Goal: Task Accomplishment & Management: Use online tool/utility

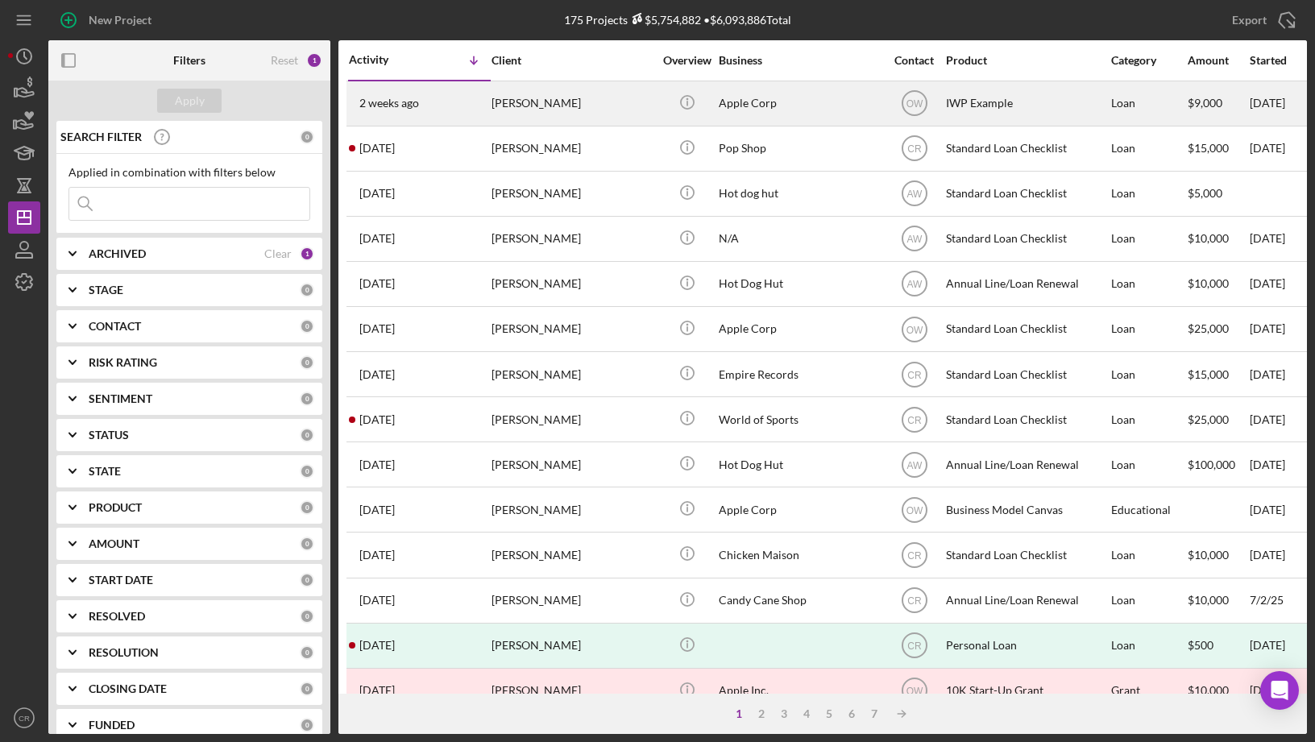
click at [981, 113] on div "IWP Example" at bounding box center [1026, 103] width 161 height 43
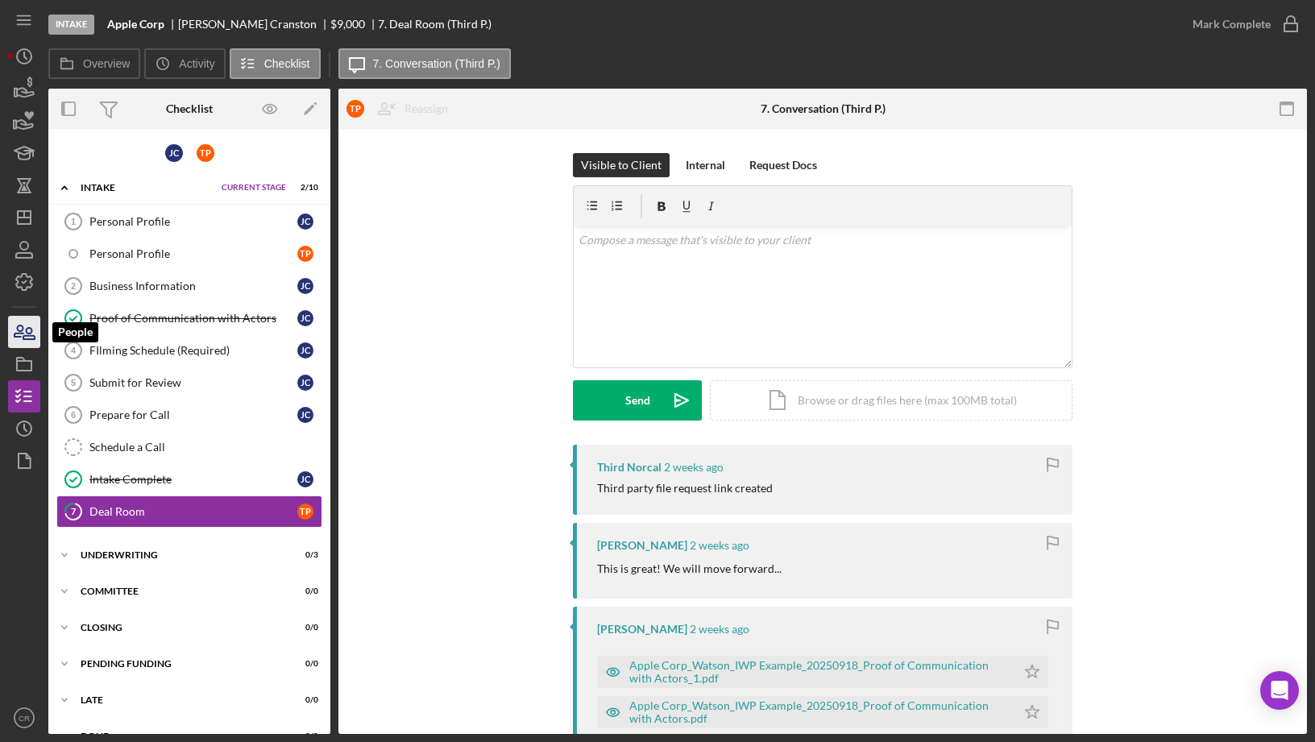
scroll to position [27, 0]
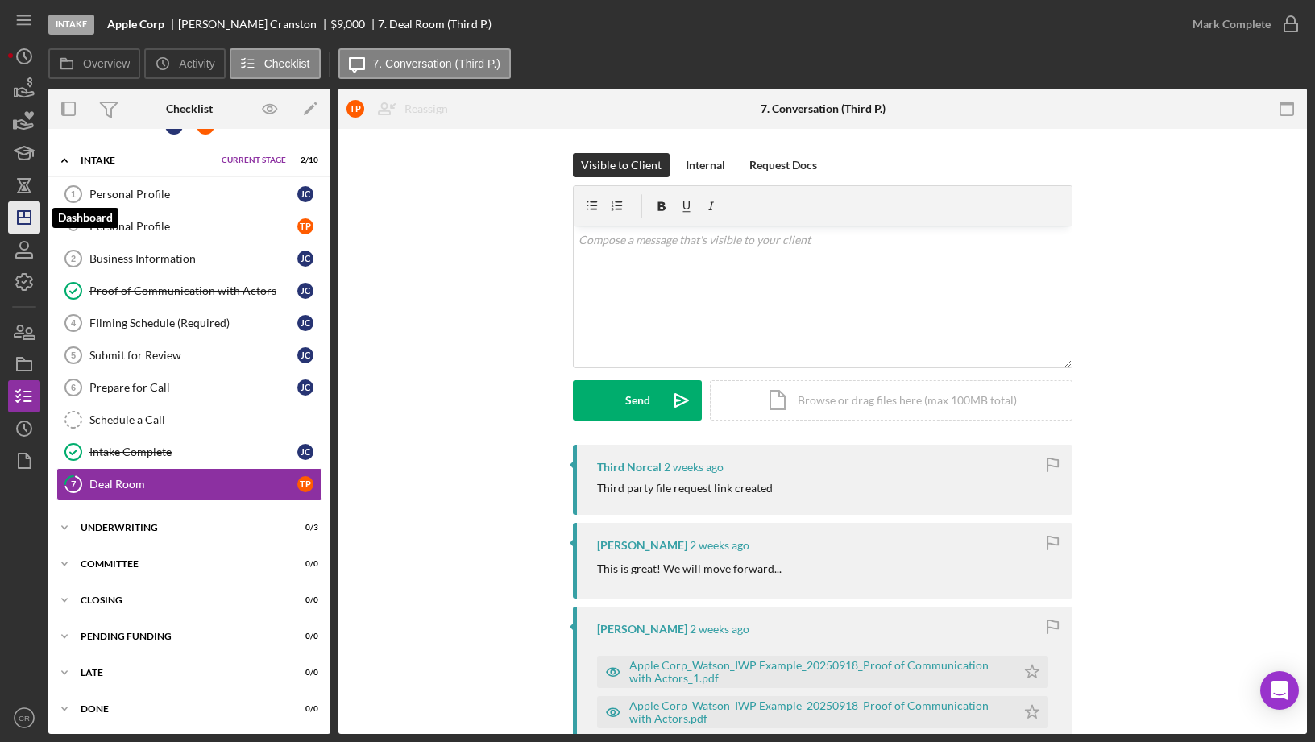
click at [27, 222] on icon "Icon/Dashboard" at bounding box center [24, 217] width 40 height 40
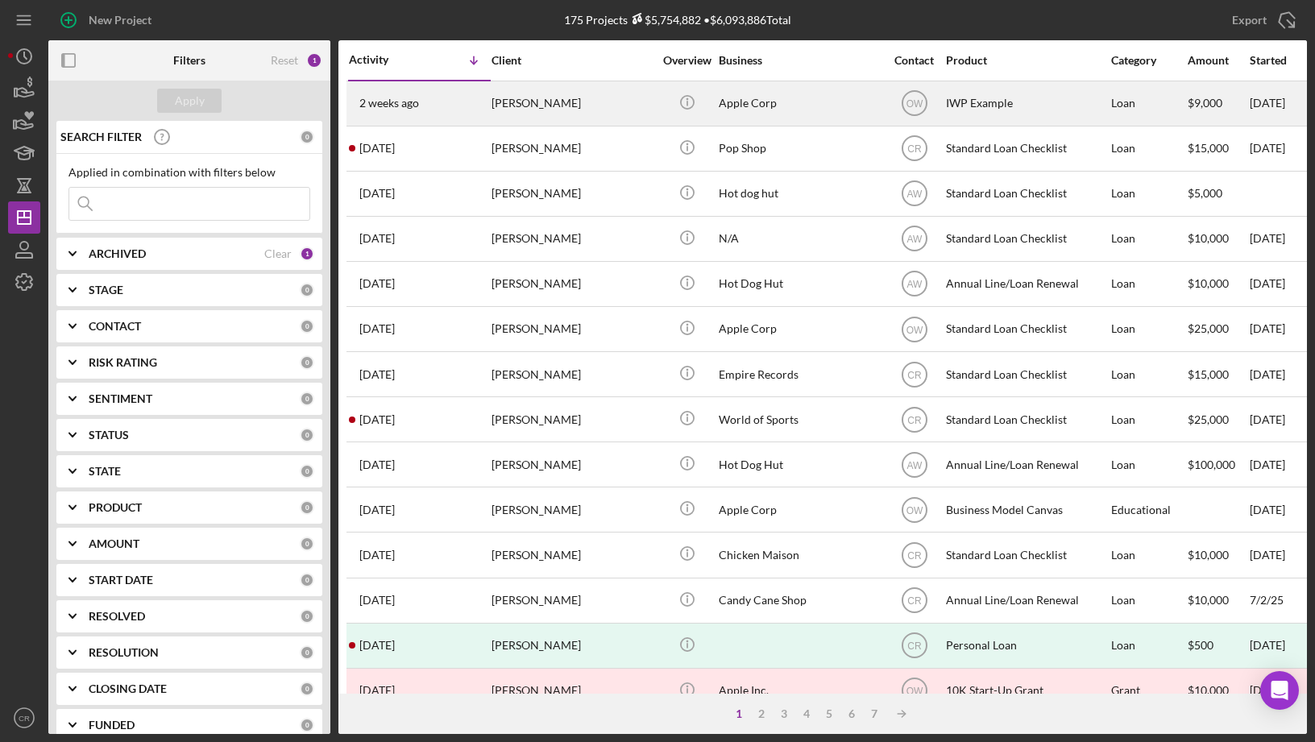
click at [787, 102] on div "Apple Corp" at bounding box center [799, 103] width 161 height 43
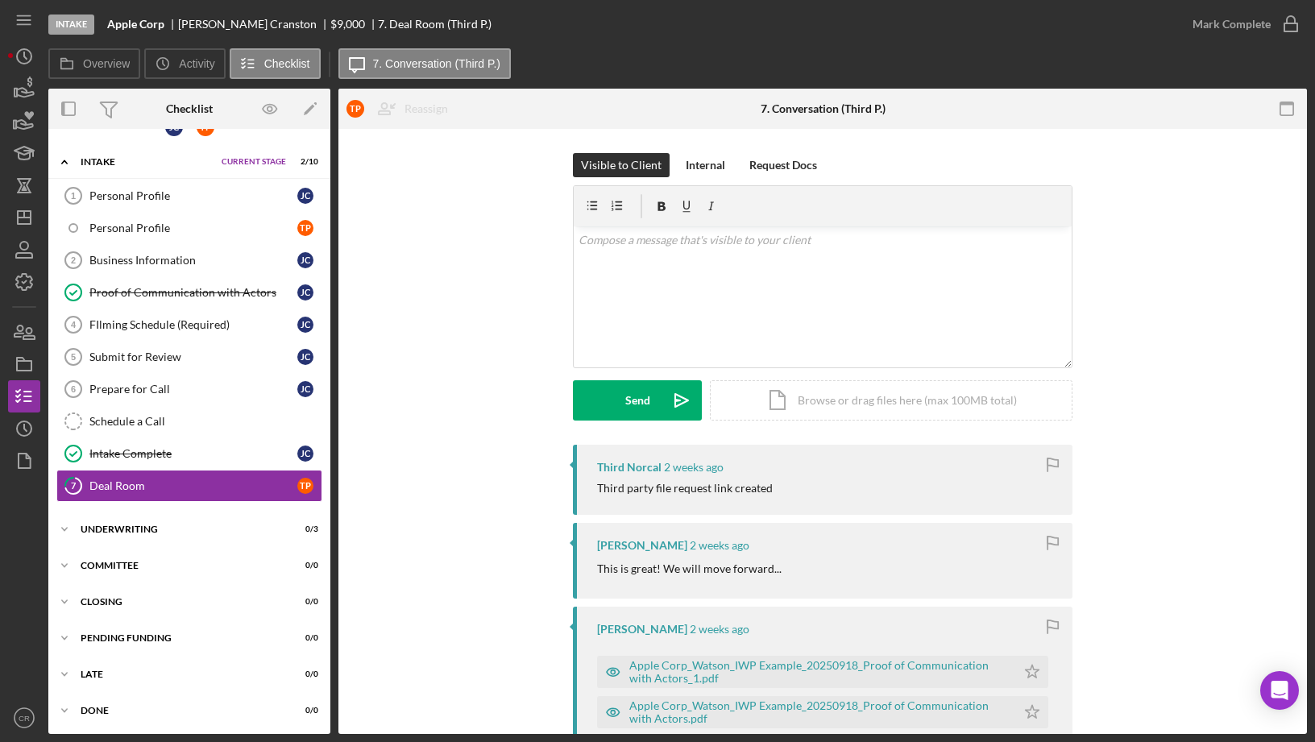
scroll to position [146, 0]
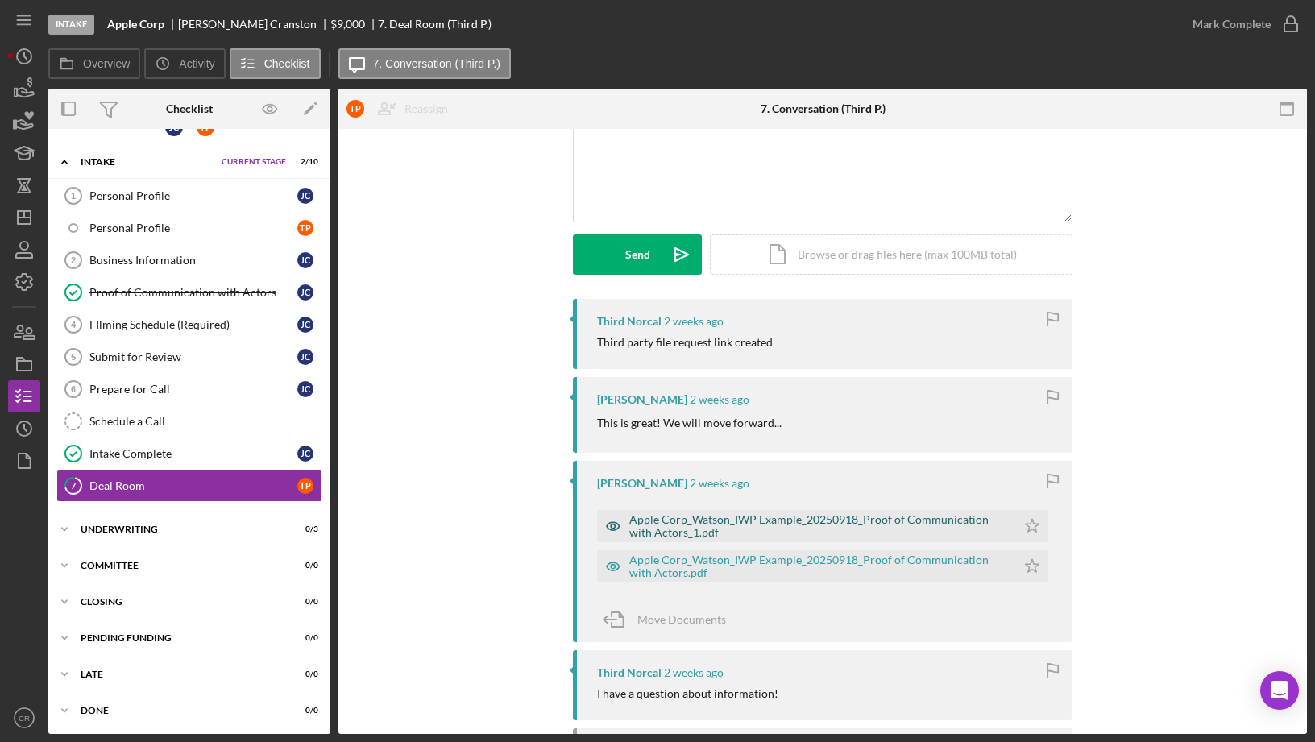
click at [705, 519] on div "Apple Corp_Watson_IWP Example_20250918_Proof of Communication with Actors_1.pdf" at bounding box center [819, 526] width 379 height 26
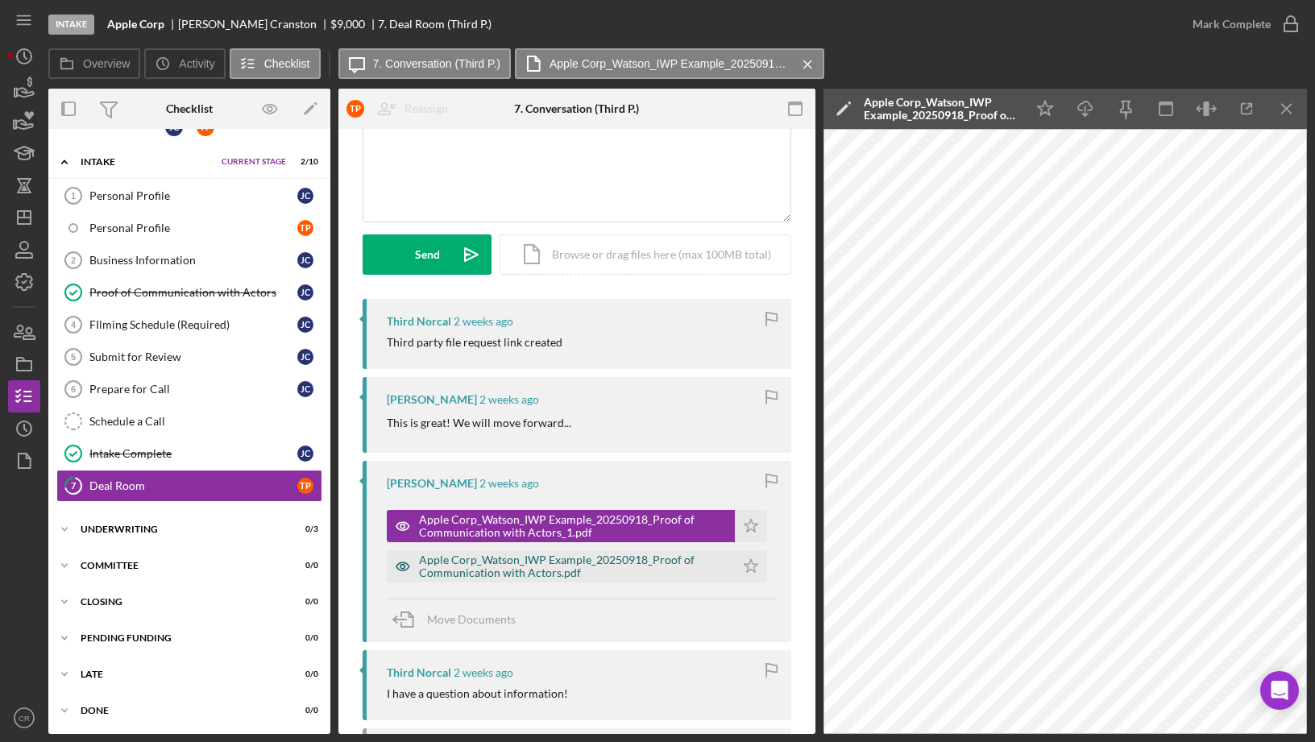
click at [489, 559] on div "Apple Corp_Watson_IWP Example_20250918_Proof of Communication with Actors.pdf" at bounding box center [573, 567] width 308 height 26
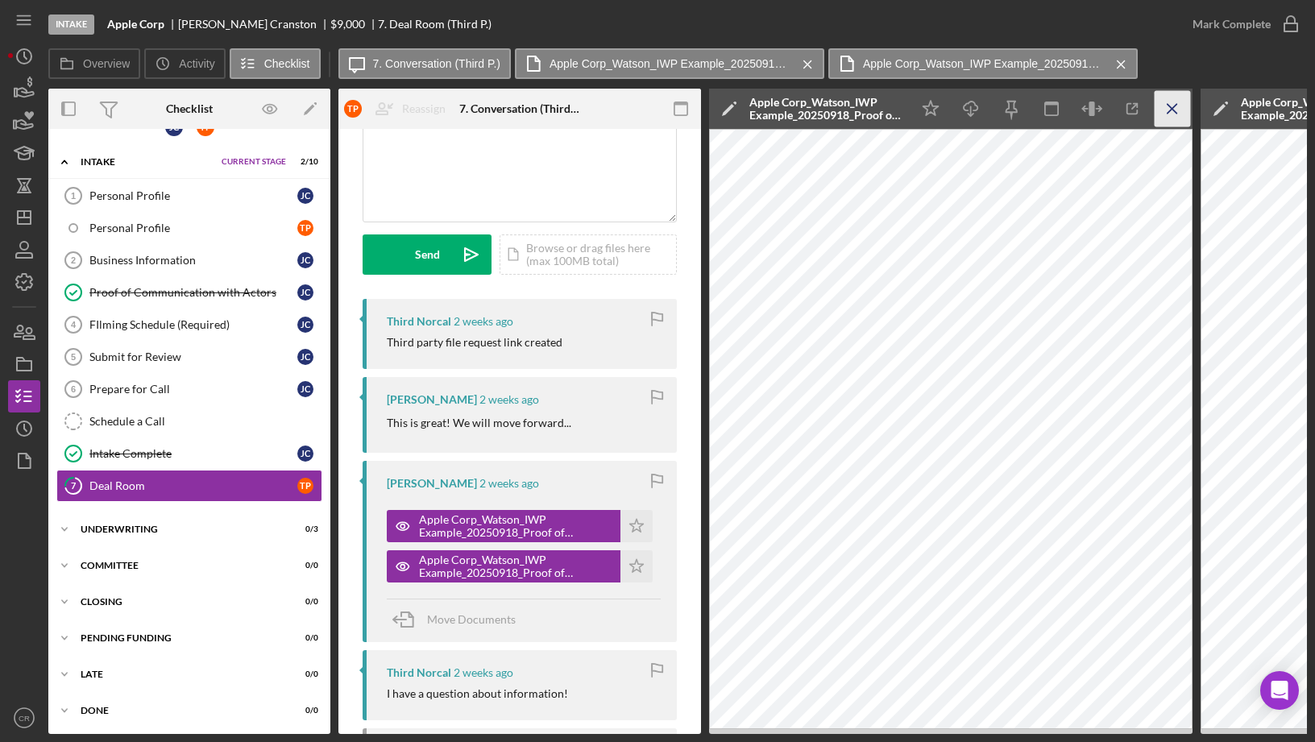
click at [1170, 114] on icon "Icon/Menu Close" at bounding box center [1173, 109] width 36 height 36
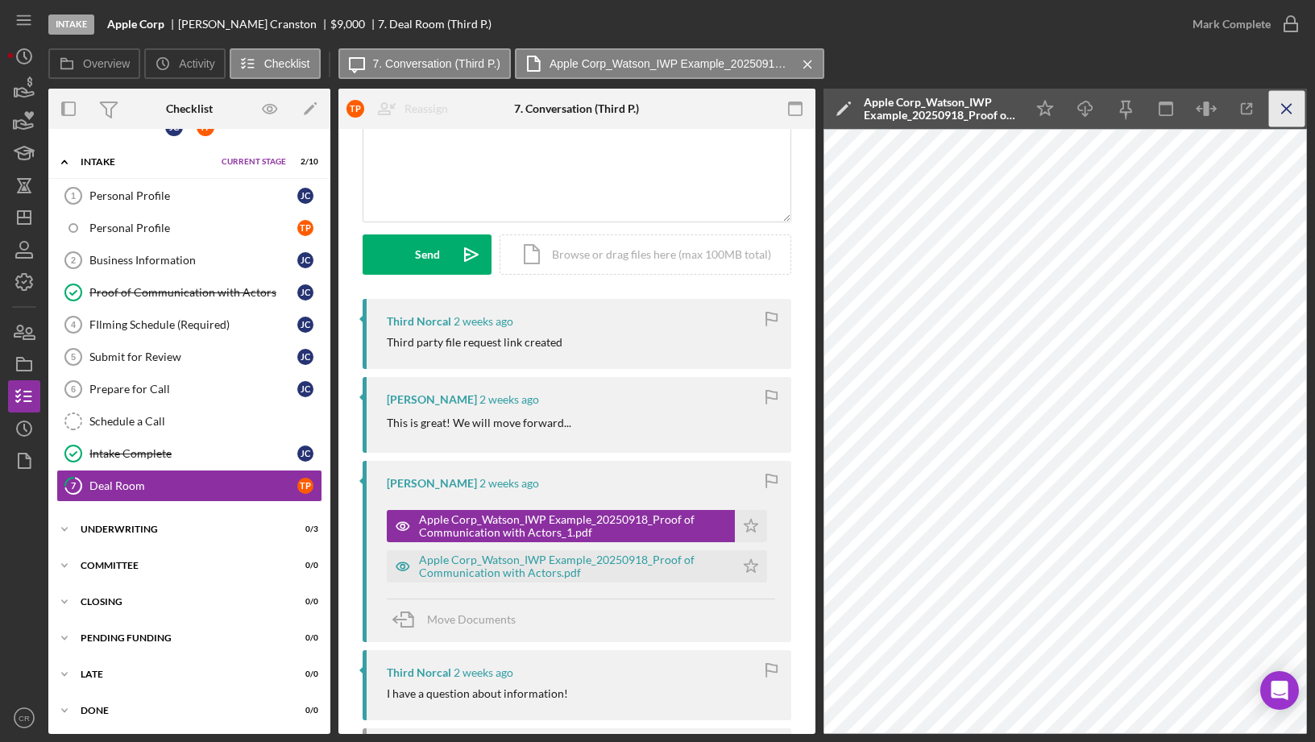
click at [1286, 104] on icon "Icon/Menu Close" at bounding box center [1287, 109] width 36 height 36
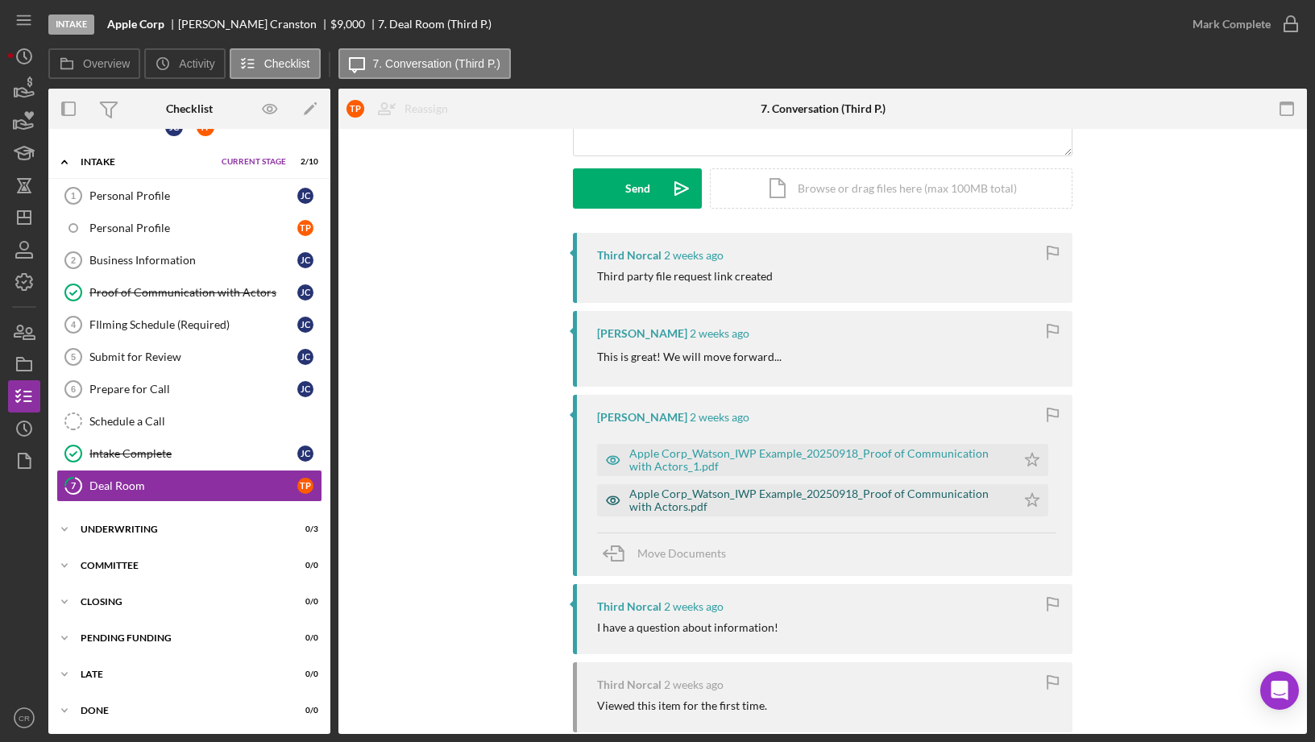
scroll to position [330, 0]
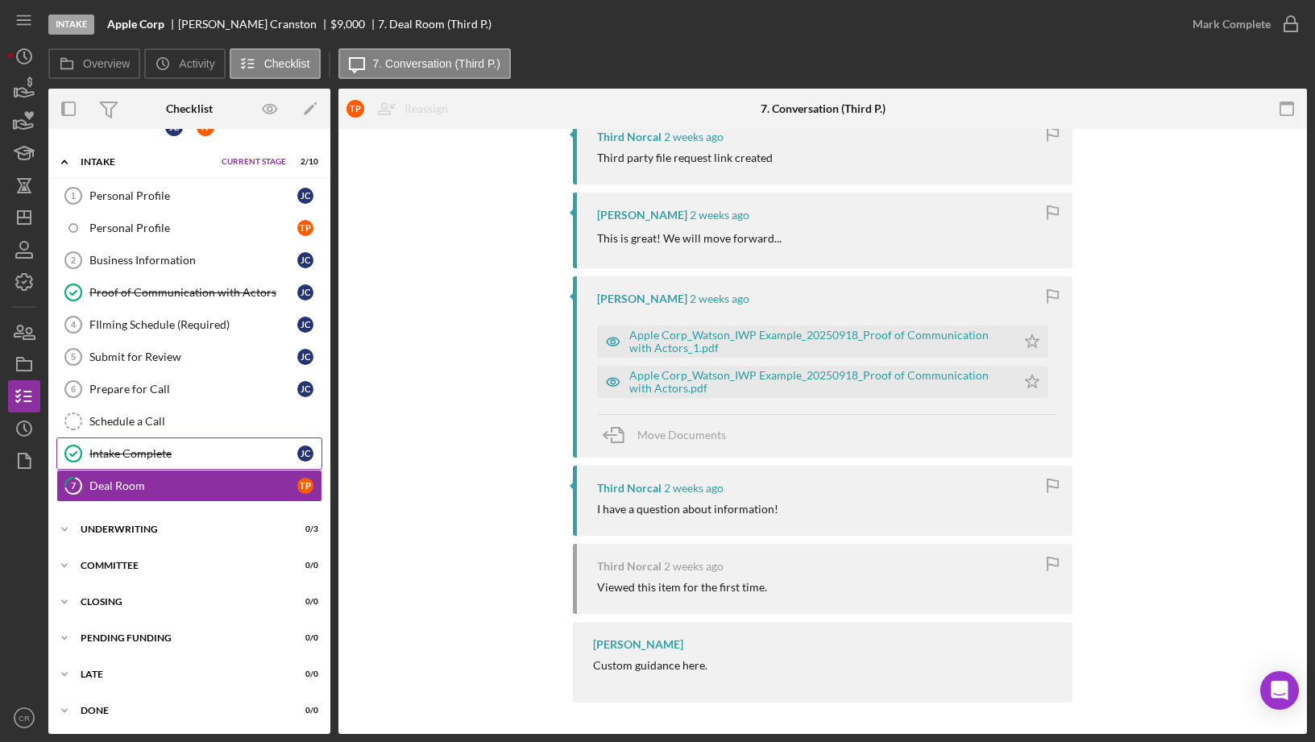
click at [150, 451] on div "Intake Complete" at bounding box center [193, 453] width 208 height 13
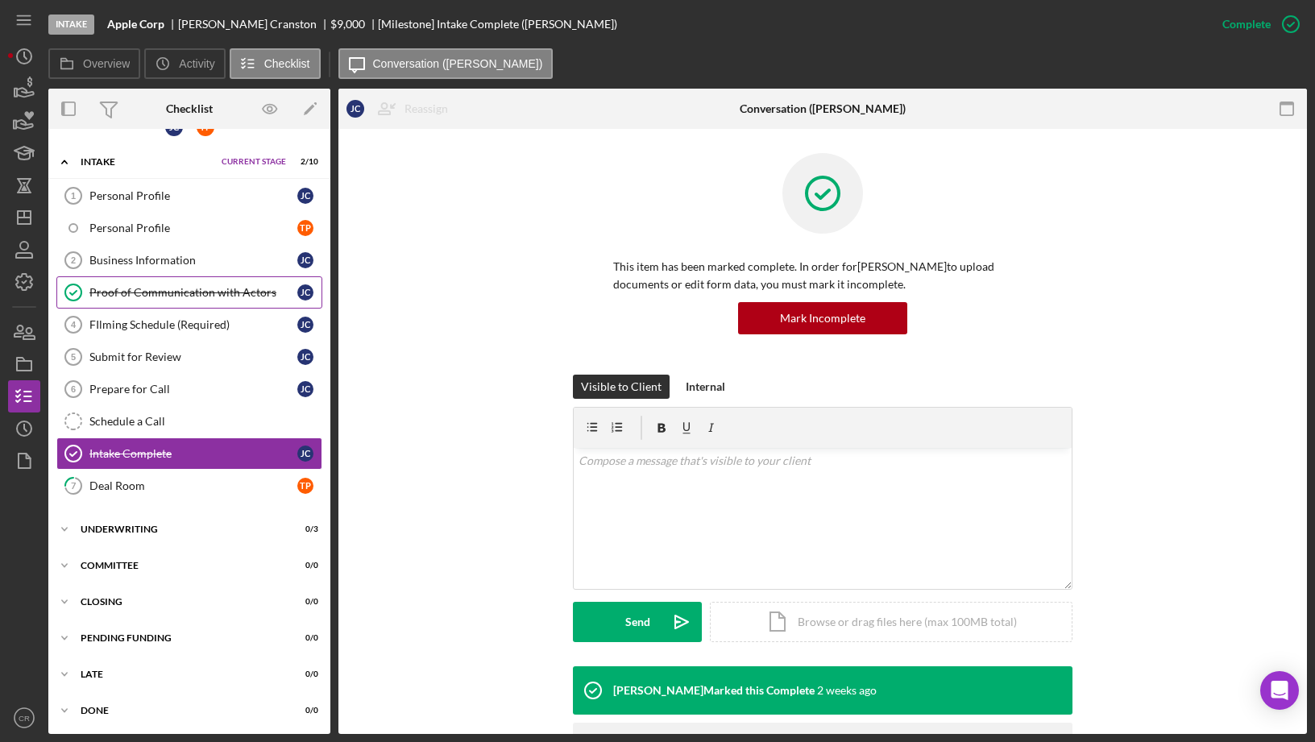
click at [225, 291] on div "Proof of Communication with Actors" at bounding box center [193, 292] width 208 height 13
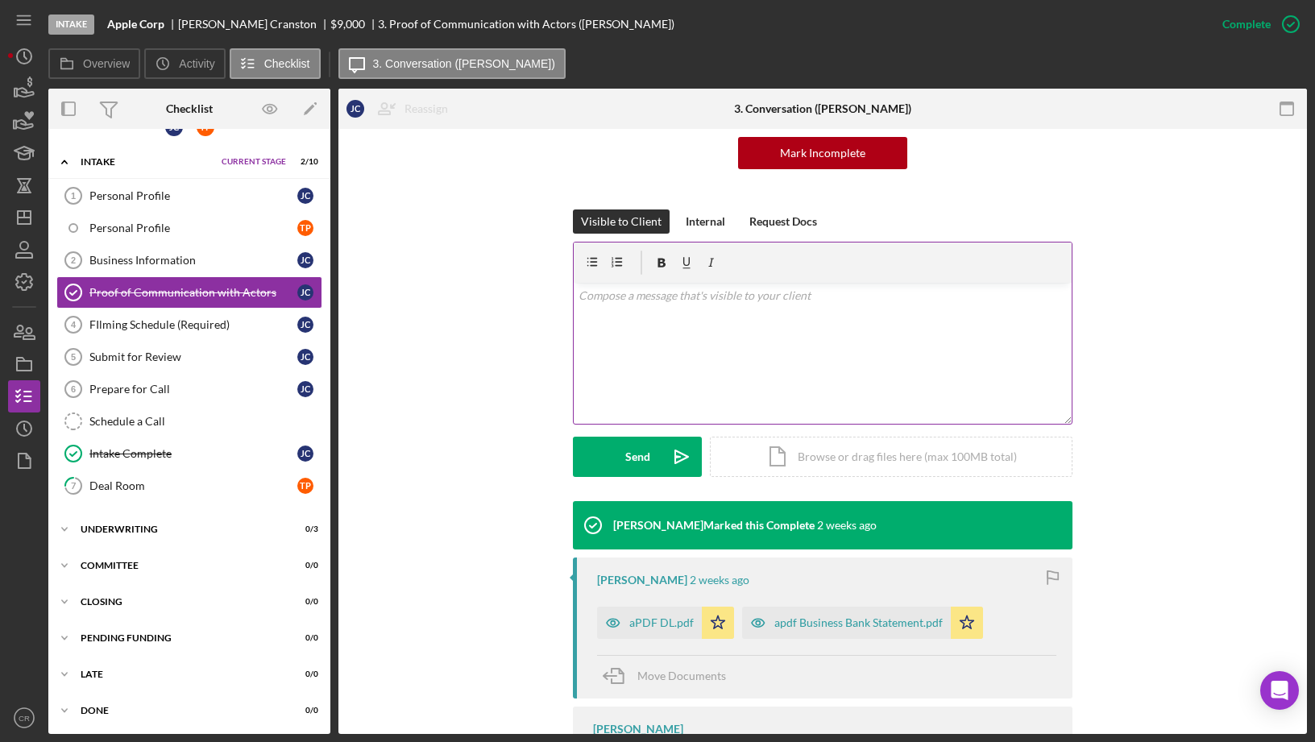
scroll to position [266, 0]
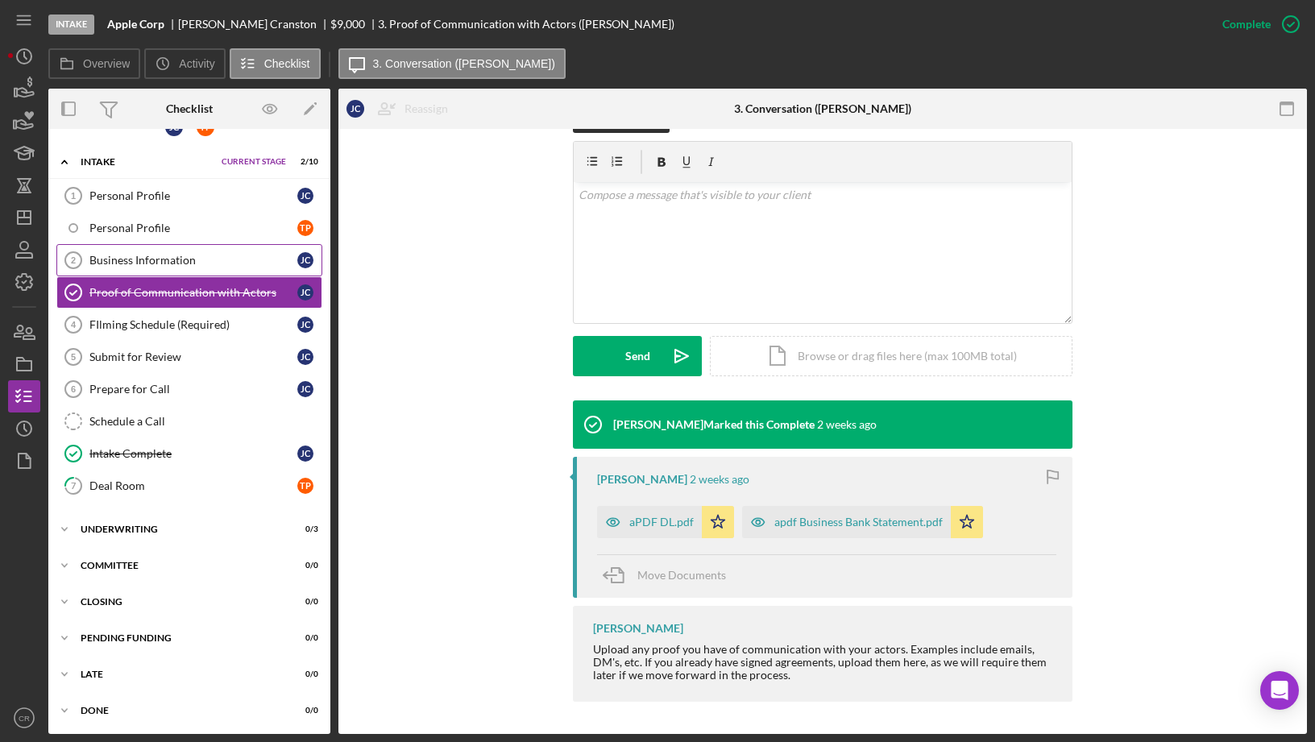
click at [176, 264] on div "Business Information" at bounding box center [193, 260] width 208 height 13
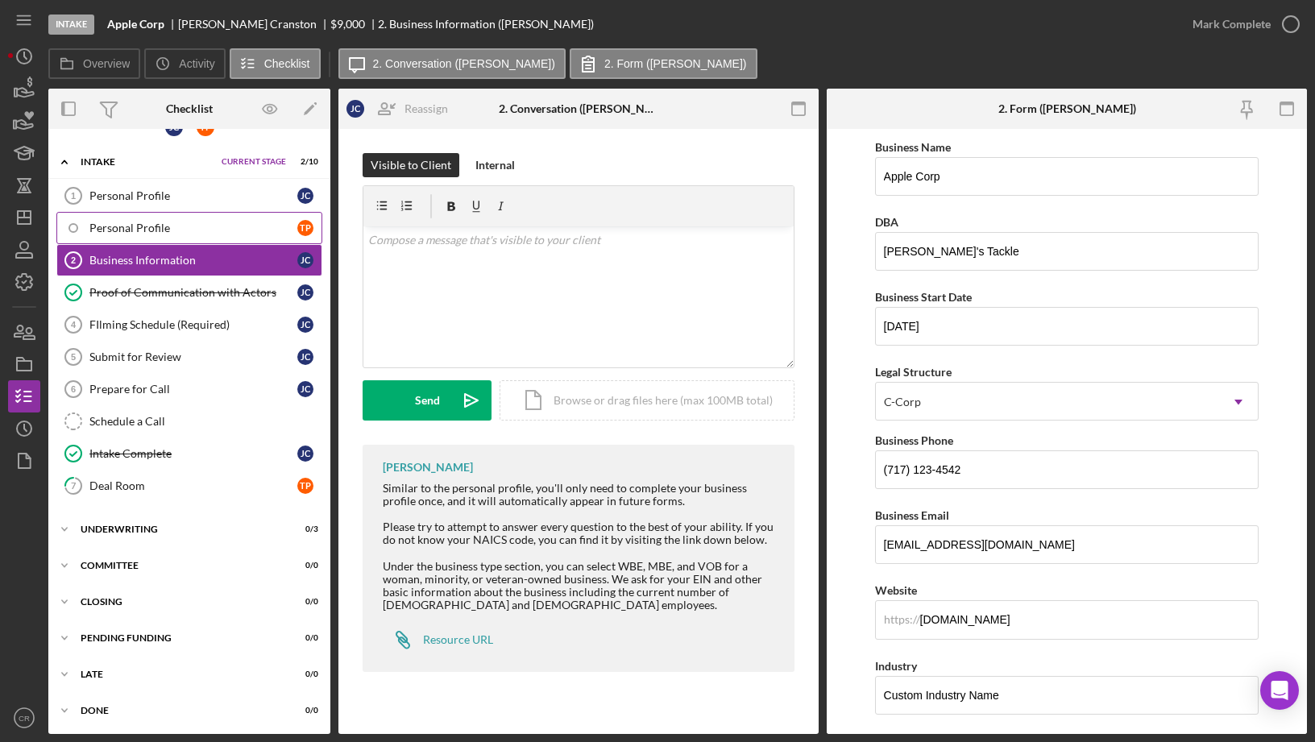
click at [183, 219] on link "Personal Profile T P" at bounding box center [189, 228] width 266 height 32
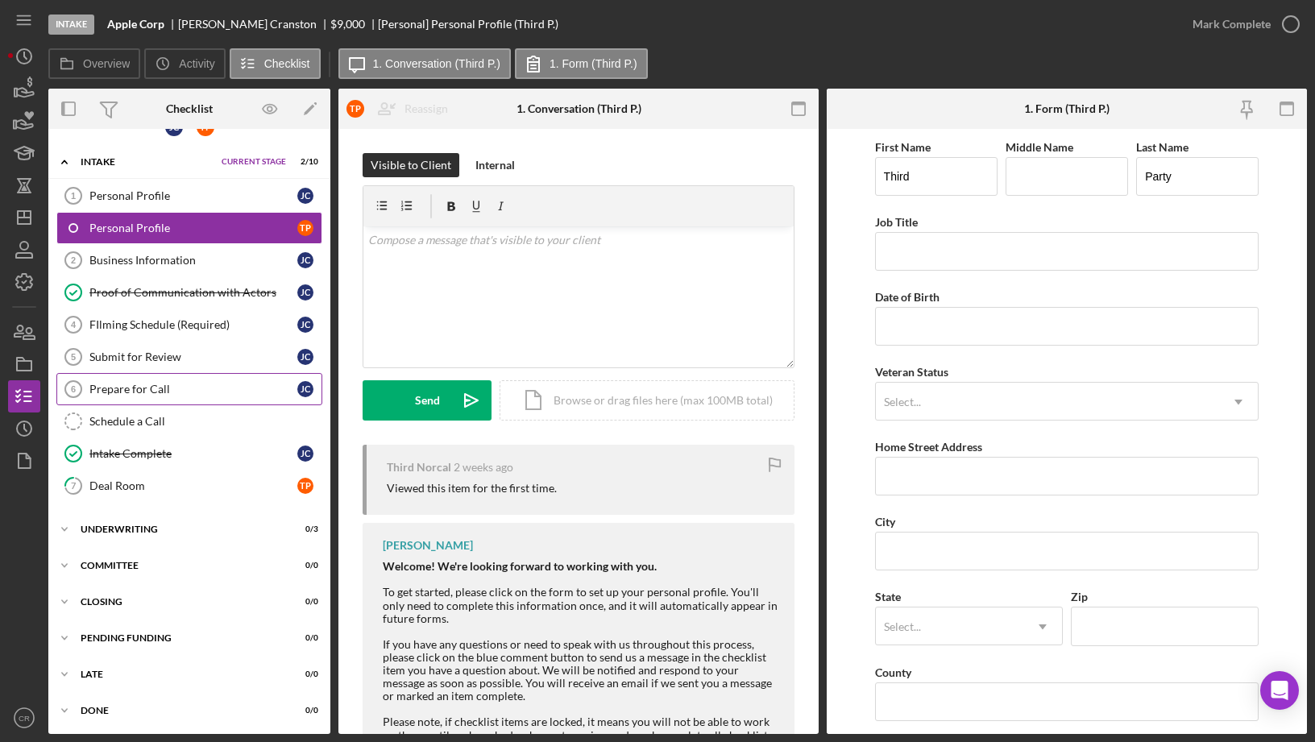
click at [156, 390] on div "Prepare for Call" at bounding box center [193, 389] width 208 height 13
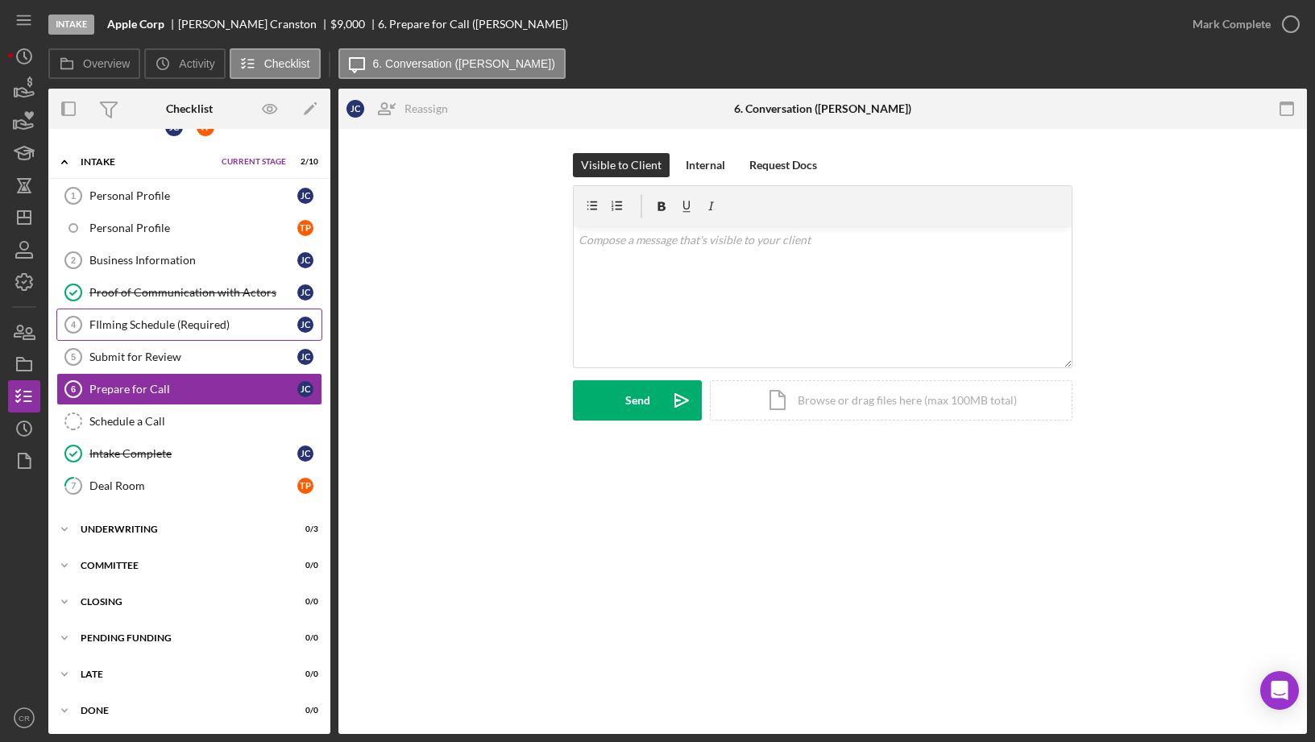
click at [177, 325] on div "FIlming Schedule (Required)" at bounding box center [193, 324] width 208 height 13
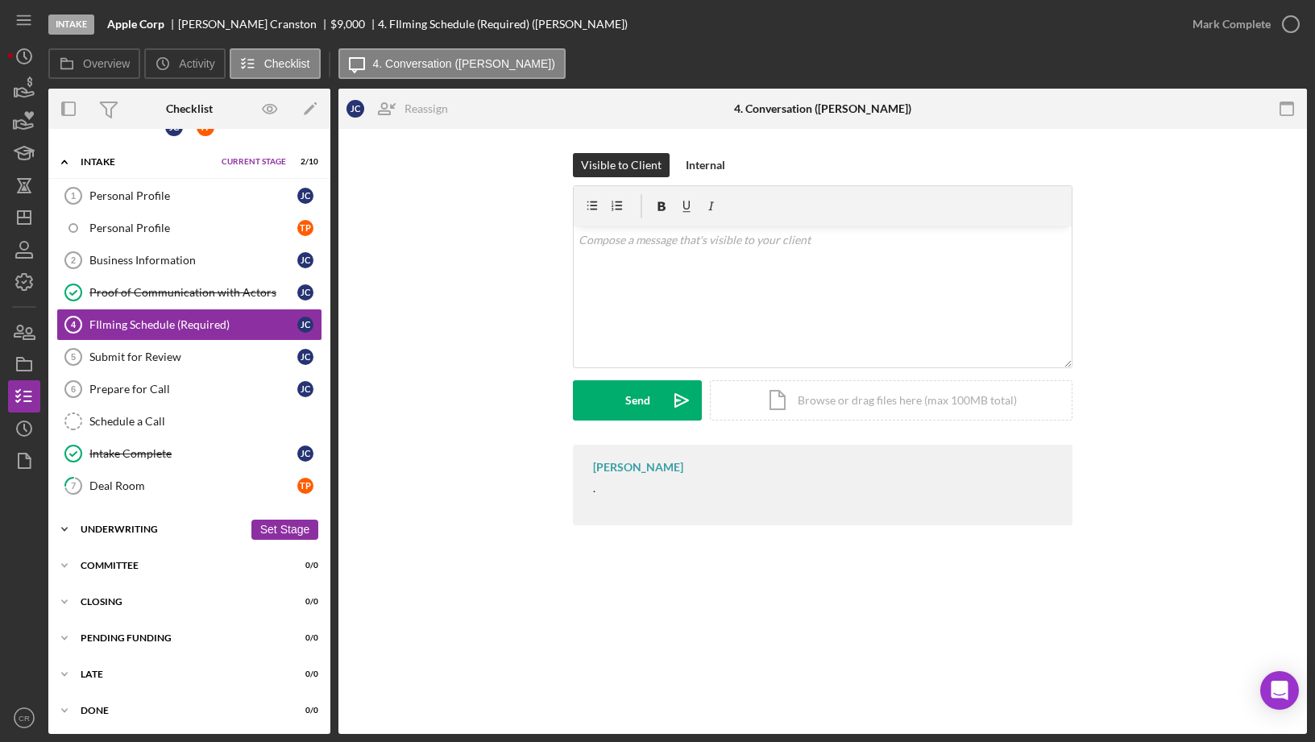
click at [143, 530] on div "Underwriting" at bounding box center [162, 530] width 163 height 10
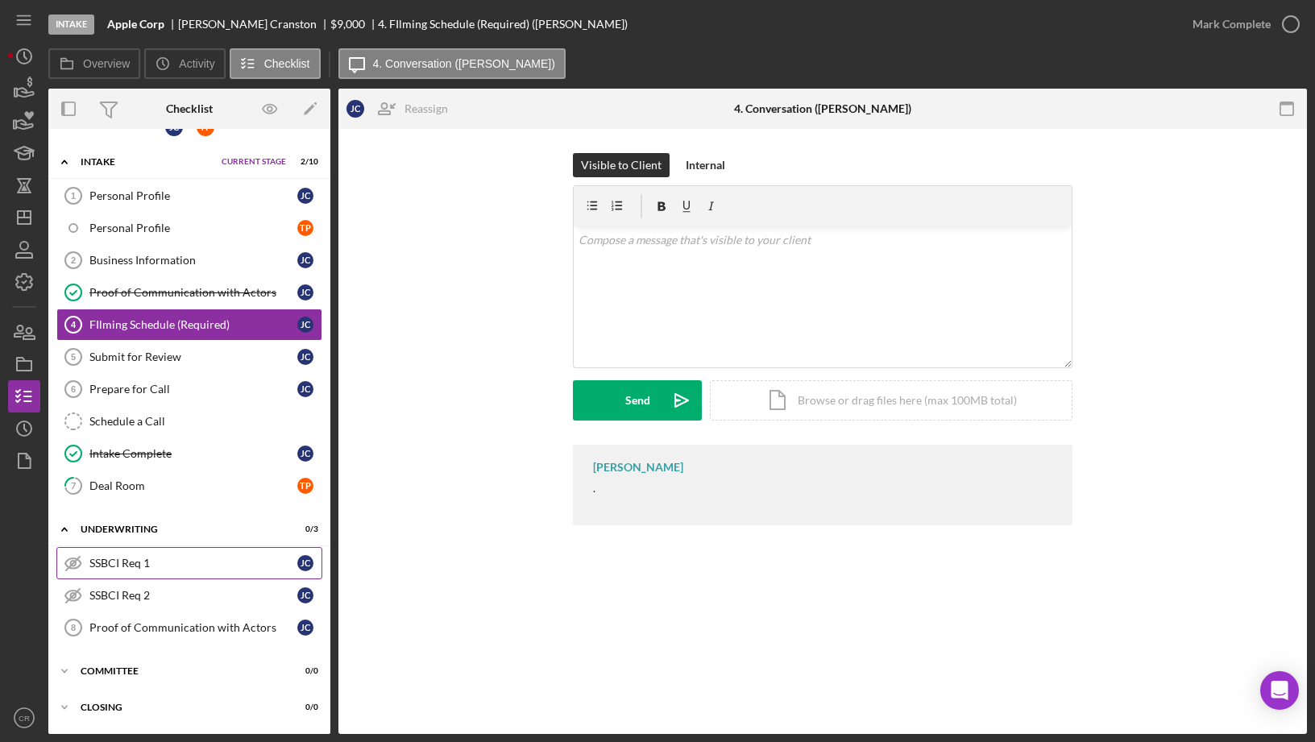
click at [143, 568] on div "SSBCI Req 1" at bounding box center [193, 563] width 208 height 13
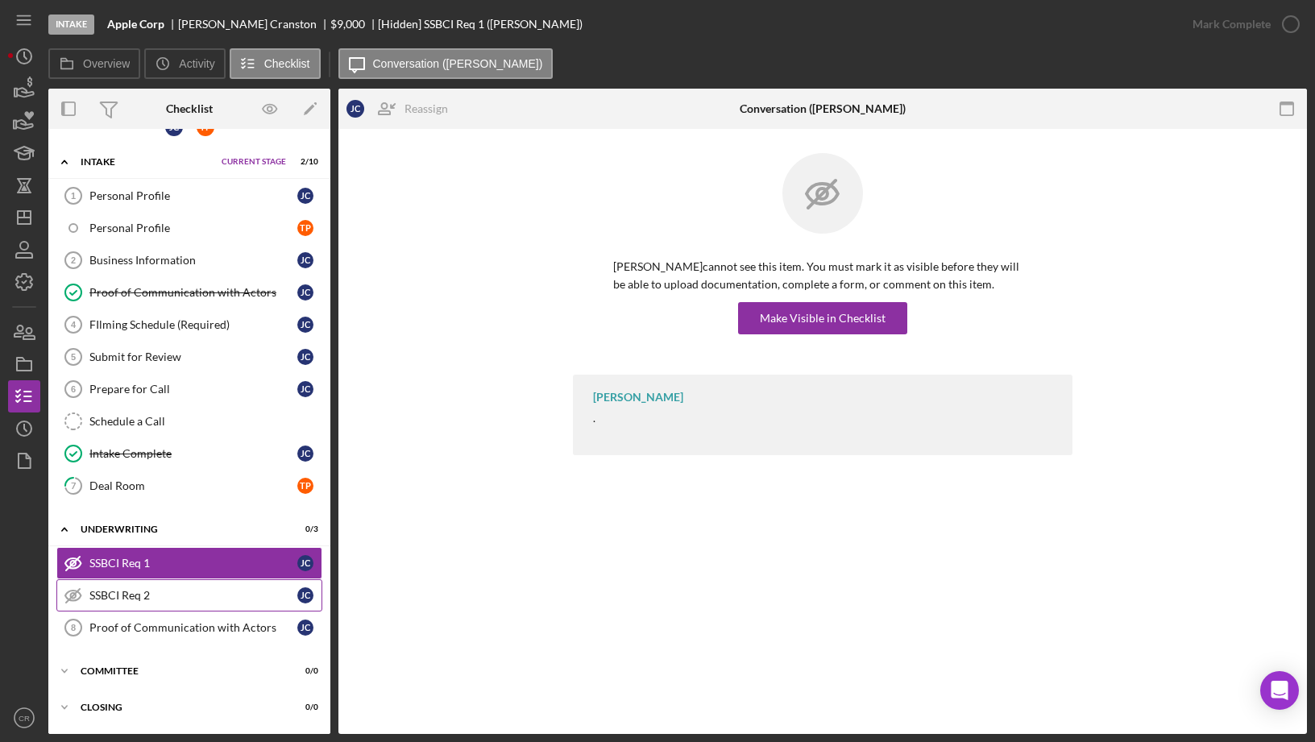
click at [142, 597] on div "SSBCI Req 2" at bounding box center [193, 595] width 208 height 13
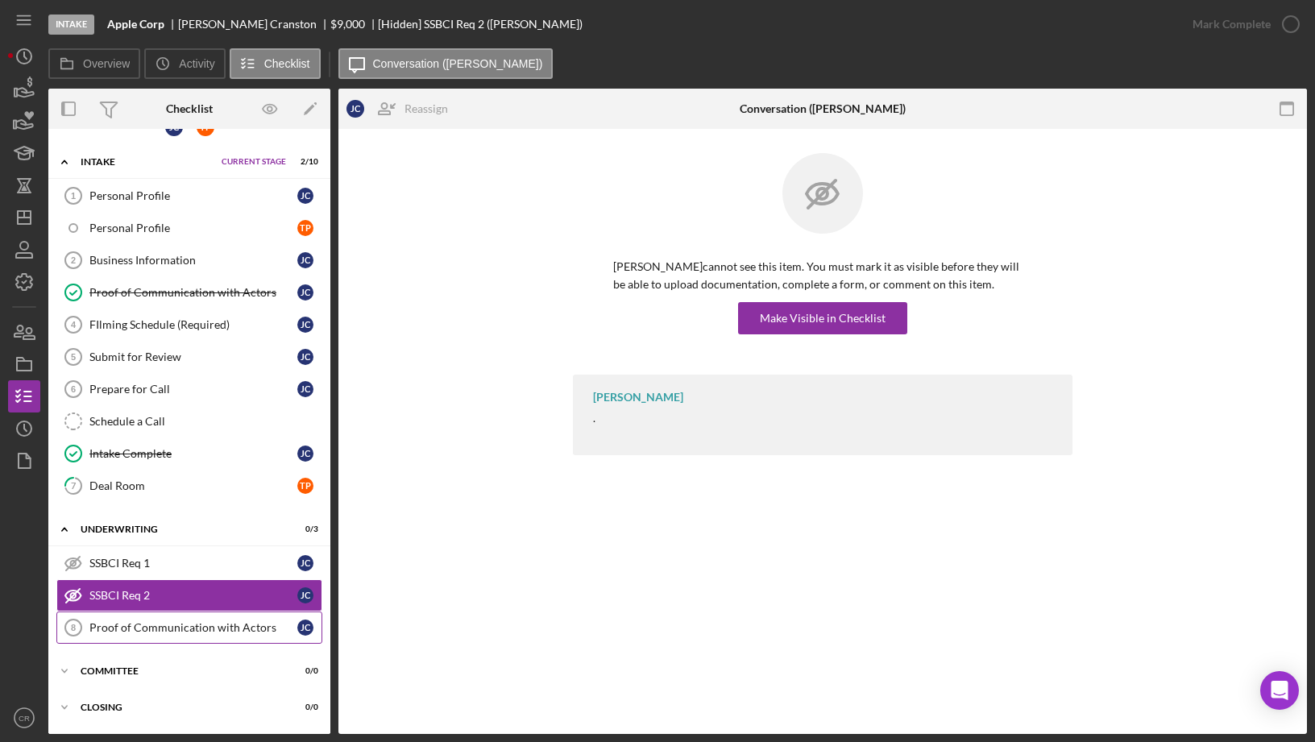
click at [156, 634] on link "Proof of Communication with Actors 8 Proof of Communication with Actors [PERSON…" at bounding box center [189, 628] width 266 height 32
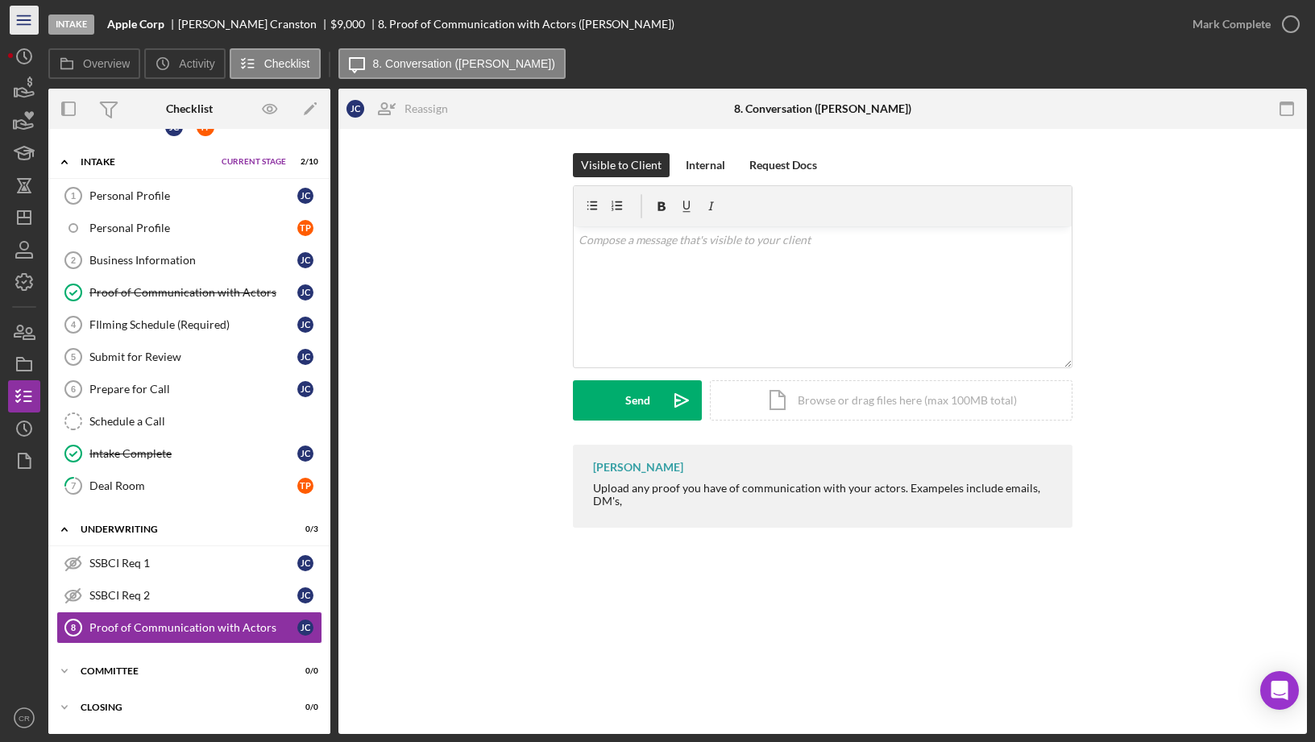
click at [19, 16] on line "button" at bounding box center [23, 16] width 13 height 0
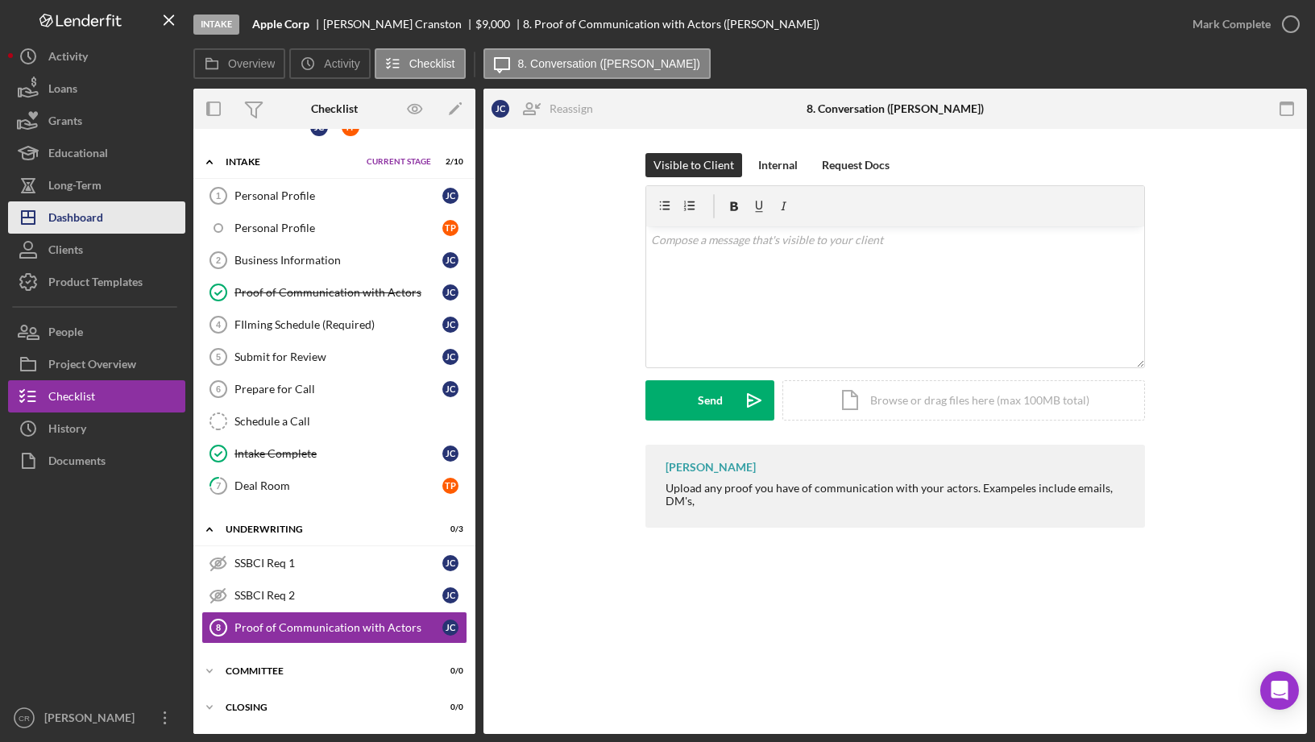
click at [114, 225] on button "Icon/Dashboard Dashboard" at bounding box center [96, 218] width 177 height 32
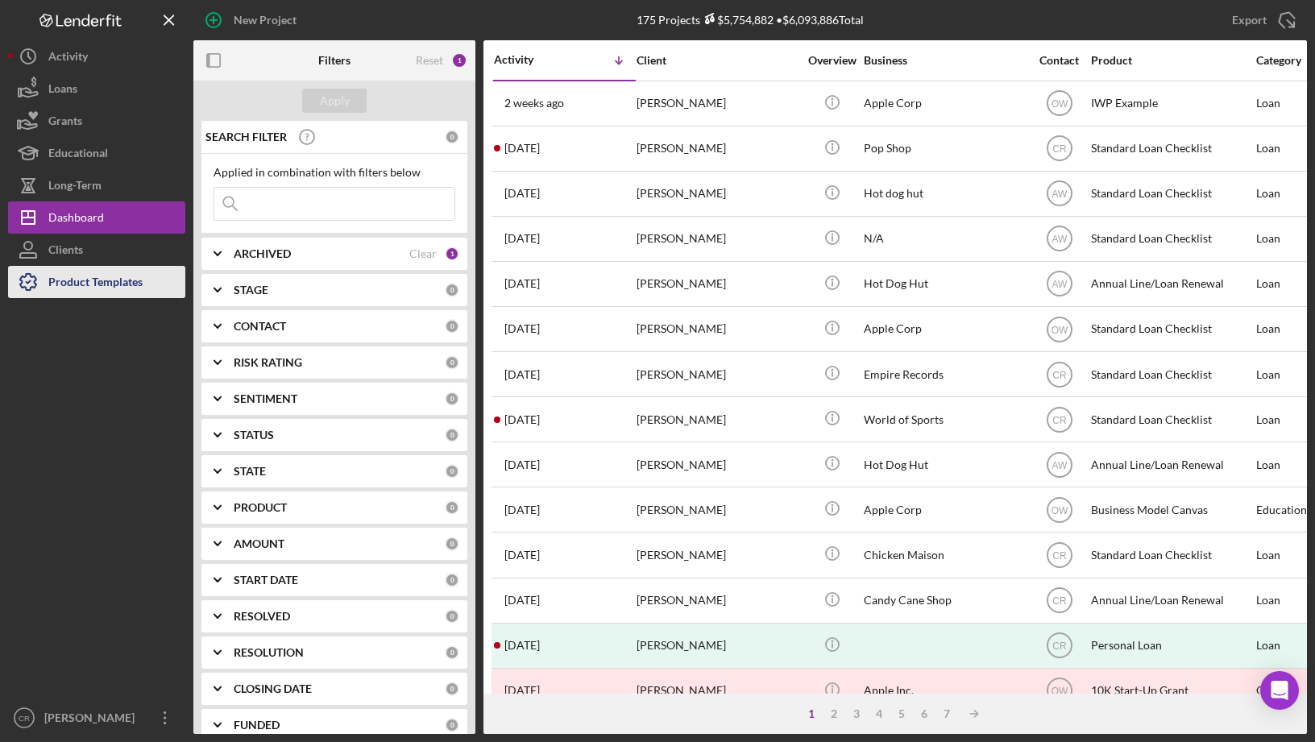
click at [127, 291] on div "Product Templates" at bounding box center [95, 284] width 94 height 36
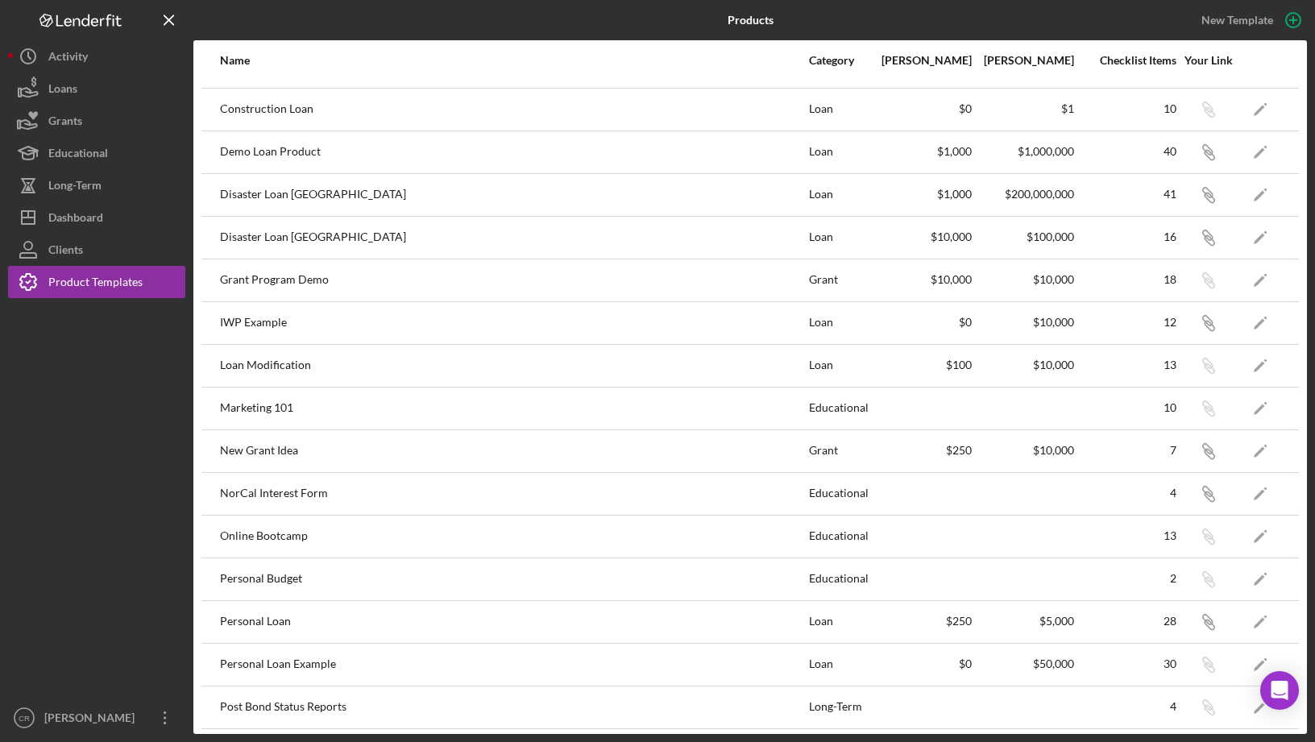
scroll to position [295, 0]
drag, startPoint x: 233, startPoint y: 487, endPoint x: 310, endPoint y: 487, distance: 77.4
click at [310, 487] on div "NorCal Interest Form" at bounding box center [514, 491] width 588 height 40
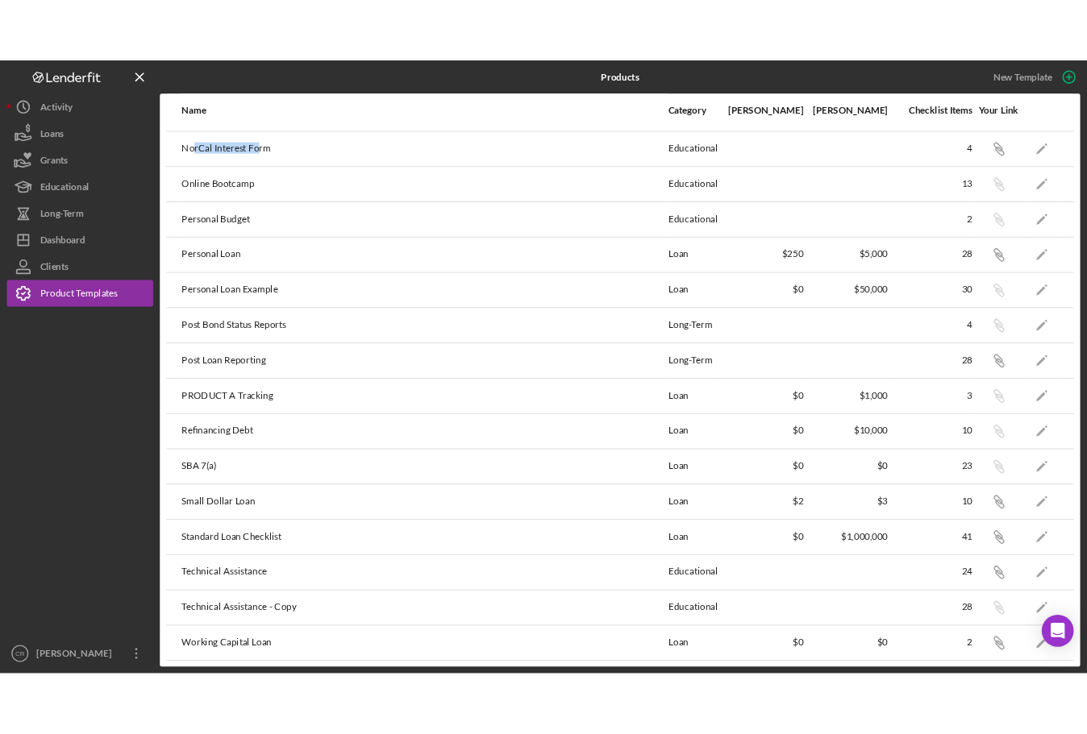
scroll to position [165, 0]
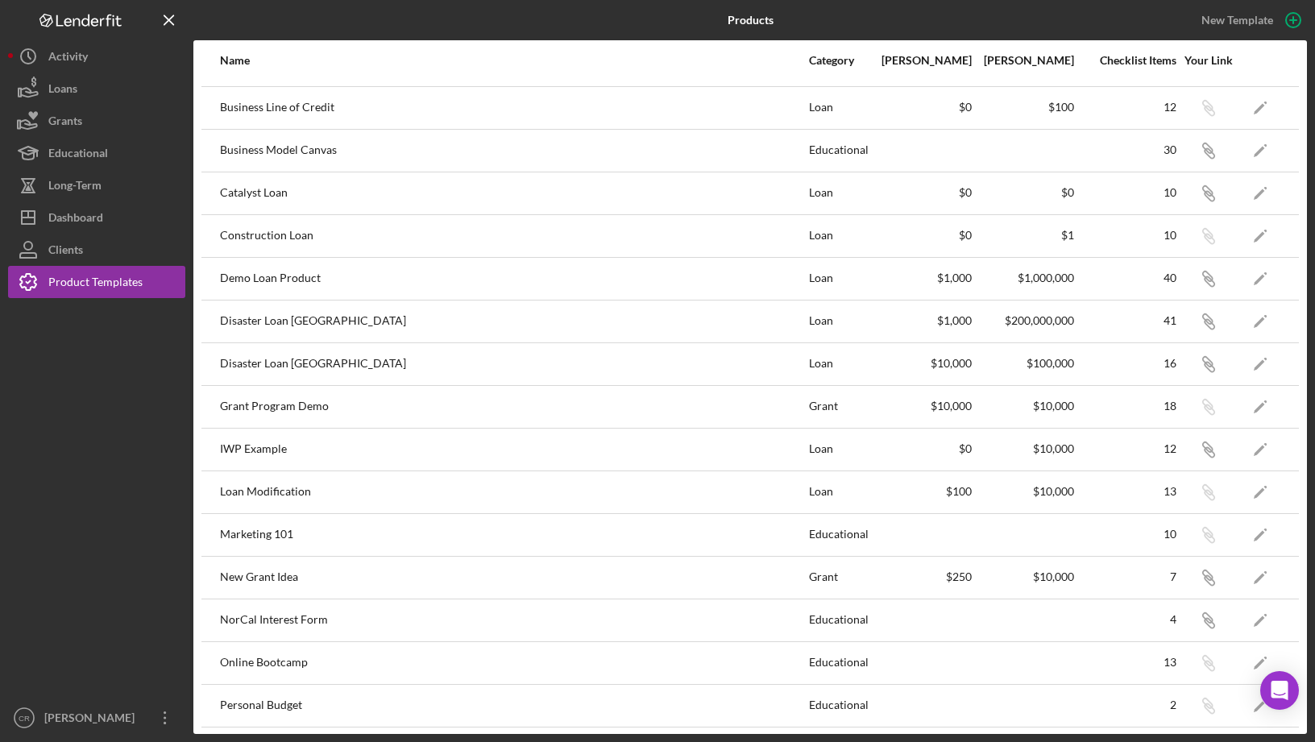
click at [120, 580] on div at bounding box center [96, 500] width 177 height 404
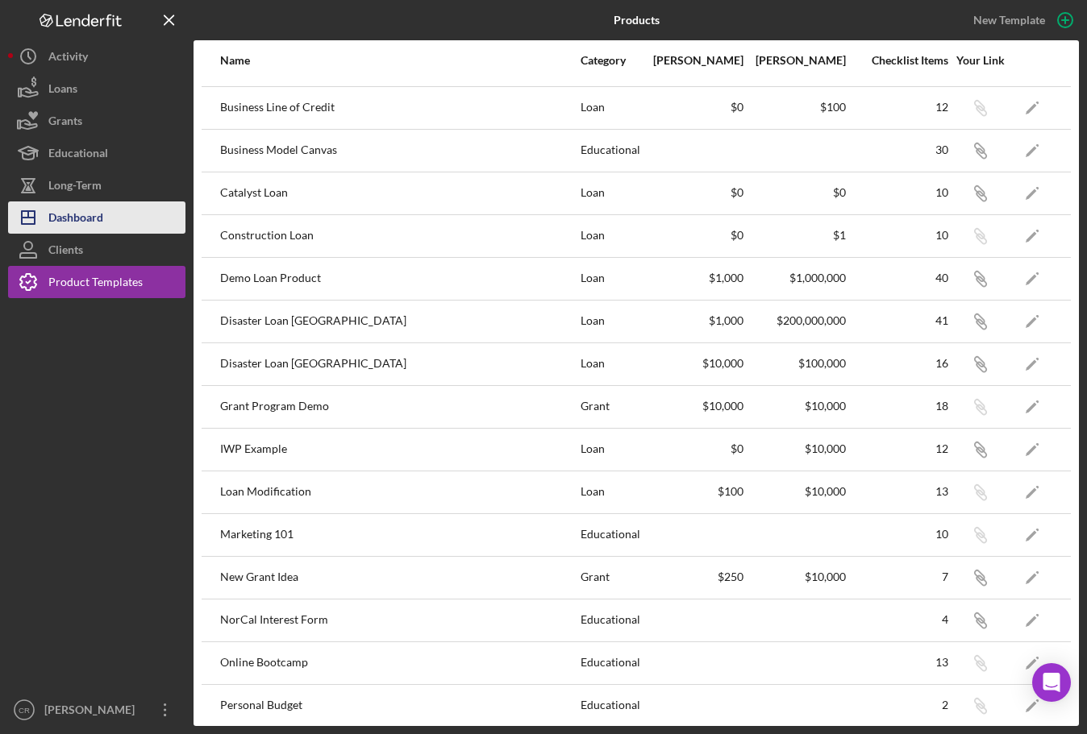
click at [79, 214] on div "Dashboard" at bounding box center [75, 220] width 55 height 36
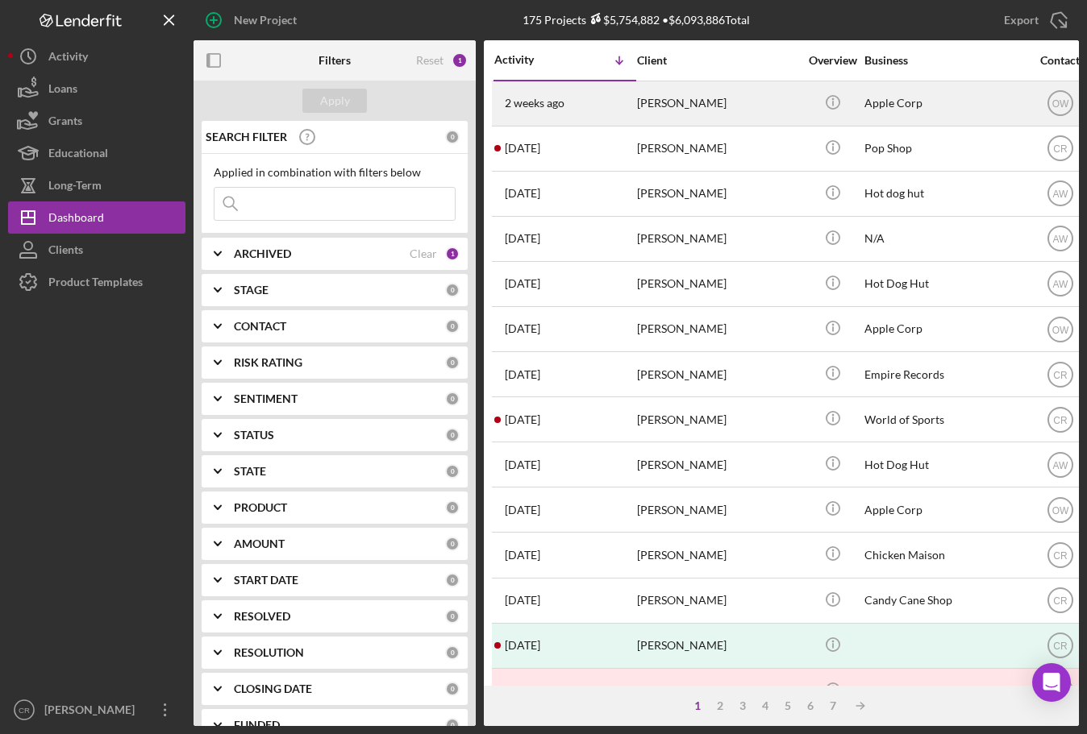
click at [737, 104] on div "[PERSON_NAME]" at bounding box center [717, 103] width 161 height 43
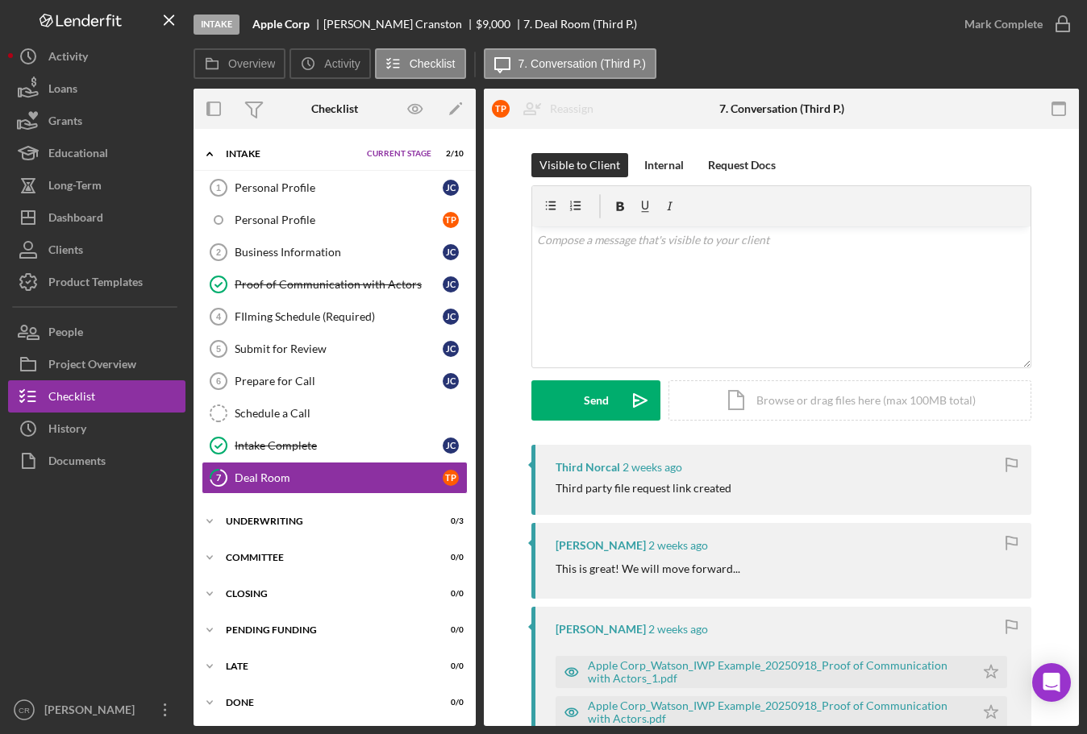
scroll to position [297, 0]
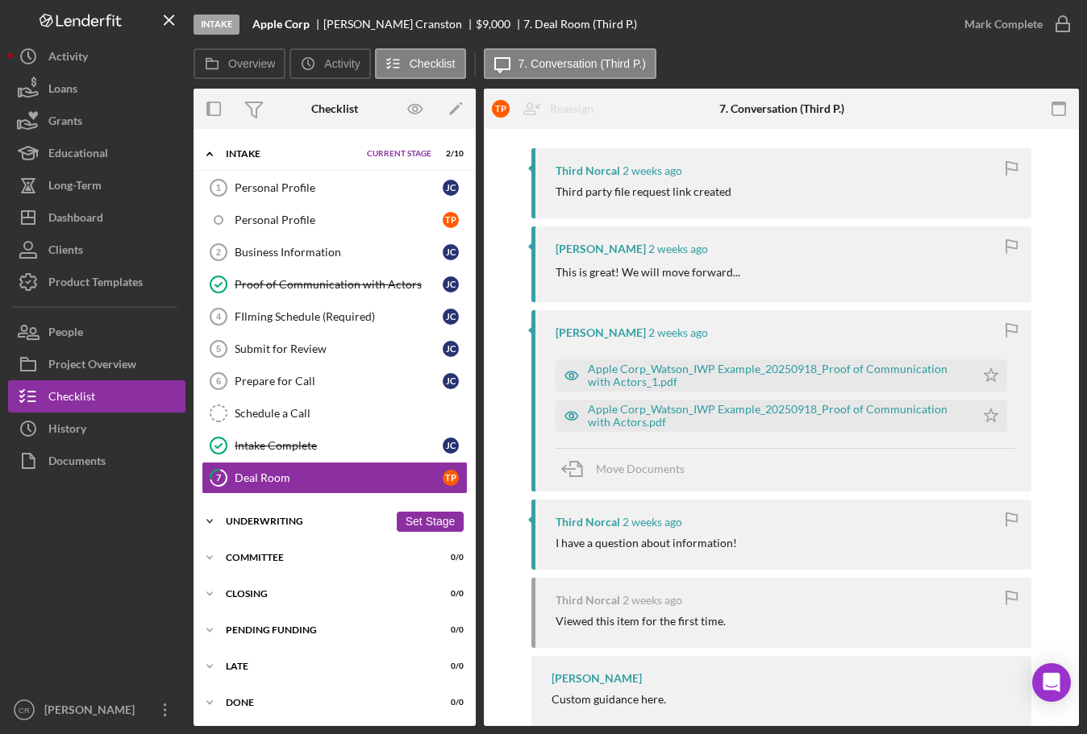
click at [270, 523] on div "Underwriting" at bounding box center [307, 522] width 163 height 10
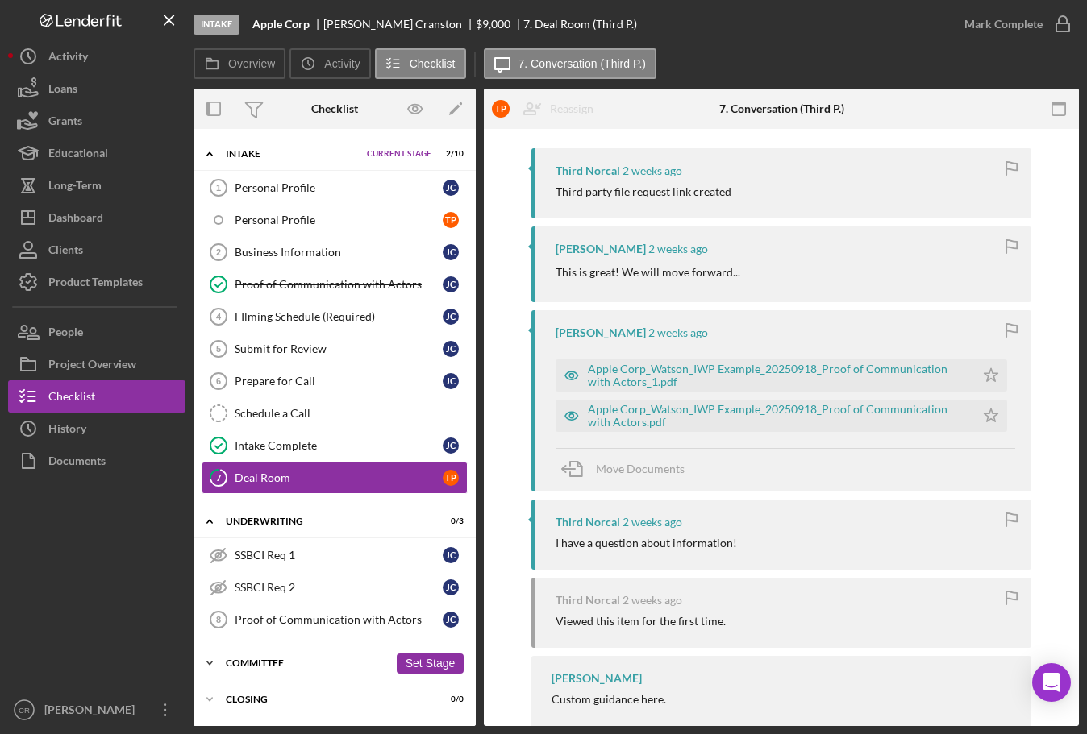
click at [289, 659] on div "Committee" at bounding box center [307, 664] width 163 height 10
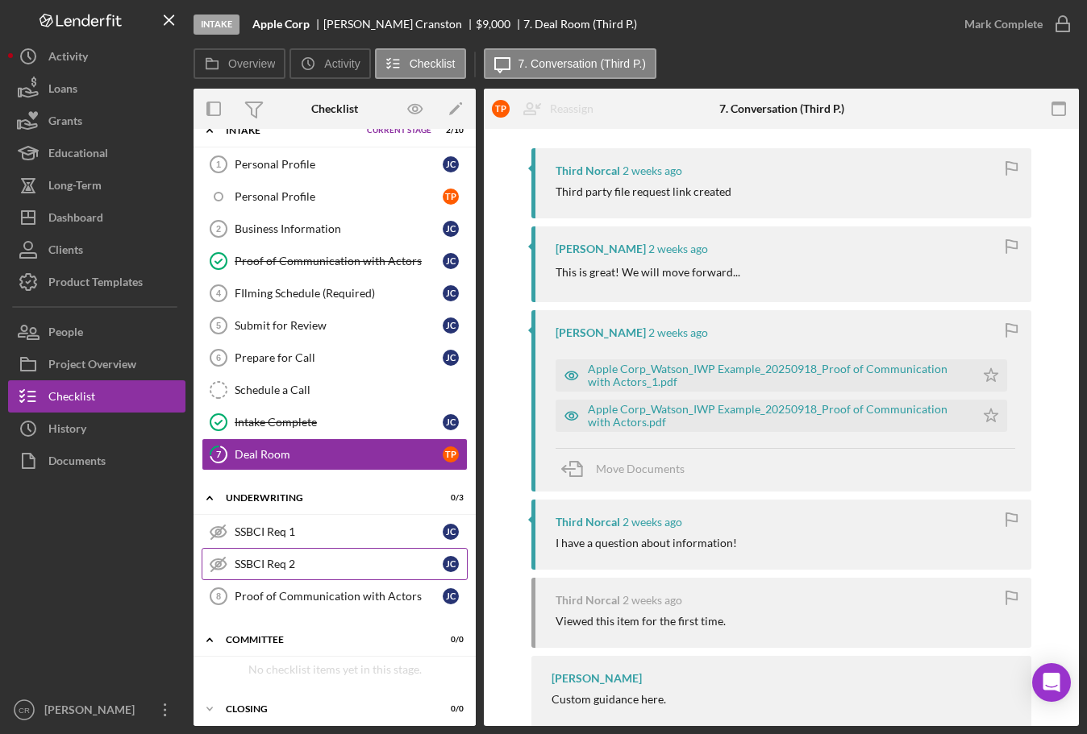
scroll to position [174, 0]
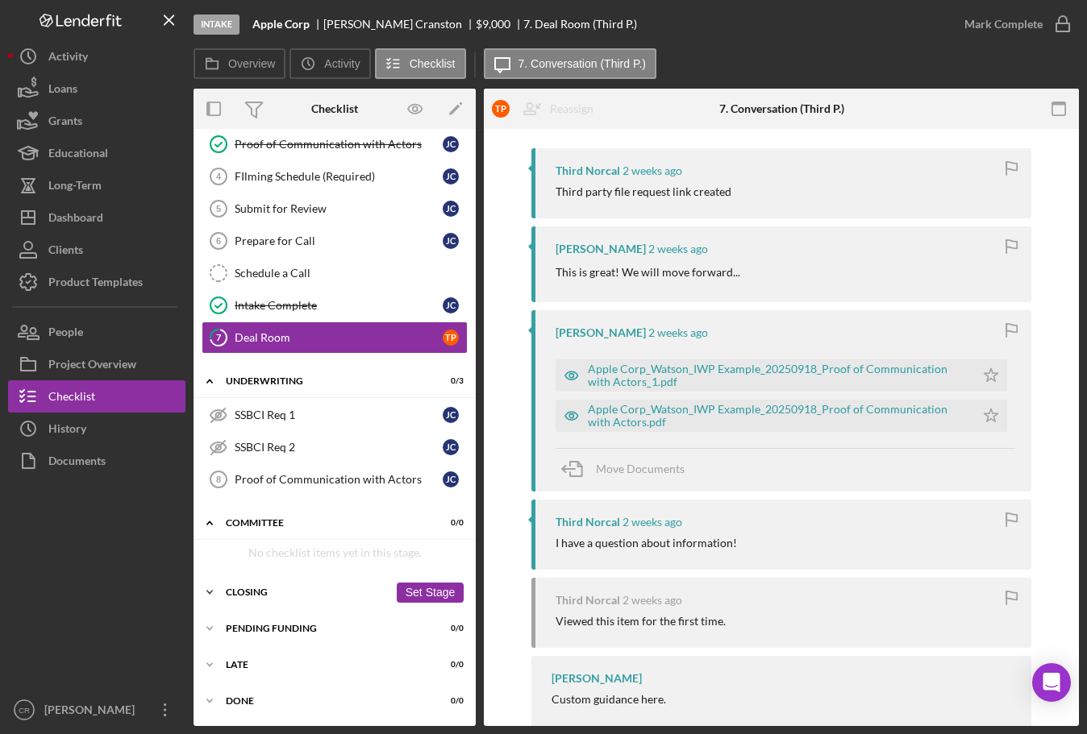
click at [265, 592] on div "Closing" at bounding box center [307, 593] width 163 height 10
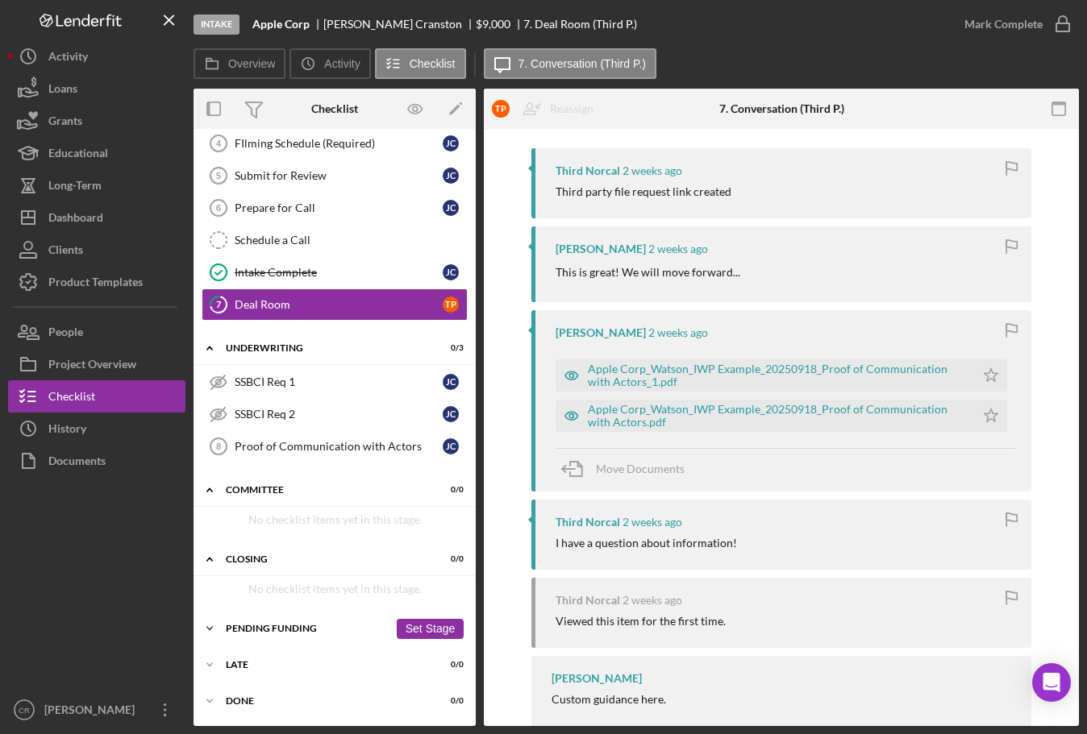
click at [289, 634] on div "Icon/Expander Pending Funding 0 / 0 Set Stage" at bounding box center [334, 629] width 282 height 32
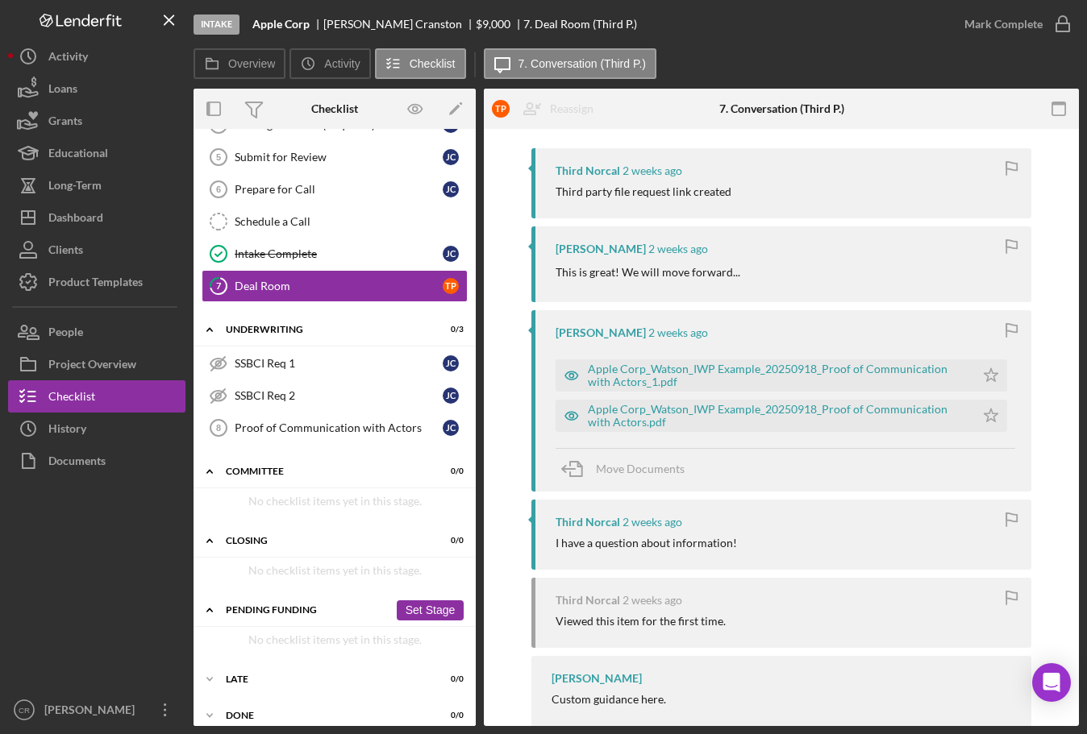
scroll to position [240, 0]
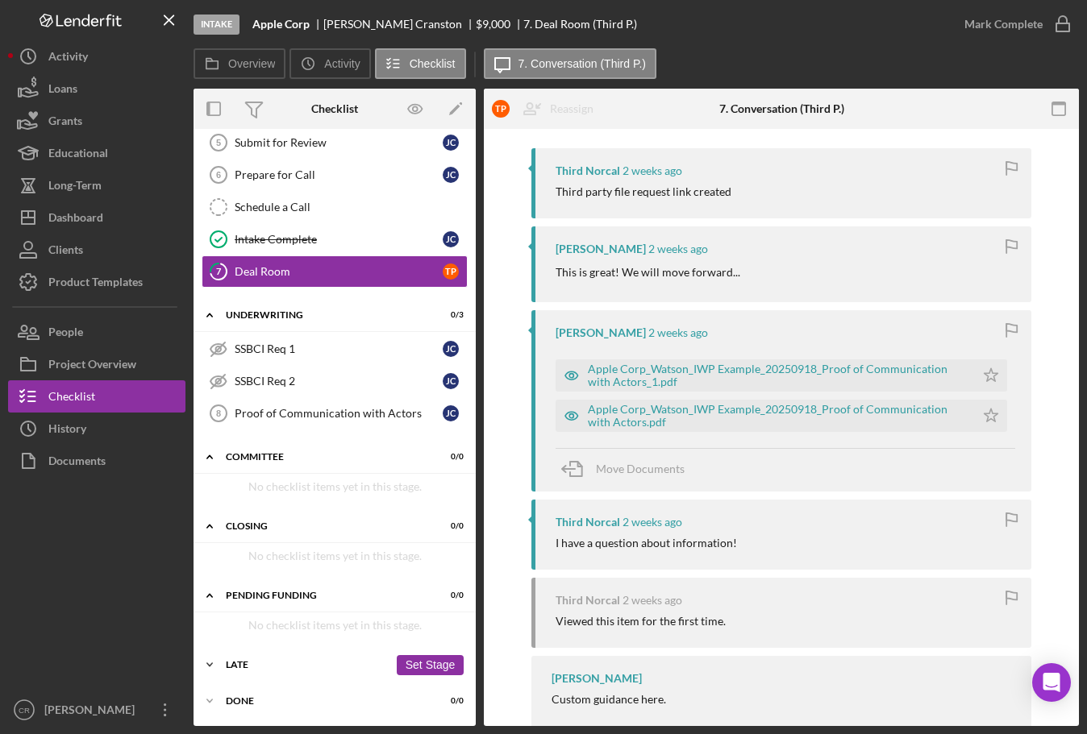
click at [266, 665] on div "Late" at bounding box center [307, 665] width 163 height 10
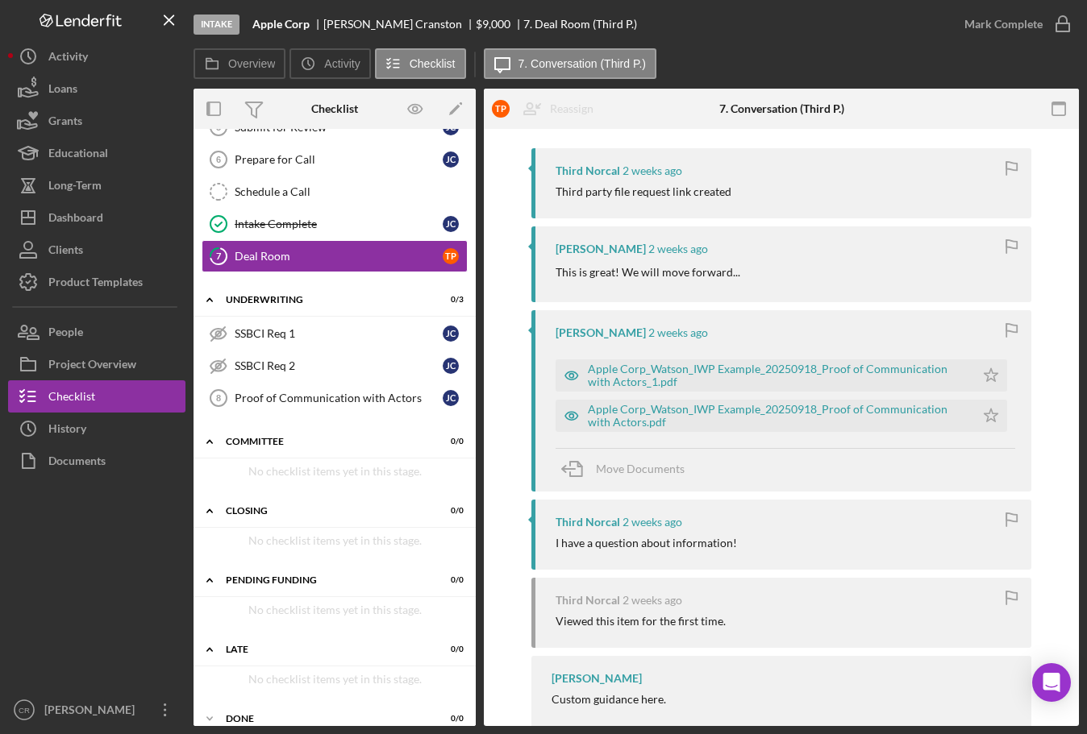
scroll to position [273, 0]
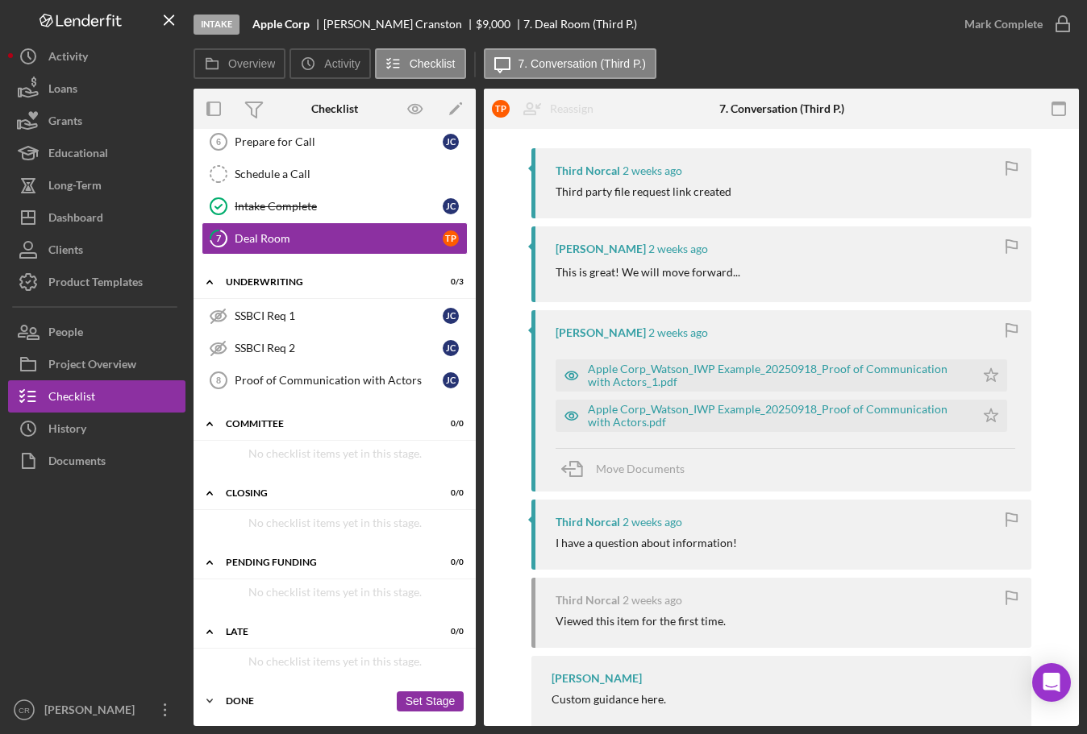
click at [264, 700] on div "Done" at bounding box center [307, 701] width 163 height 10
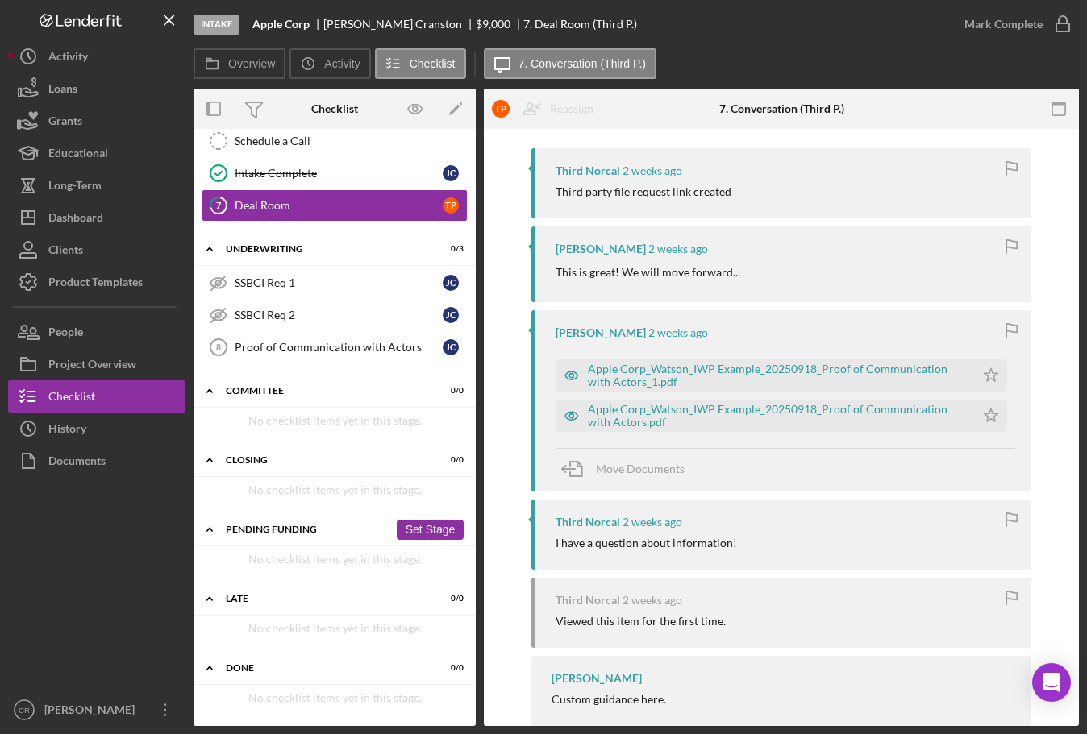
scroll to position [0, 0]
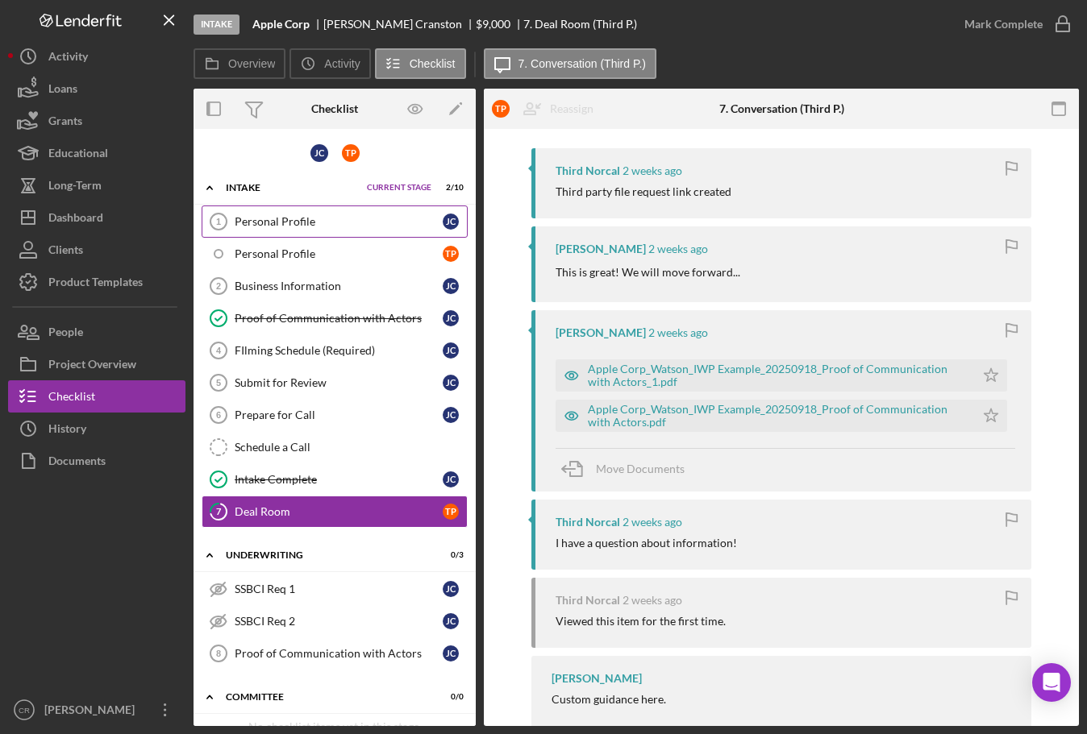
click at [266, 220] on div "Personal Profile" at bounding box center [339, 221] width 208 height 13
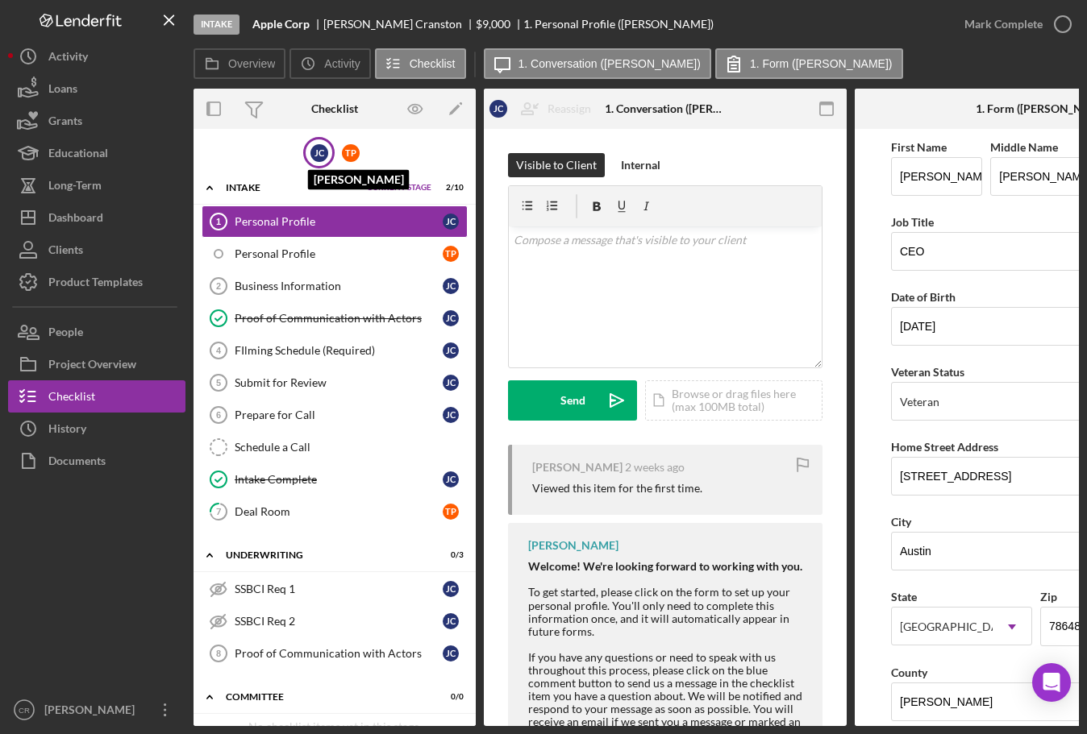
click at [312, 157] on div "J C" at bounding box center [319, 153] width 18 height 18
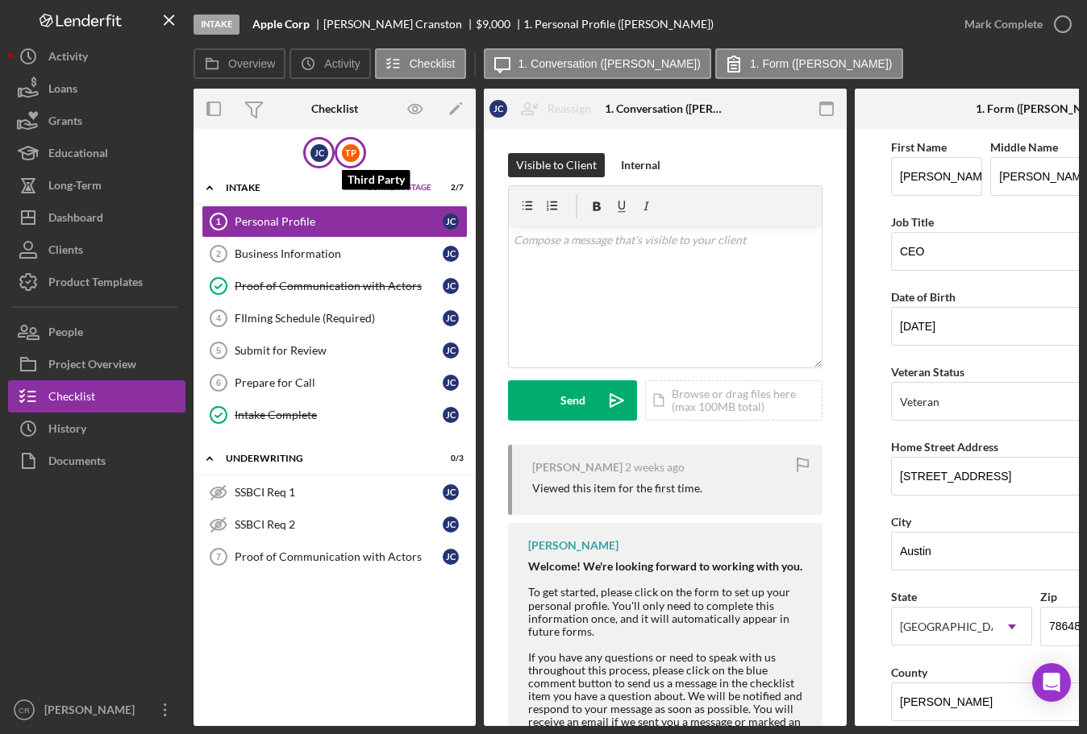
click at [358, 154] on div "T P" at bounding box center [351, 153] width 18 height 18
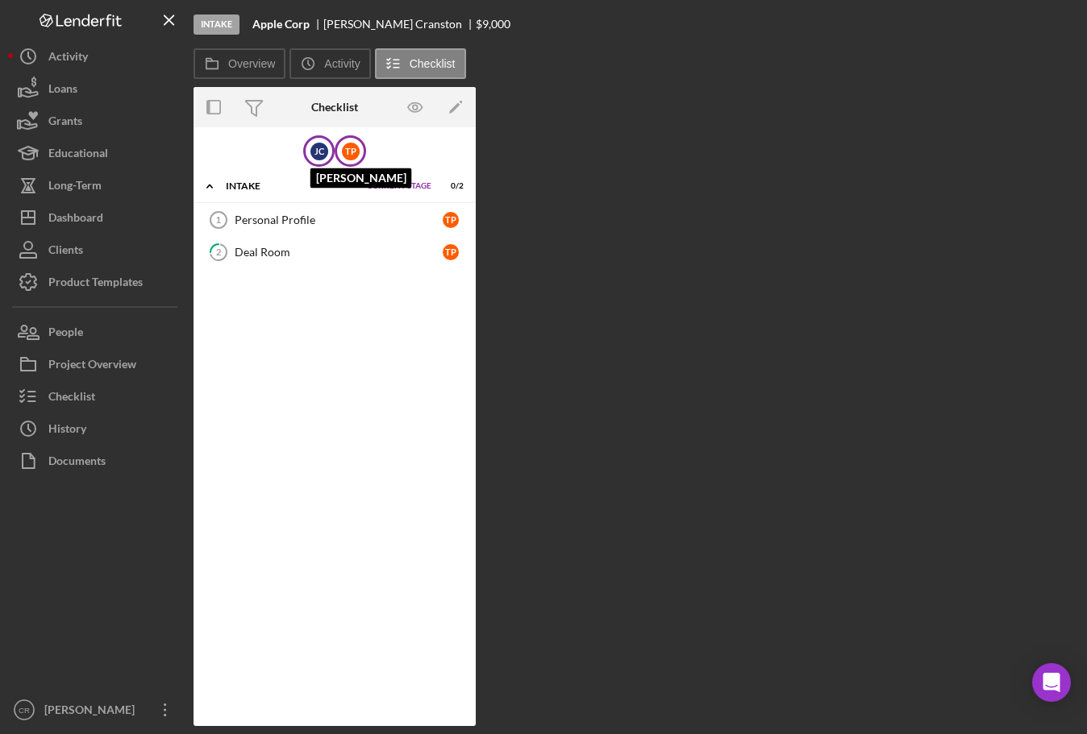
click at [310, 157] on div "J C" at bounding box center [319, 152] width 18 height 18
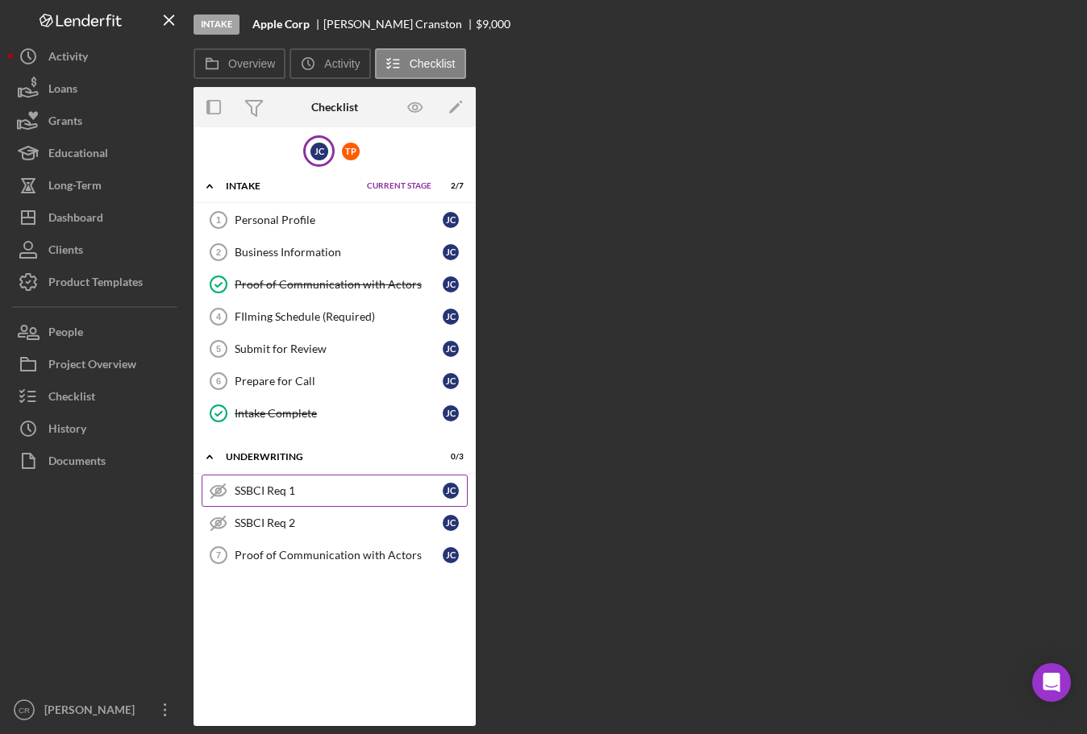
click at [282, 495] on div "SSBCI Req 1" at bounding box center [339, 490] width 208 height 13
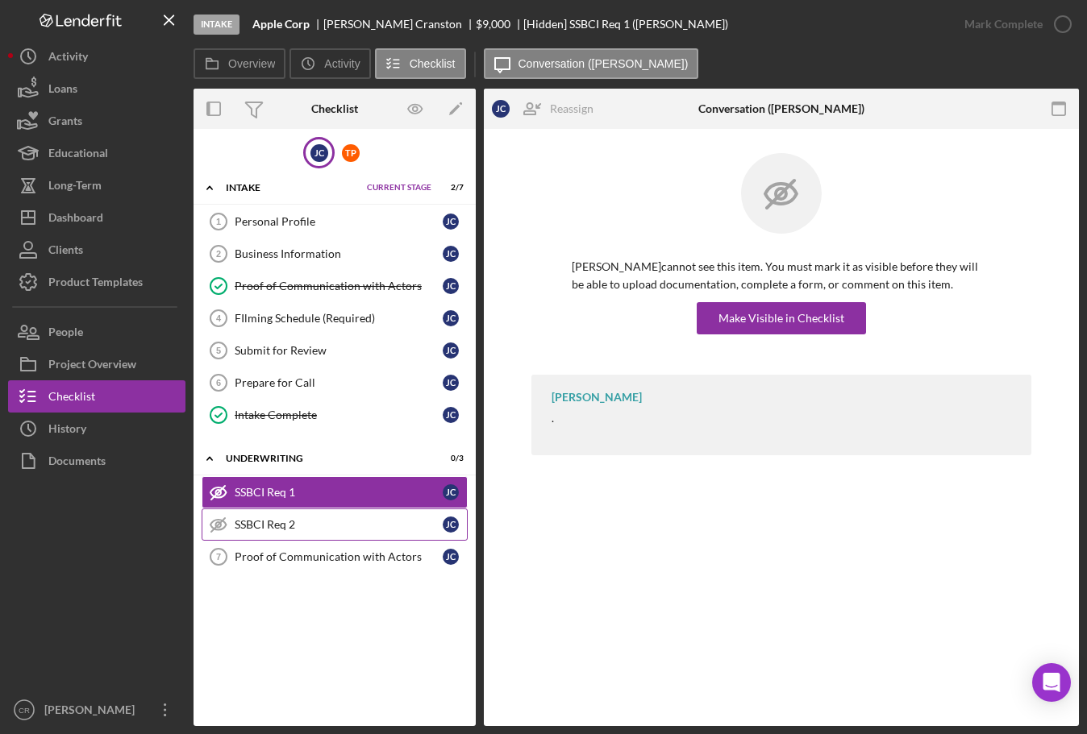
click at [288, 518] on div "SSBCI Req 2" at bounding box center [339, 524] width 208 height 13
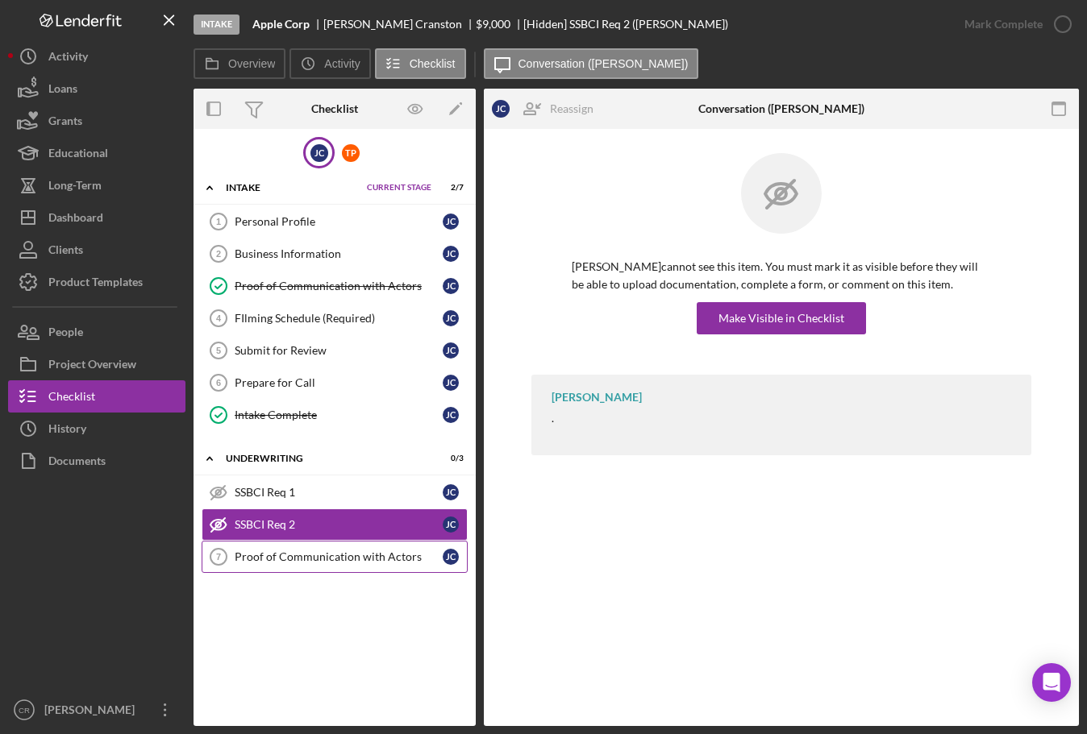
click at [276, 564] on link "Proof of Communication with Actors 7 Proof of Communication with Actors [PERSON…" at bounding box center [335, 557] width 266 height 32
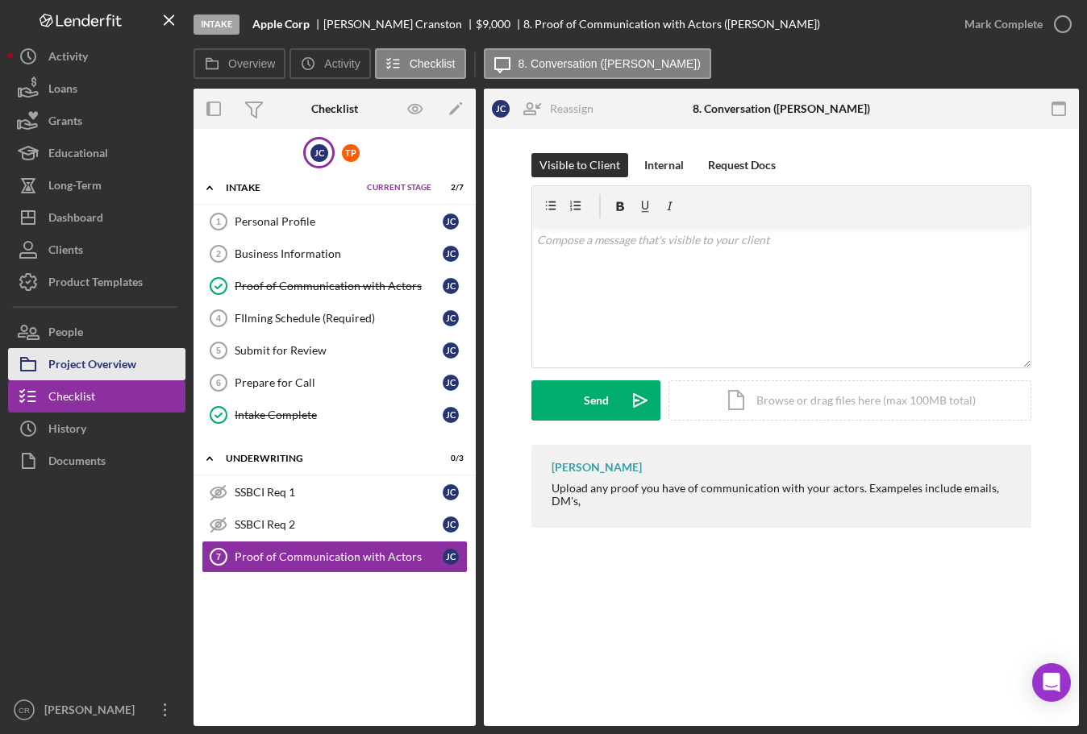
click at [91, 366] on div "Project Overview" at bounding box center [92, 366] width 88 height 36
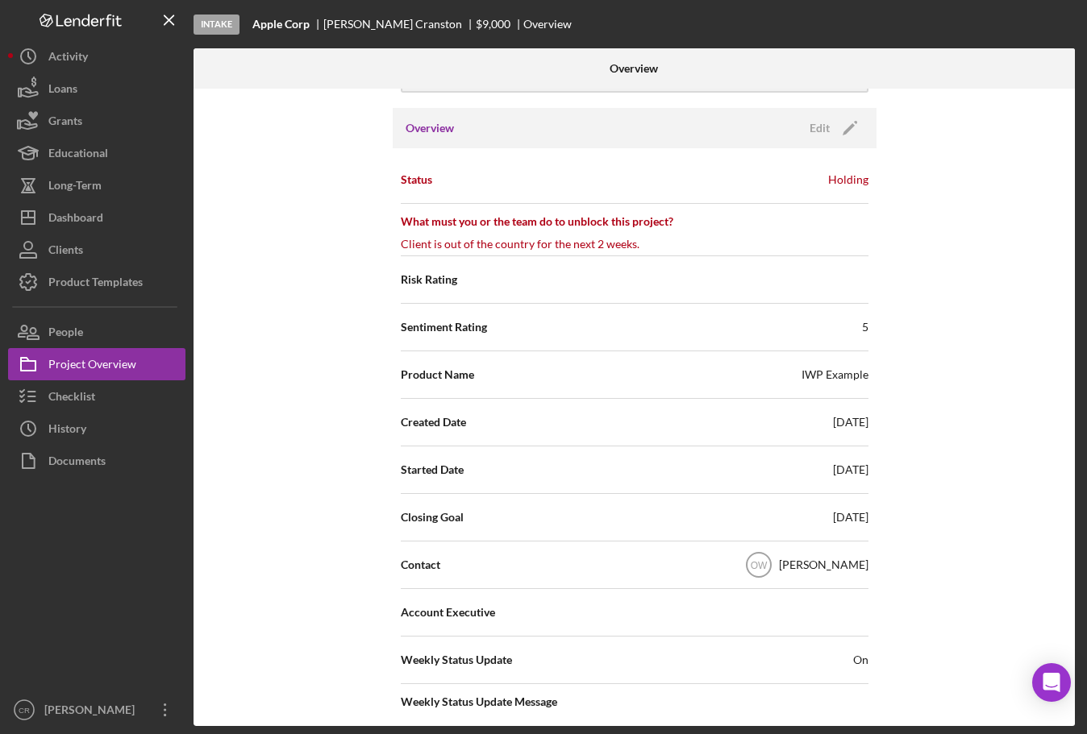
scroll to position [208, 0]
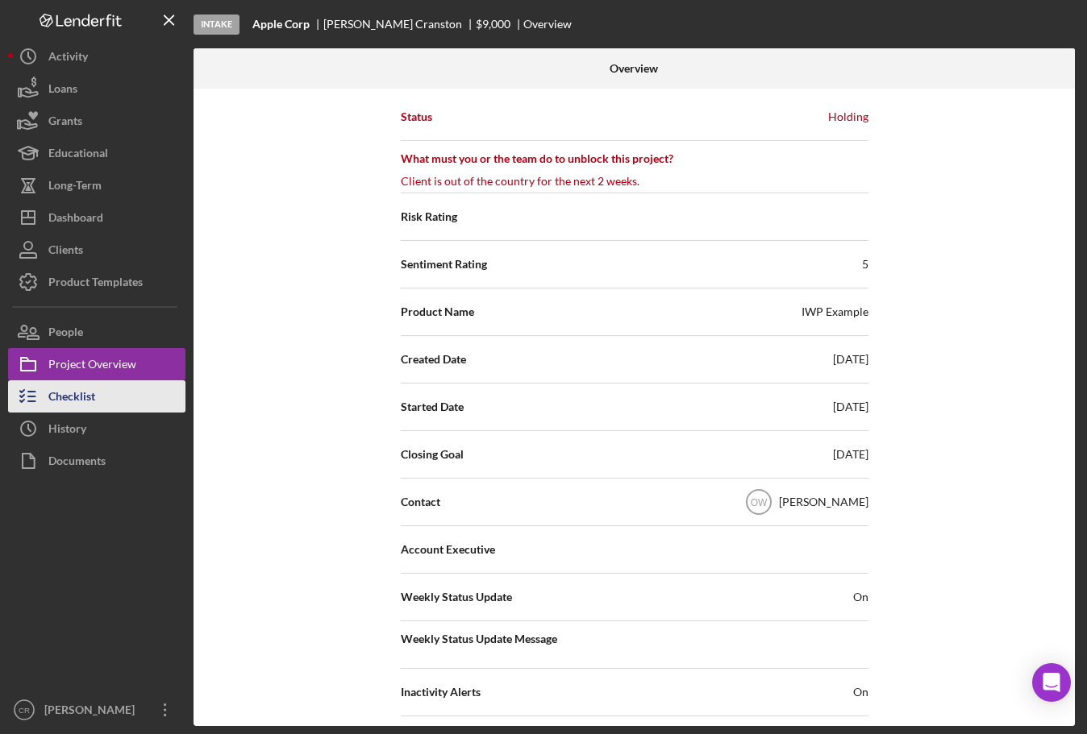
click at [77, 393] on div "Checklist" at bounding box center [71, 398] width 47 height 36
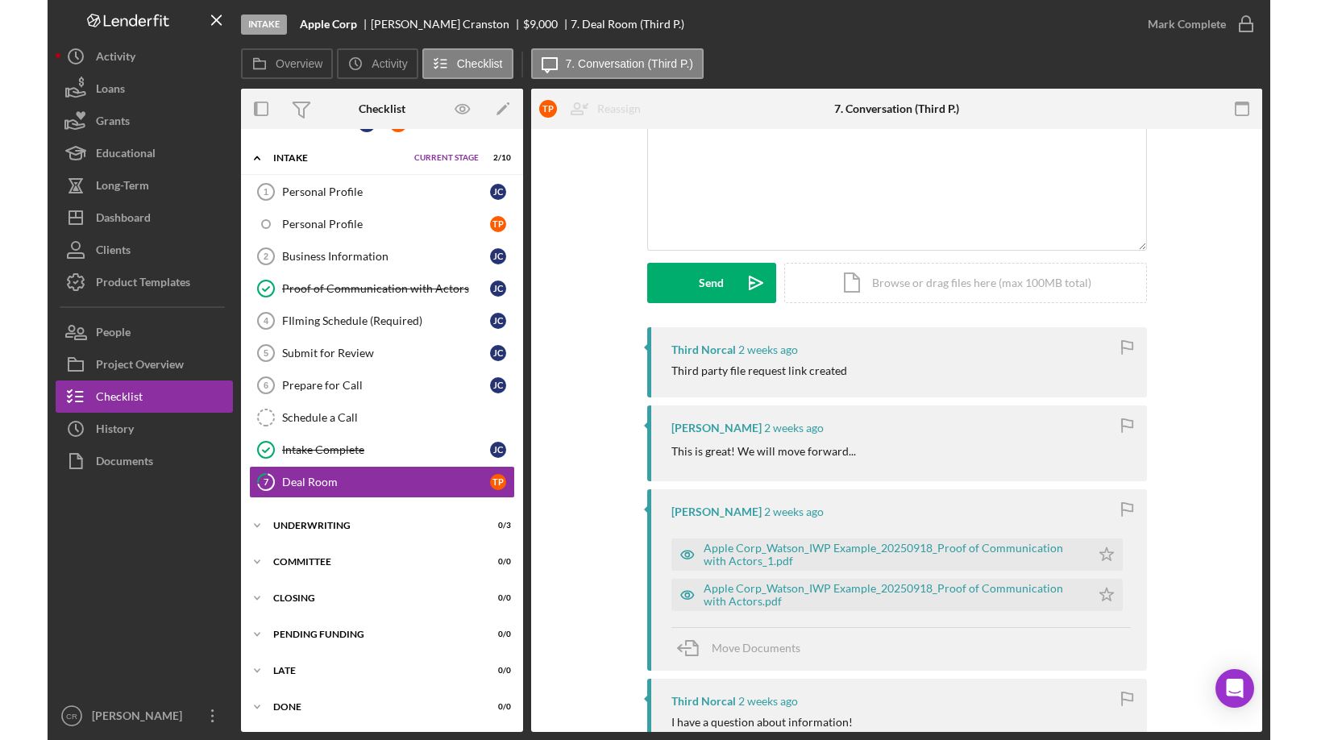
scroll to position [30, 0]
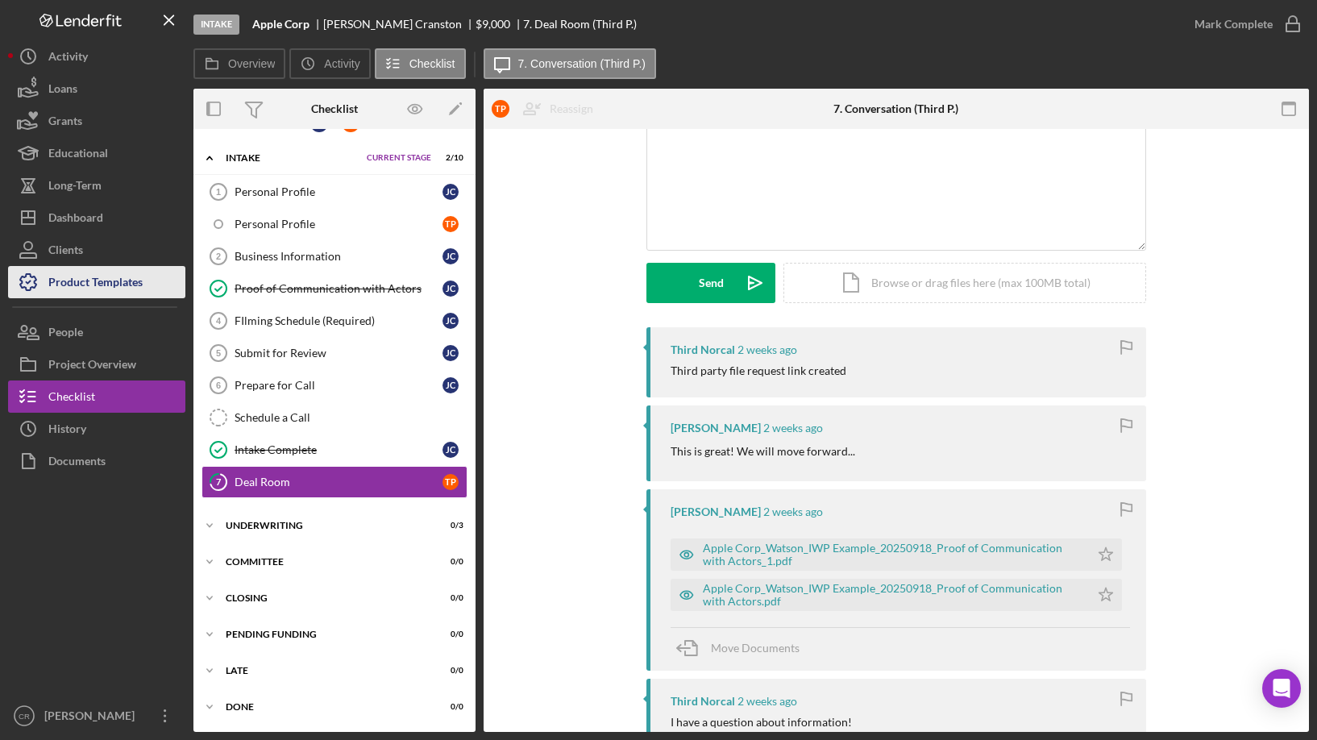
click at [110, 288] on div "Product Templates" at bounding box center [95, 284] width 94 height 36
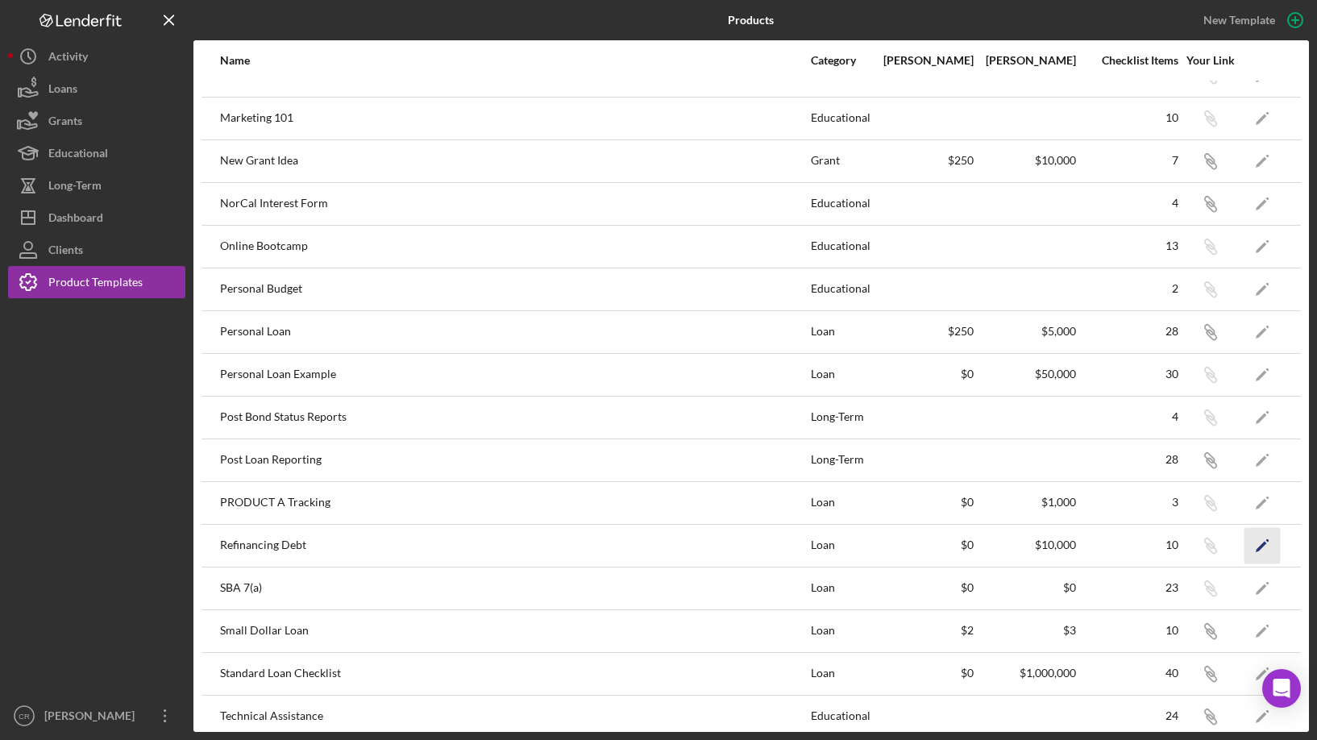
scroll to position [676, 0]
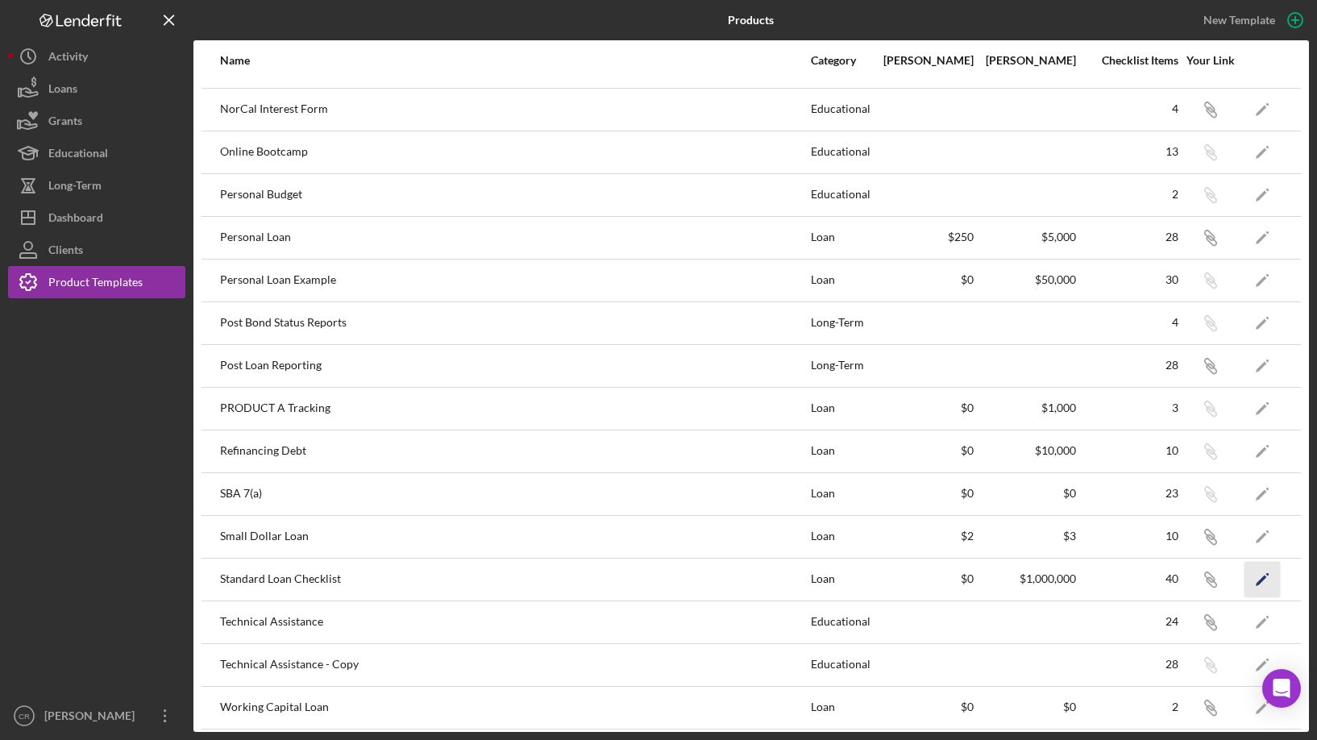
click at [1254, 584] on icon "Icon/Edit" at bounding box center [1262, 579] width 36 height 36
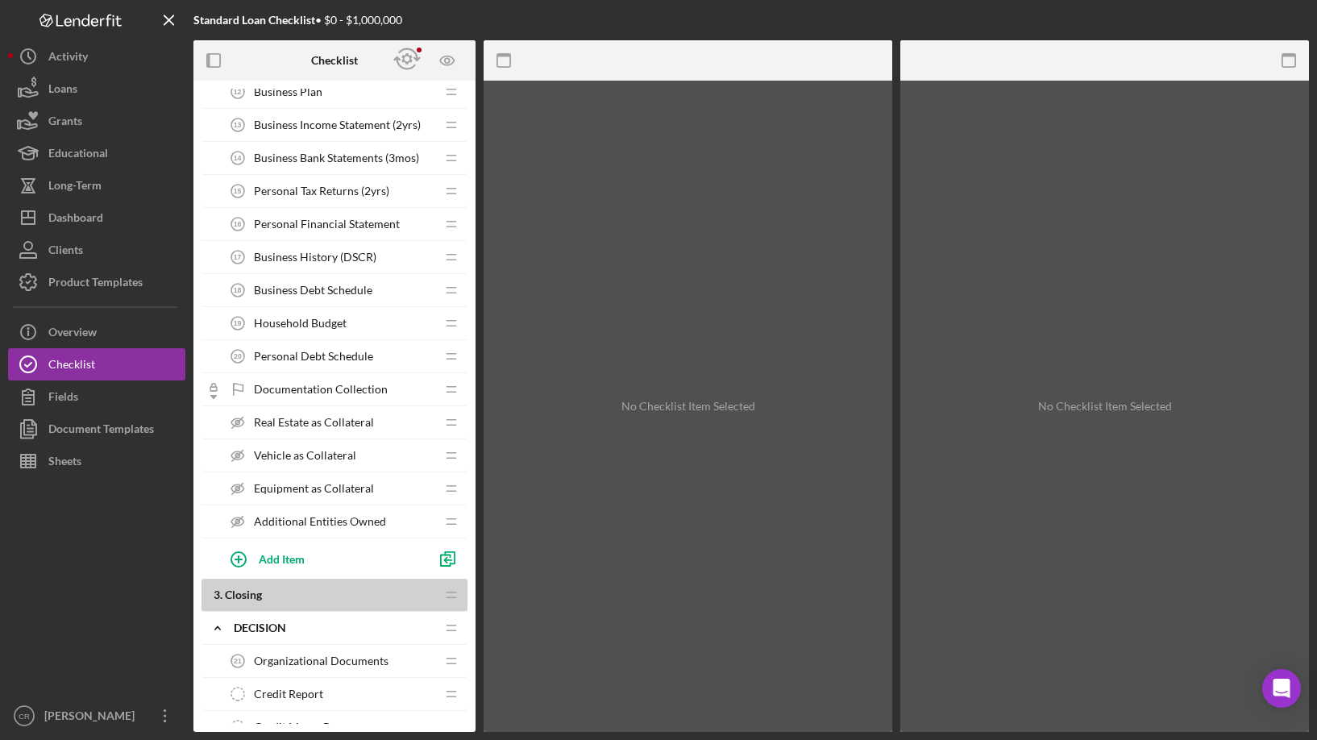
scroll to position [700, 0]
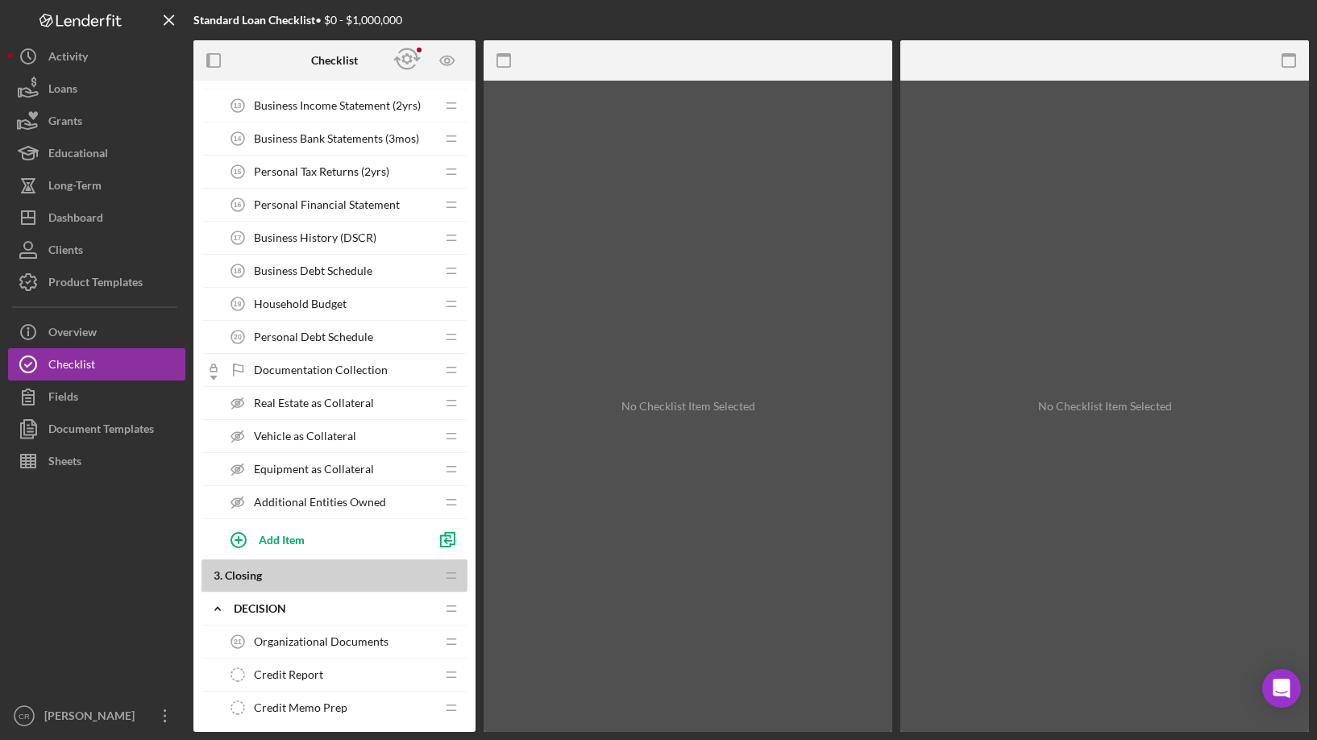
click at [297, 397] on span "Real Estate as Collateral" at bounding box center [314, 403] width 120 height 13
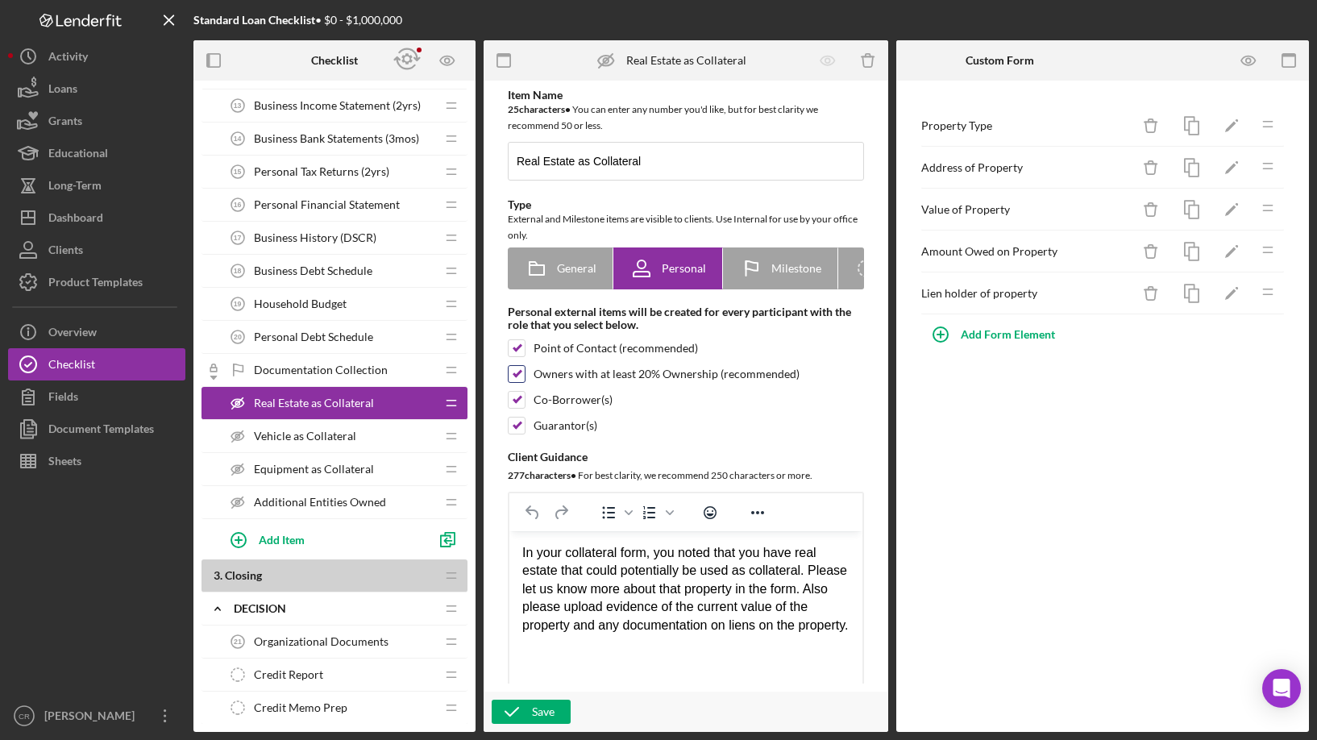
click at [516, 377] on input "checkbox" at bounding box center [517, 374] width 16 height 16
checkbox input "false"
click at [517, 408] on input "checkbox" at bounding box center [517, 400] width 16 height 16
checkbox input "false"
click at [521, 433] on input "checkbox" at bounding box center [517, 426] width 16 height 16
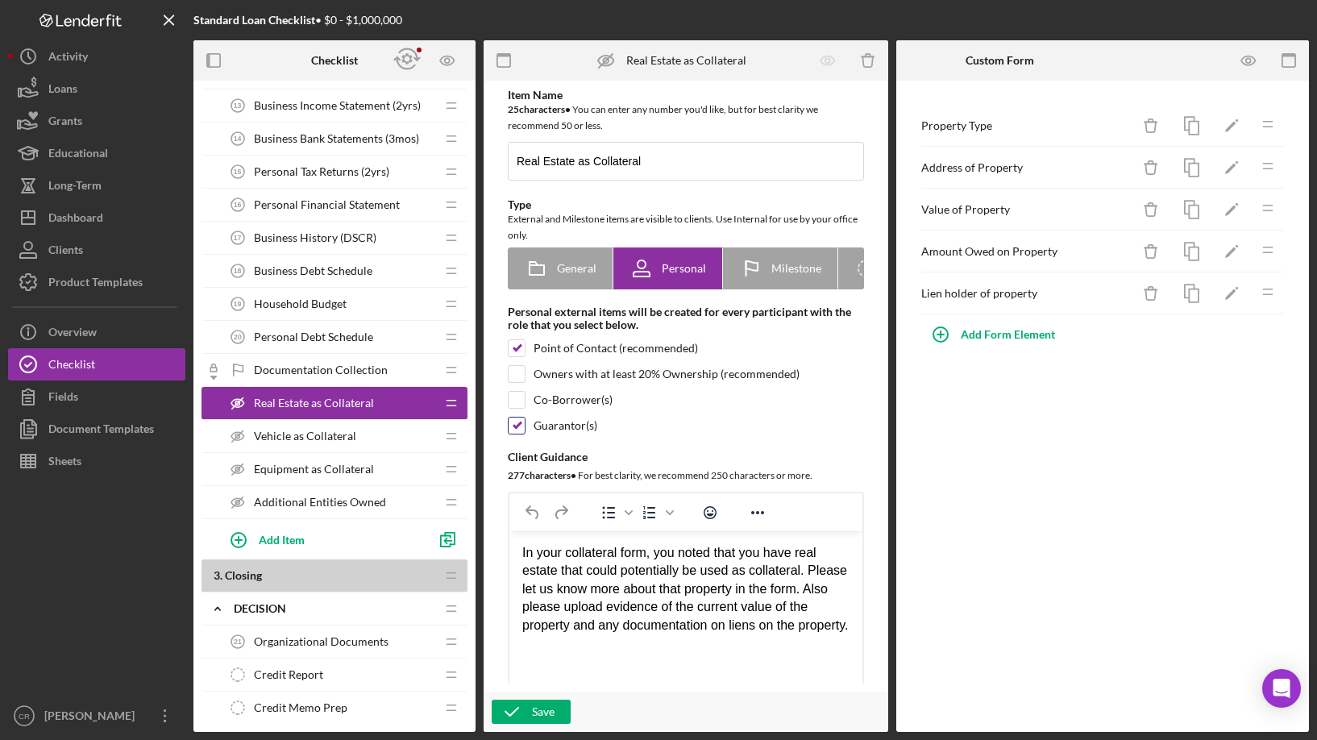
checkbox input "false"
click at [694, 166] on input "Real Estate as Collateral" at bounding box center [686, 161] width 356 height 39
type input "Real Estate as Collateral - POC"
click at [531, 716] on icon "button" at bounding box center [512, 712] width 40 height 40
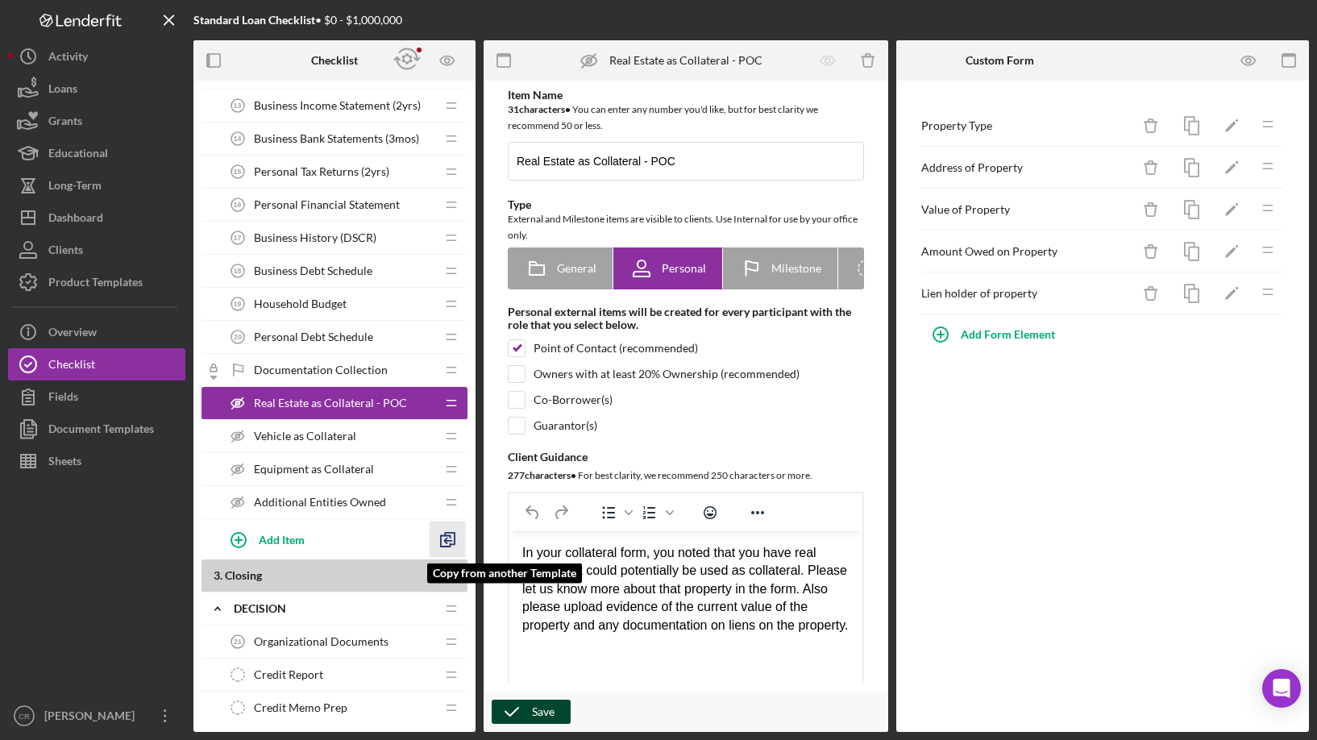
click at [456, 541] on icon "button" at bounding box center [448, 539] width 36 height 36
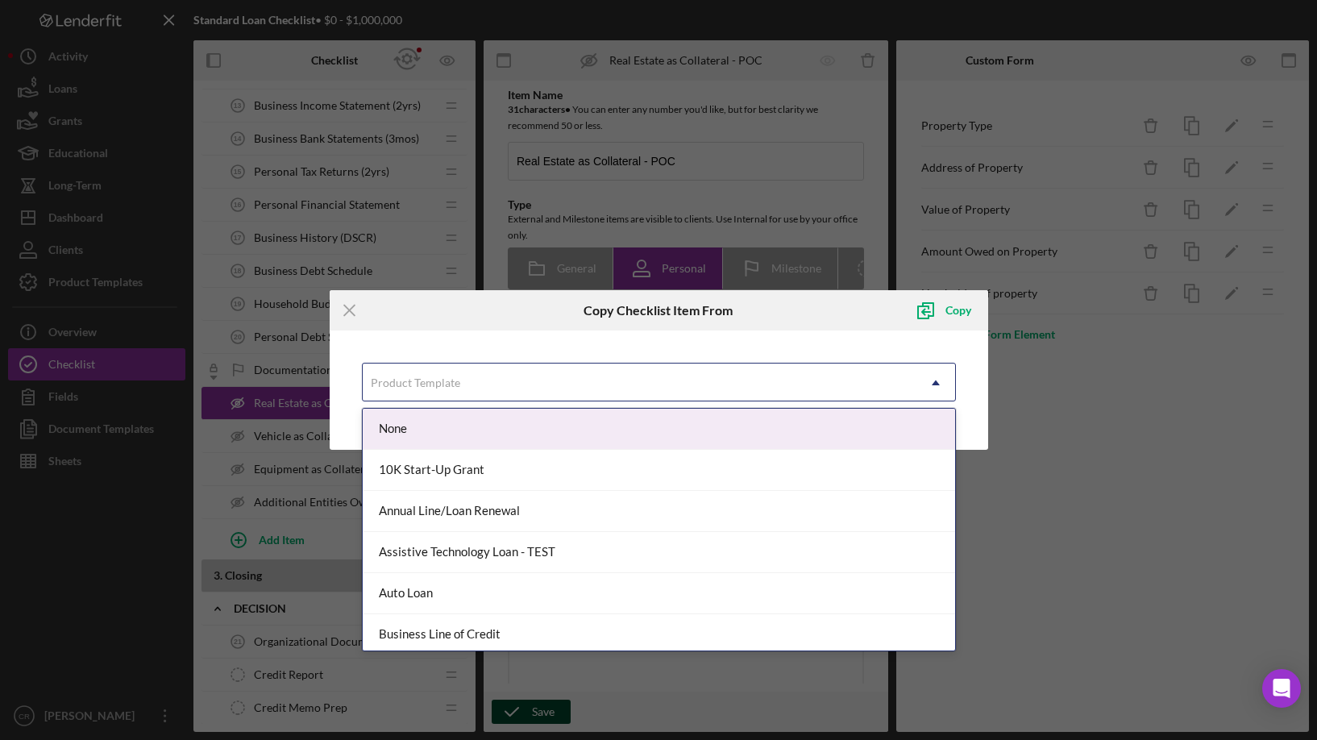
click at [443, 377] on div "Product Template" at bounding box center [415, 382] width 89 height 13
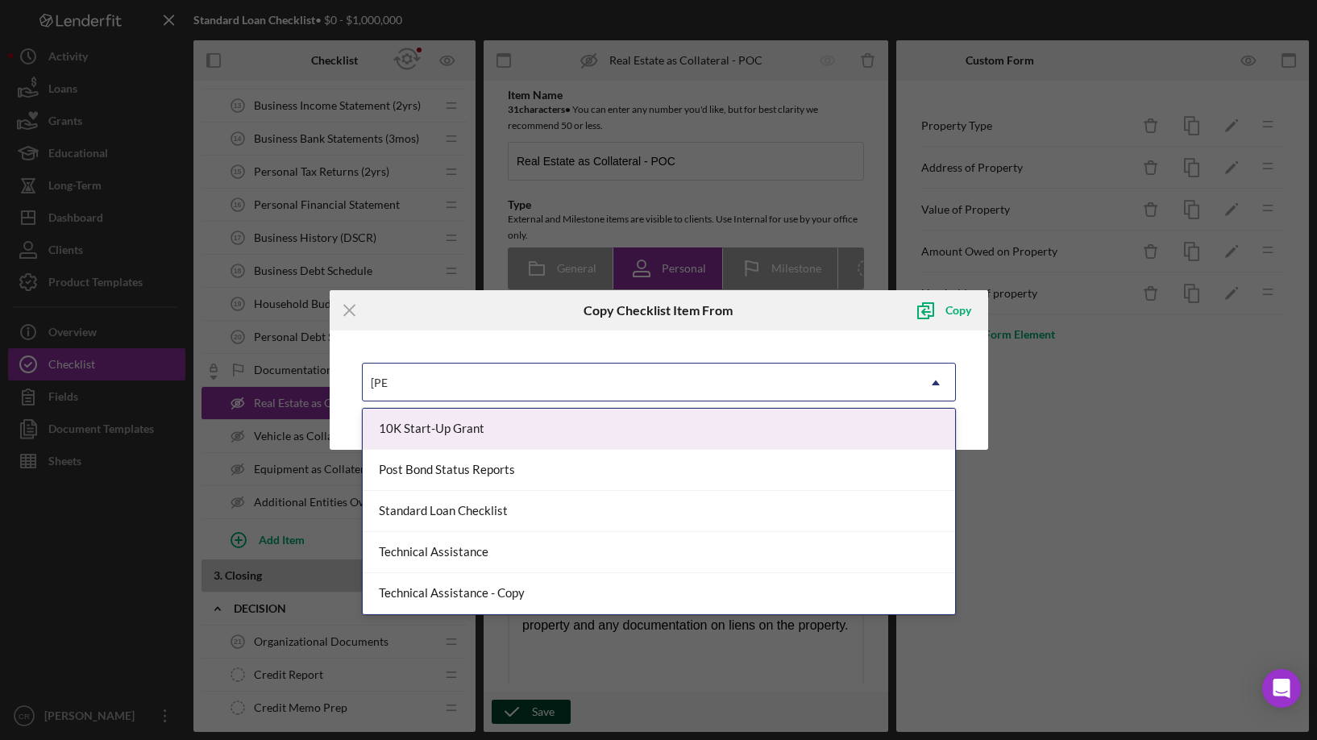
type input "stand"
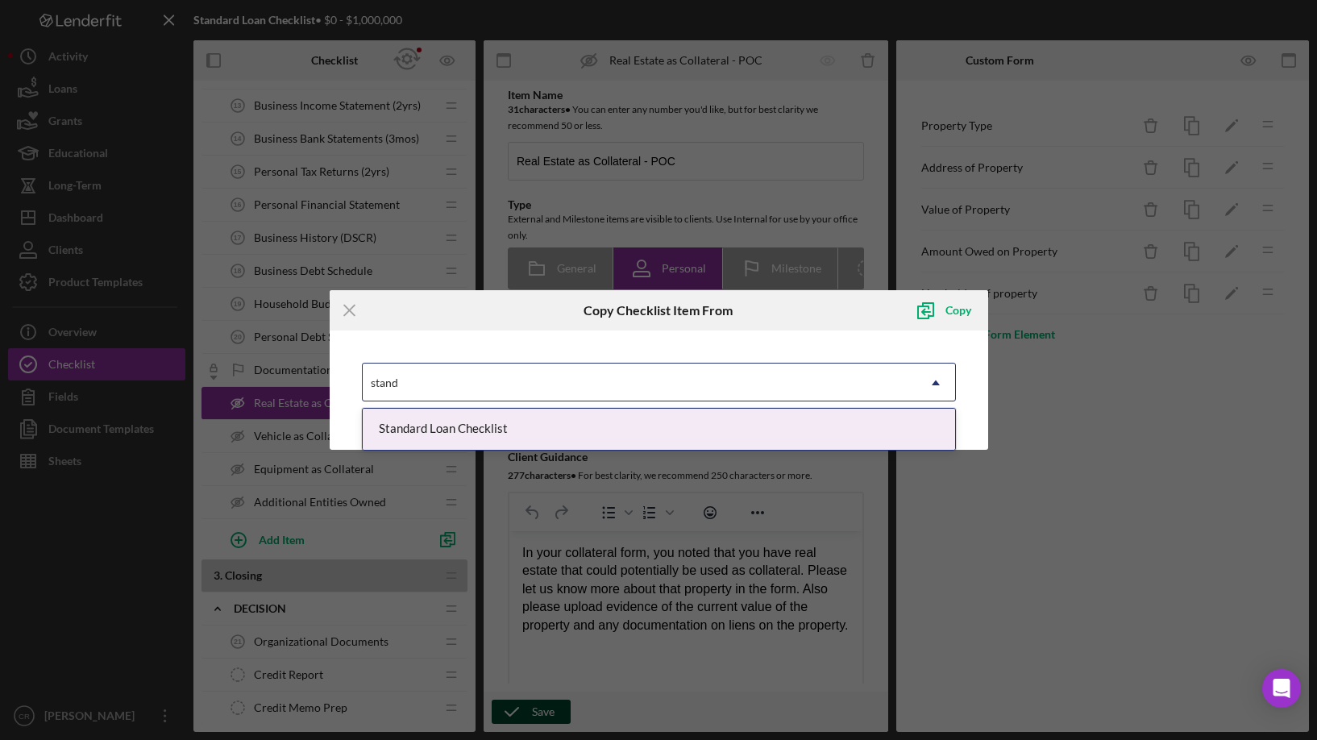
click at [448, 430] on div "Standard Loan Checklist" at bounding box center [659, 429] width 592 height 41
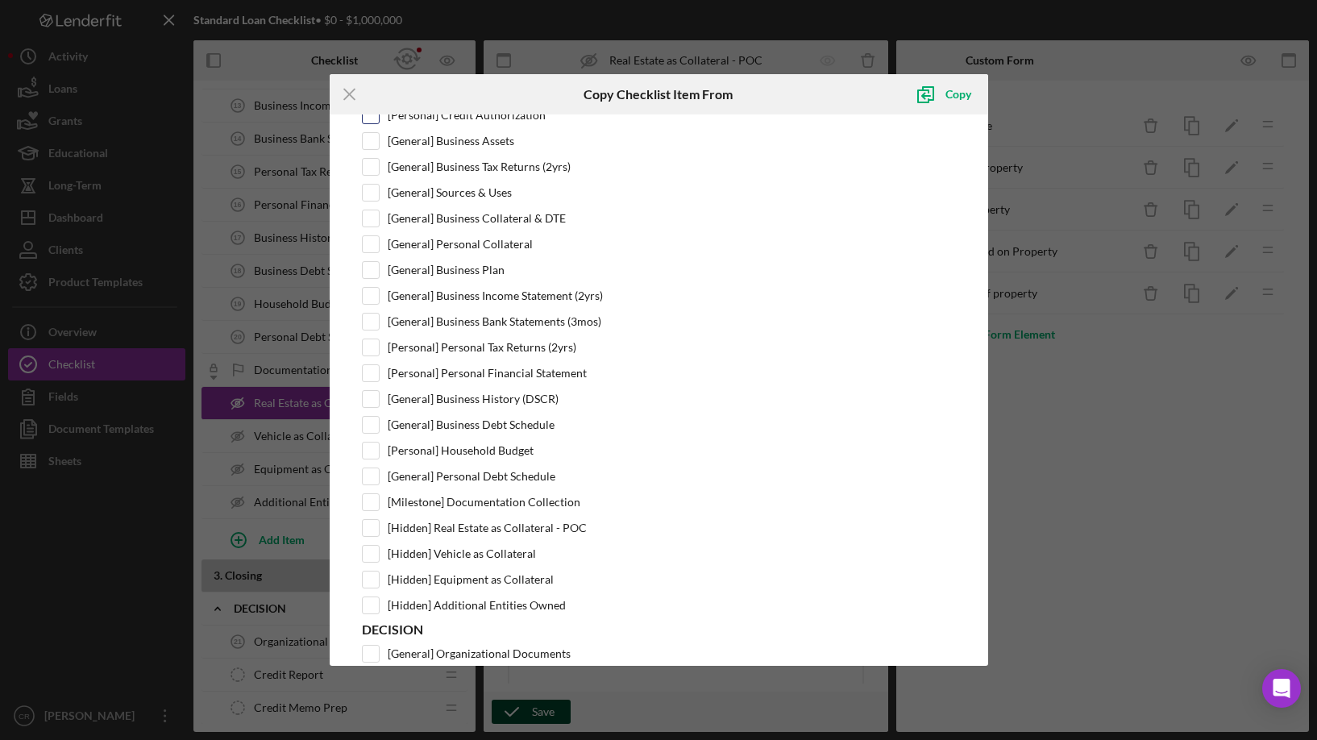
scroll to position [587, 0]
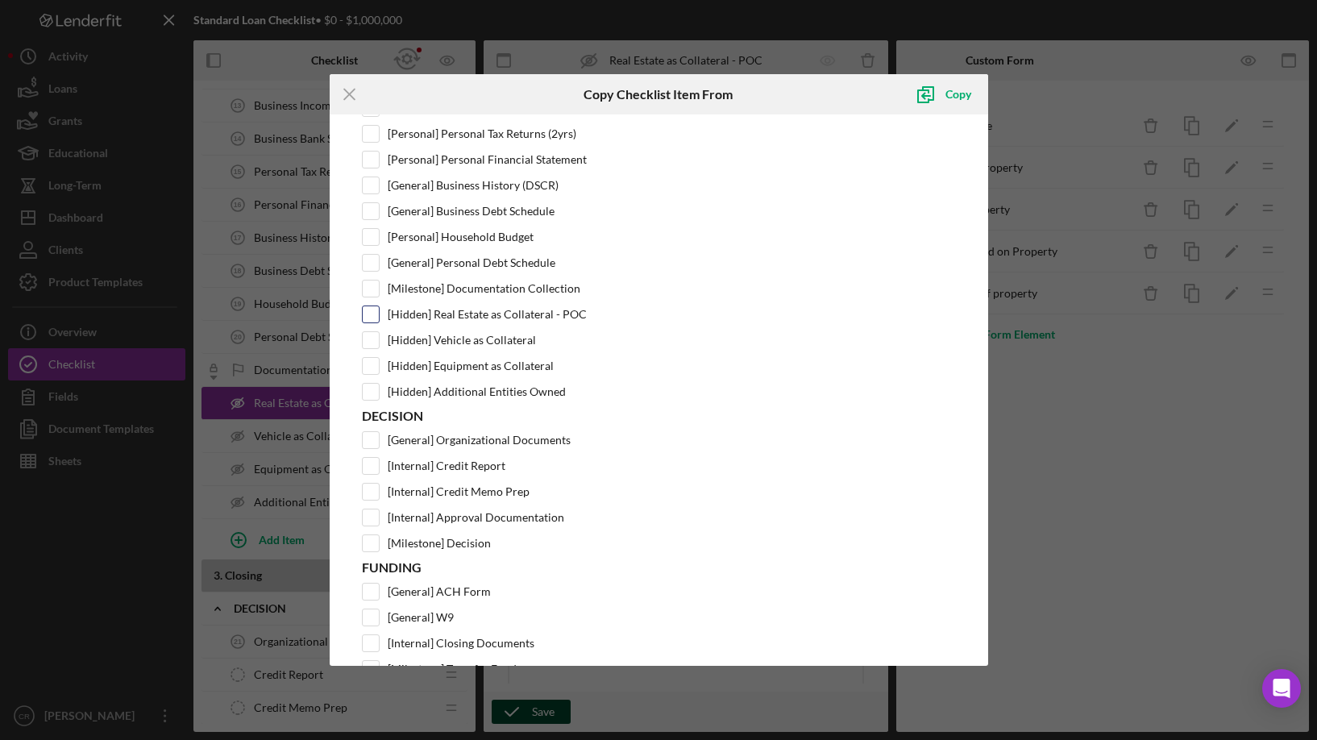
click at [368, 312] on input "[Hidden] Real Estate as Collateral - POC" at bounding box center [371, 314] width 16 height 16
checkbox input "true"
click at [965, 89] on div "Copy" at bounding box center [958, 94] width 26 height 32
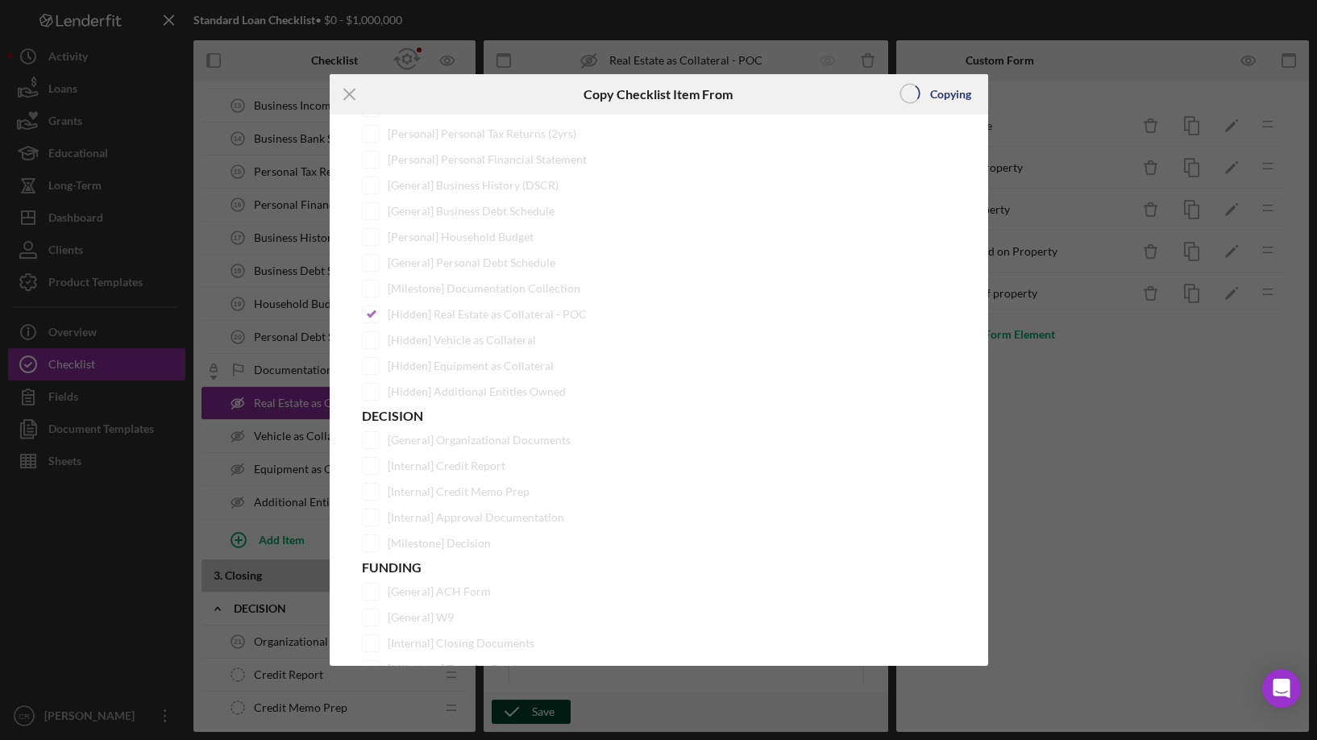
scroll to position [0, 0]
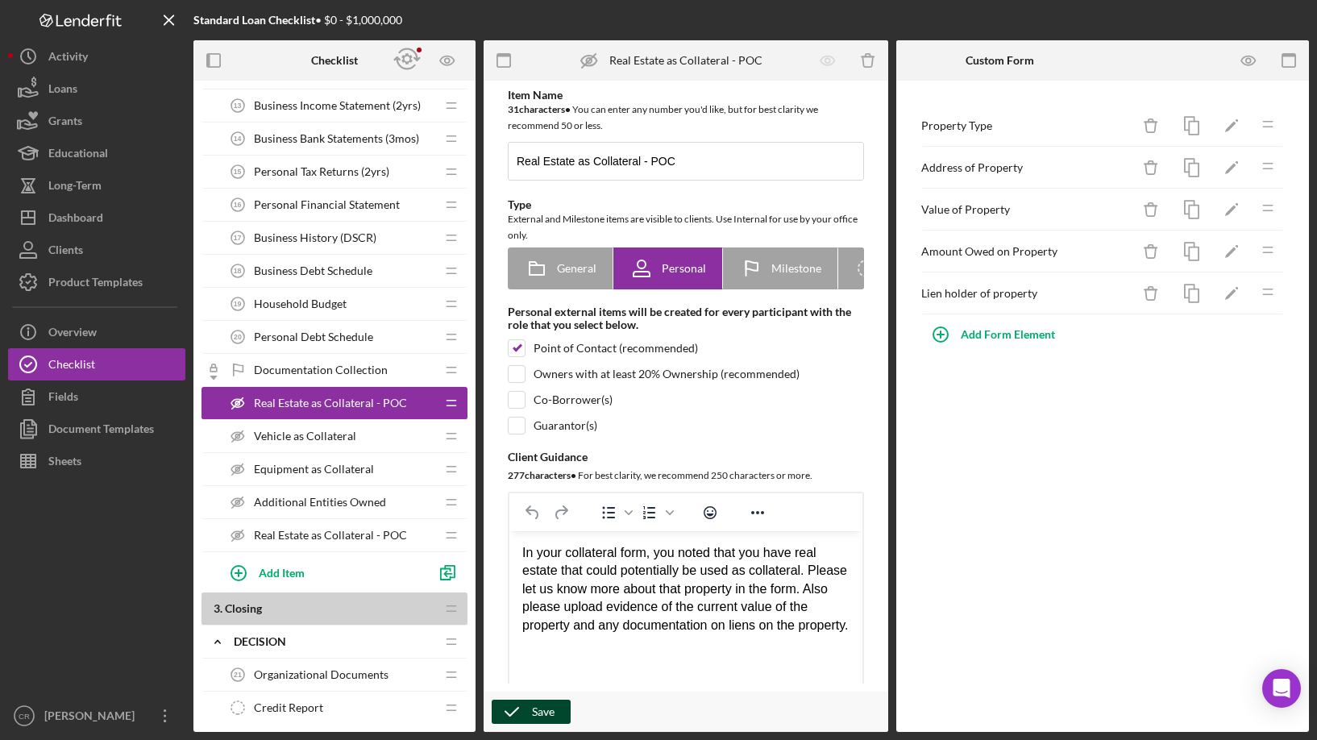
click at [324, 534] on span "Real Estate as Collateral - POC" at bounding box center [330, 535] width 153 height 13
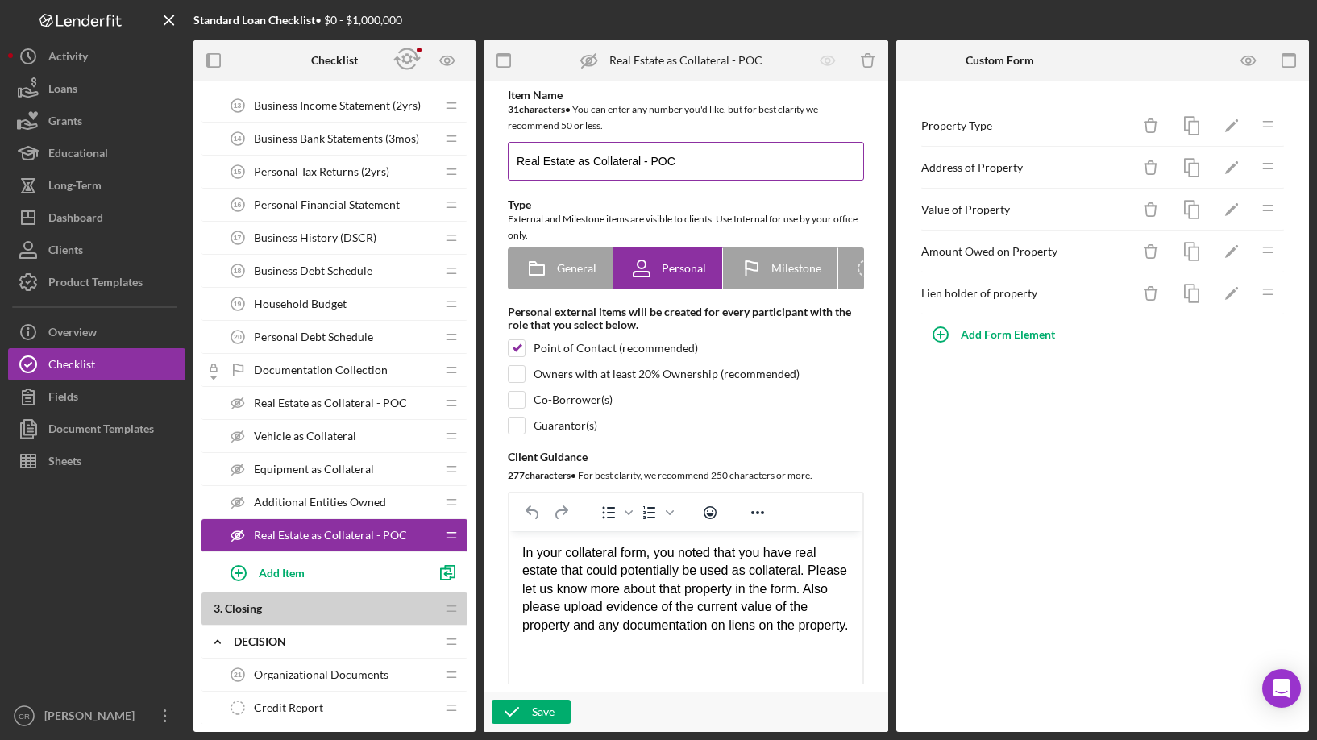
click at [710, 156] on input "Real Estate as Collateral - POC" at bounding box center [686, 161] width 356 height 39
type input "Real Estate as Collateral - CoApplicant"
click at [515, 355] on input "checkbox" at bounding box center [517, 348] width 16 height 16
checkbox input "false"
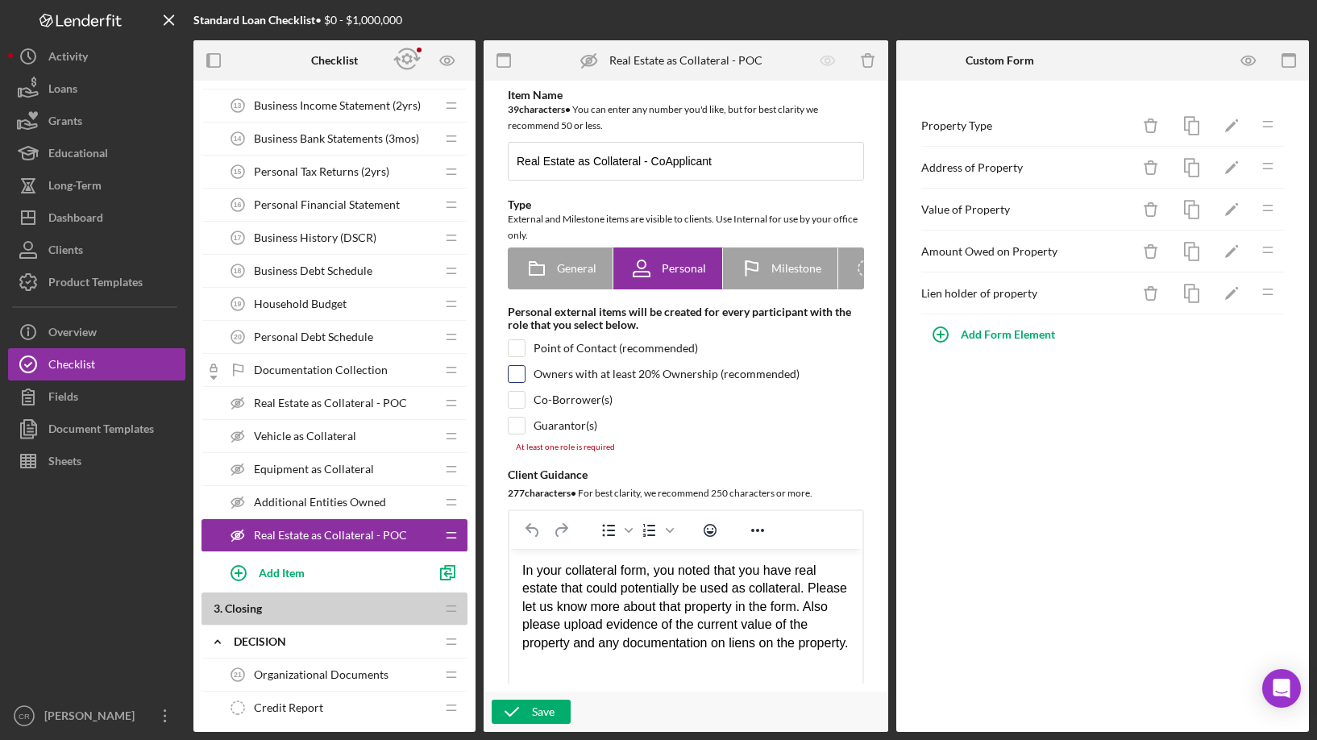
click at [521, 380] on input "checkbox" at bounding box center [517, 374] width 16 height 16
checkbox input "true"
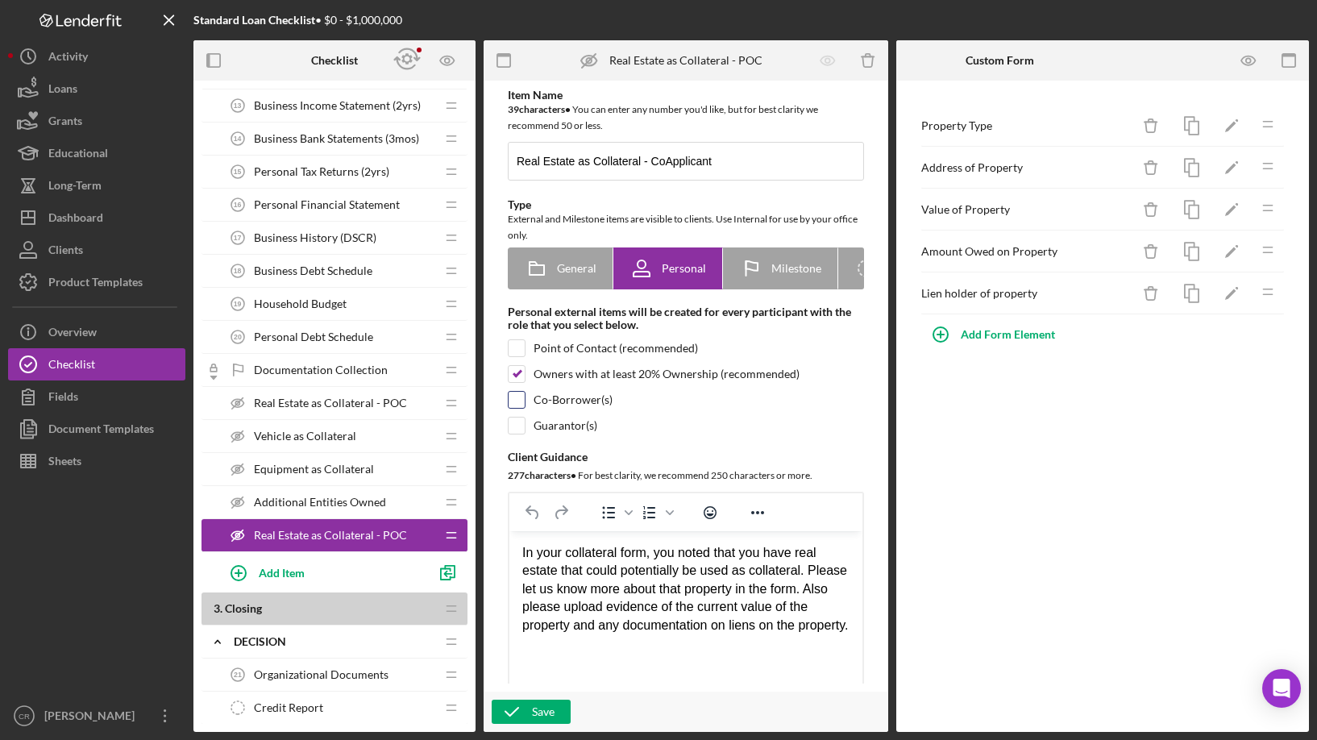
click at [520, 405] on input "checkbox" at bounding box center [517, 400] width 16 height 16
checkbox input "true"
click at [511, 434] on input "checkbox" at bounding box center [517, 426] width 16 height 16
checkbox input "true"
click at [535, 708] on div "Save" at bounding box center [543, 712] width 23 height 24
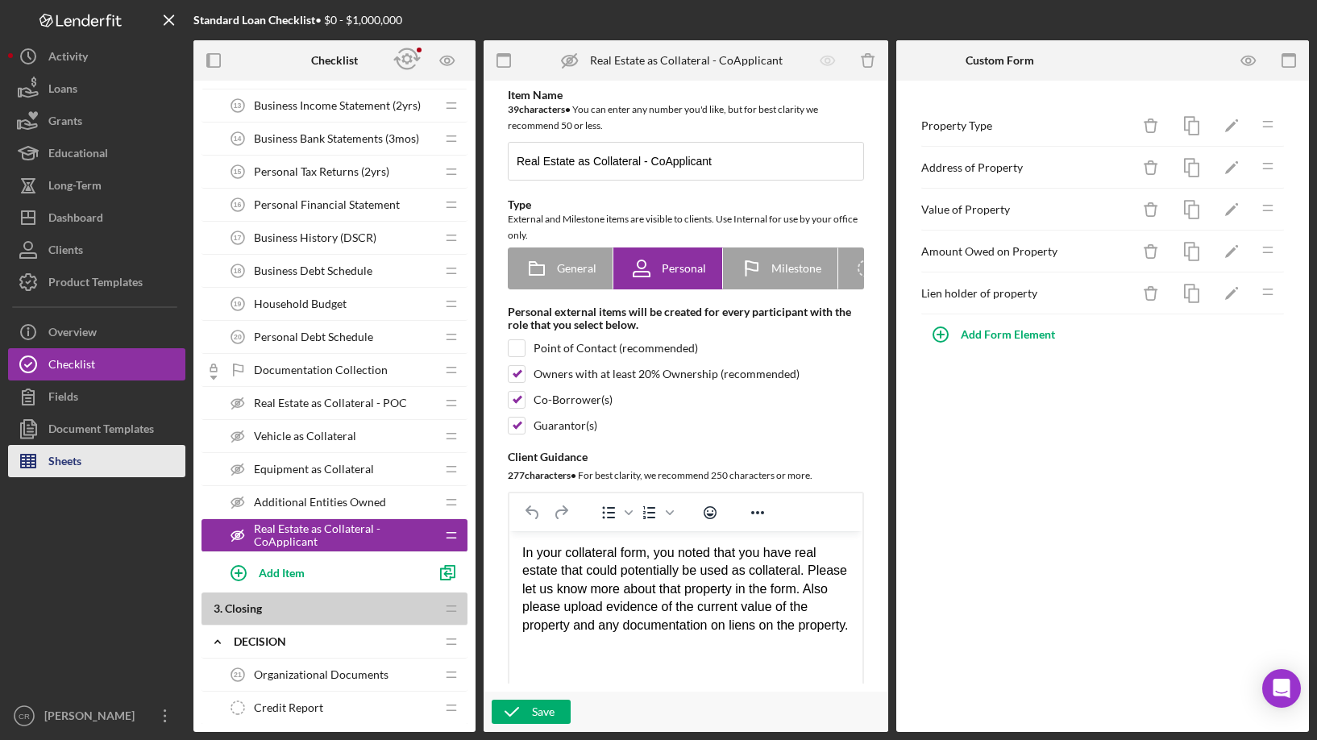
click at [84, 464] on button "Sheets" at bounding box center [96, 461] width 177 height 32
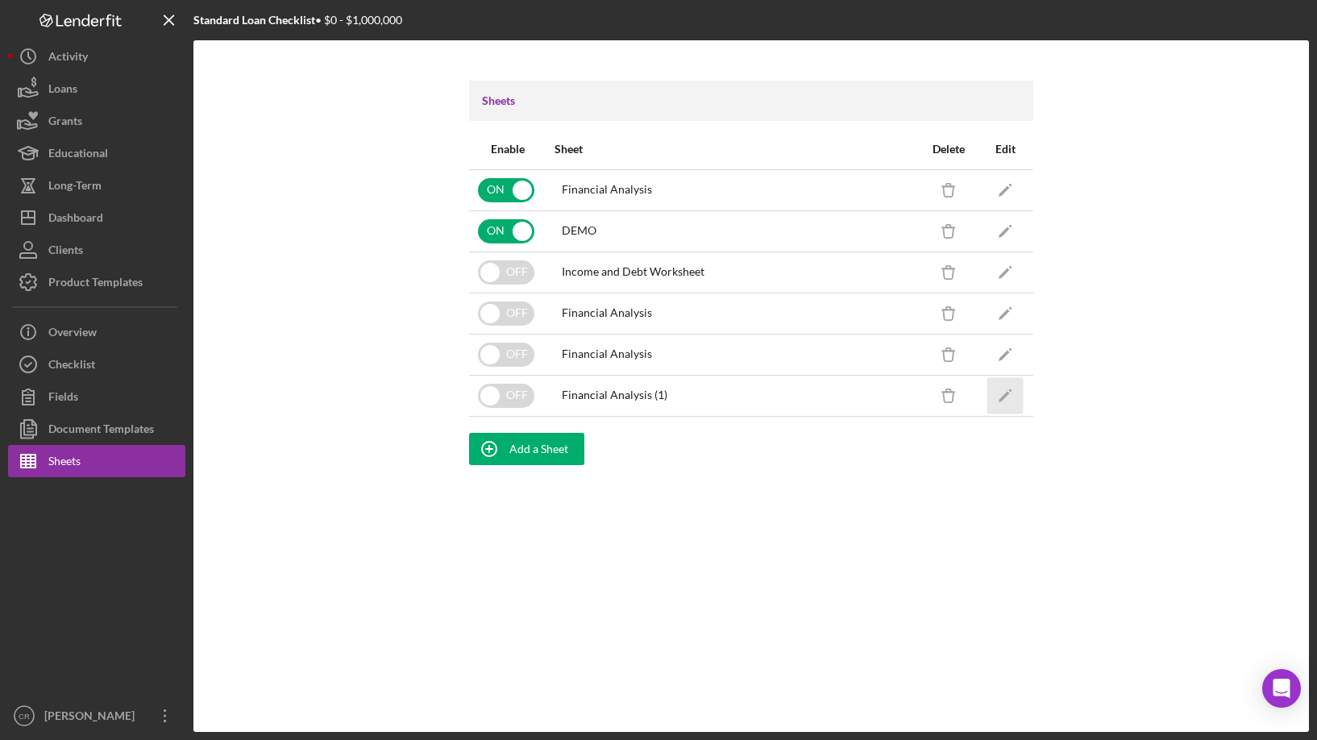
click at [1004, 397] on polygon "button" at bounding box center [1004, 396] width 11 height 11
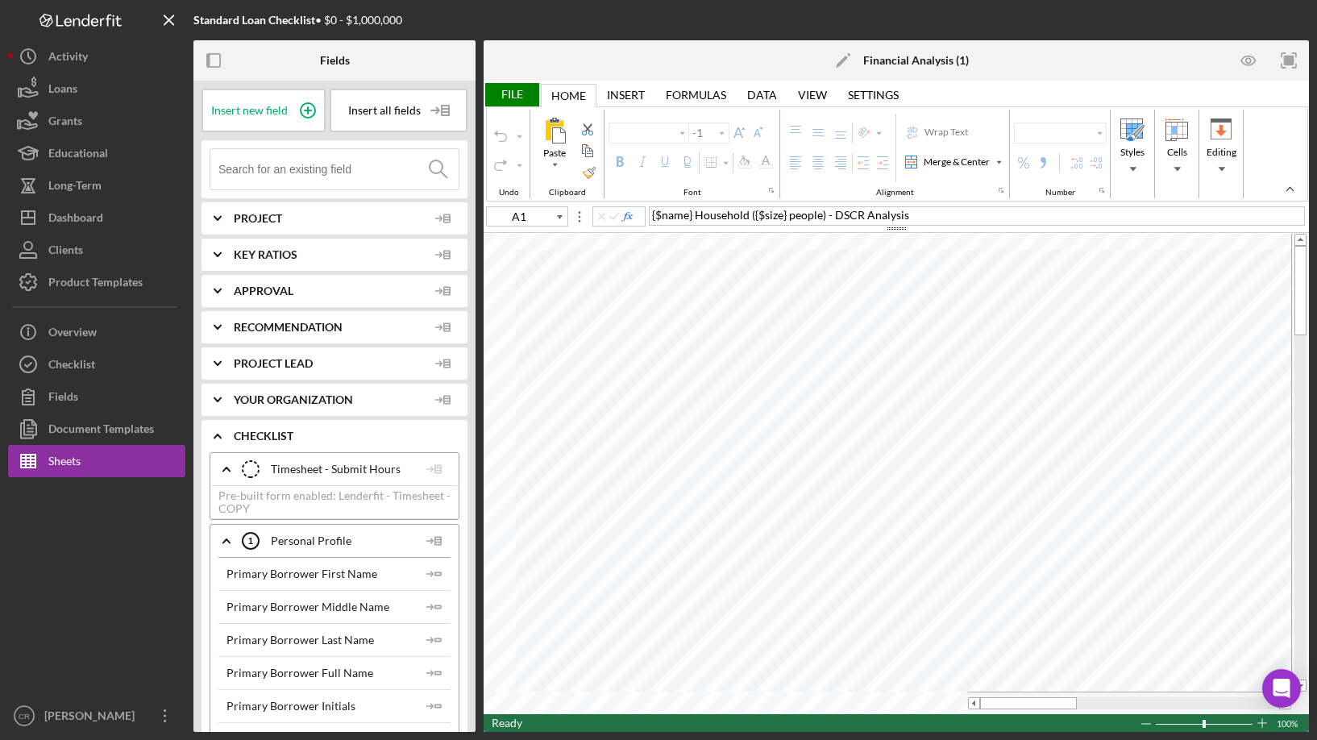
type input "Calibri"
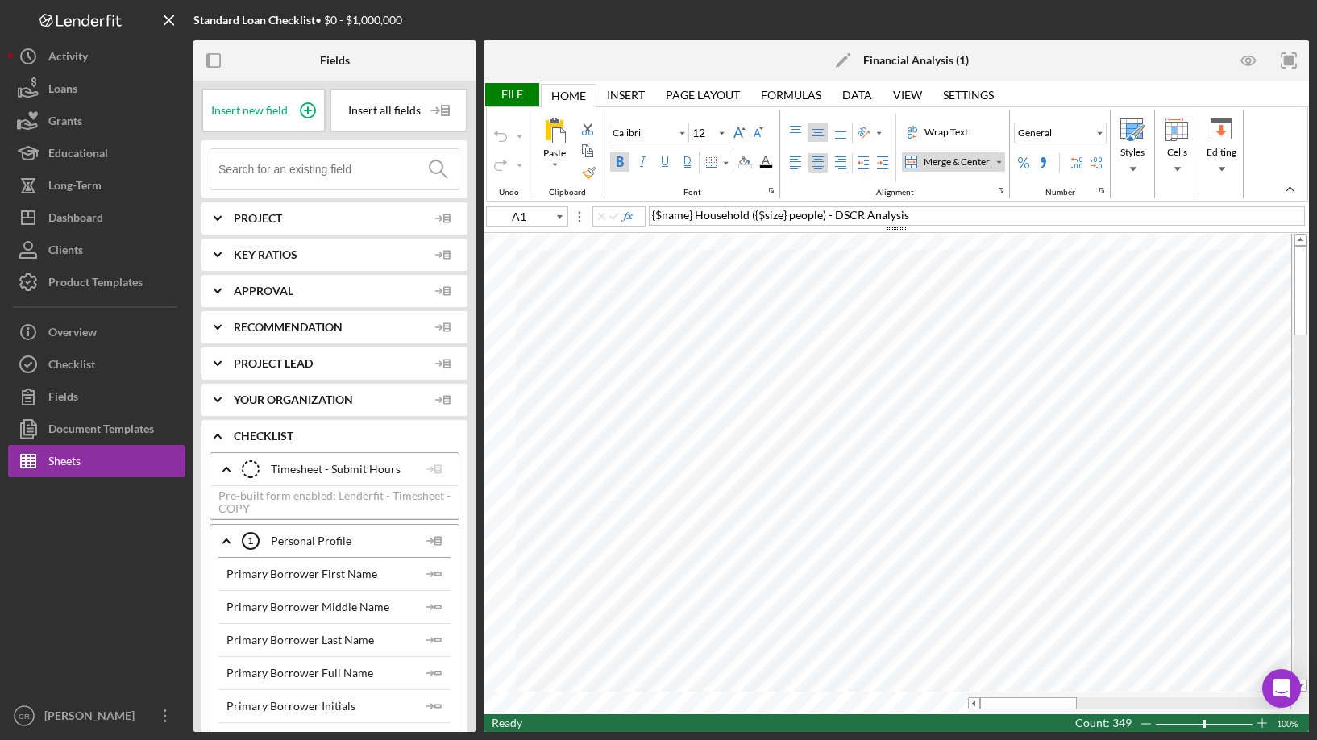
type input "11"
type input "A2"
type input "A4"
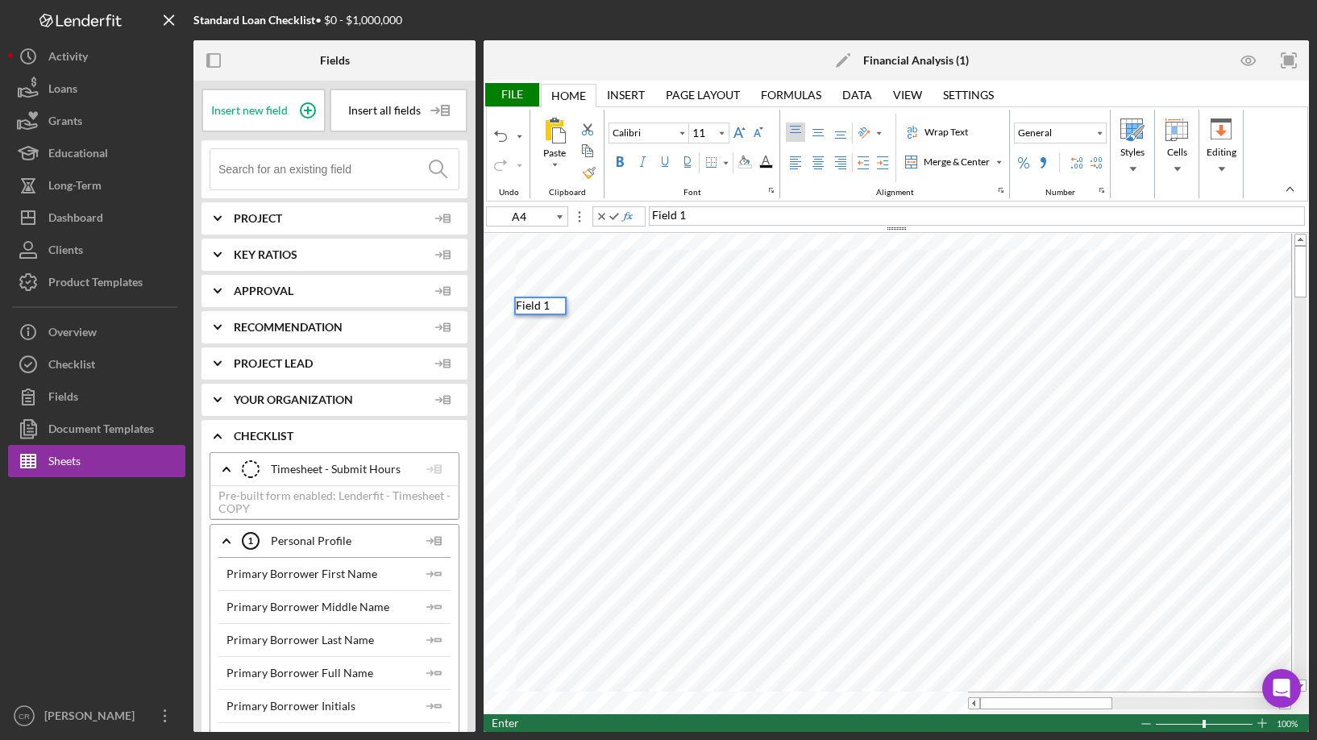
type input "A5"
type input "B3"
type input "C3"
click at [218, 436] on polyline at bounding box center [217, 435] width 6 height 3
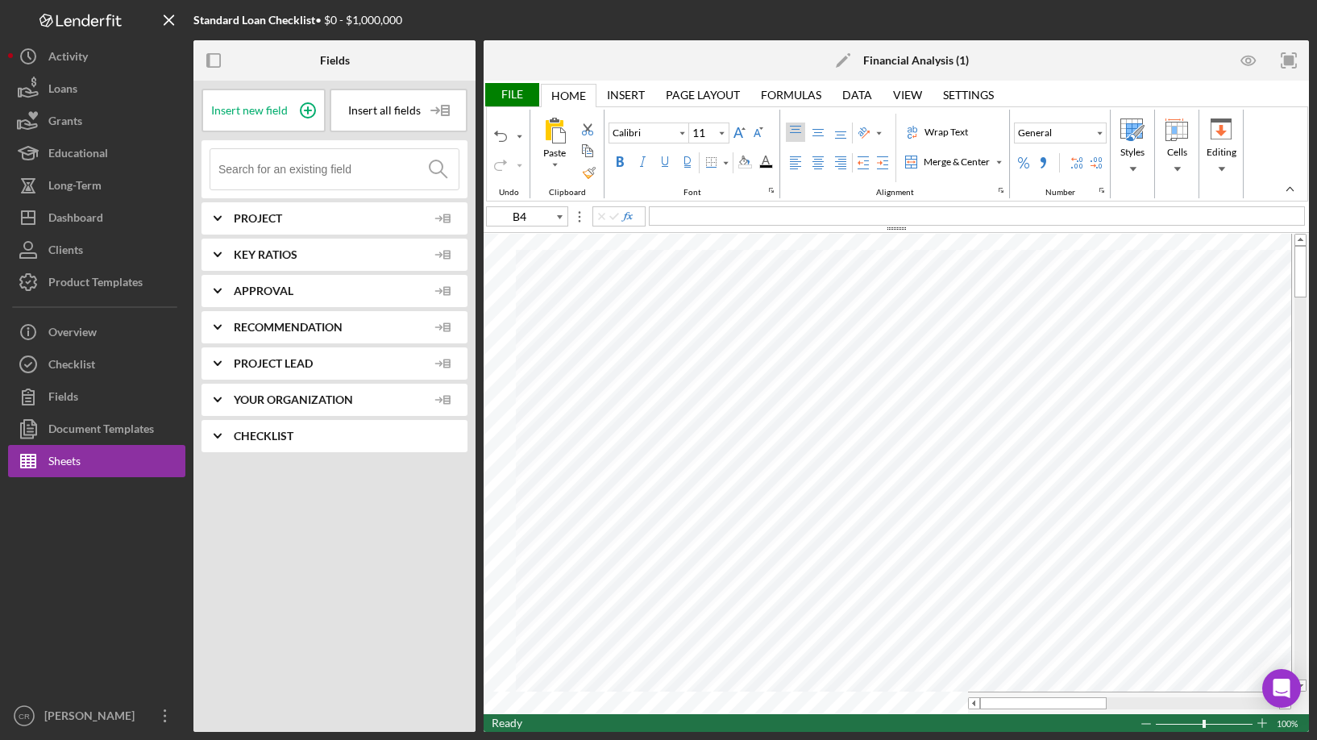
click at [219, 437] on icon "Icon/Expander" at bounding box center [217, 436] width 40 height 40
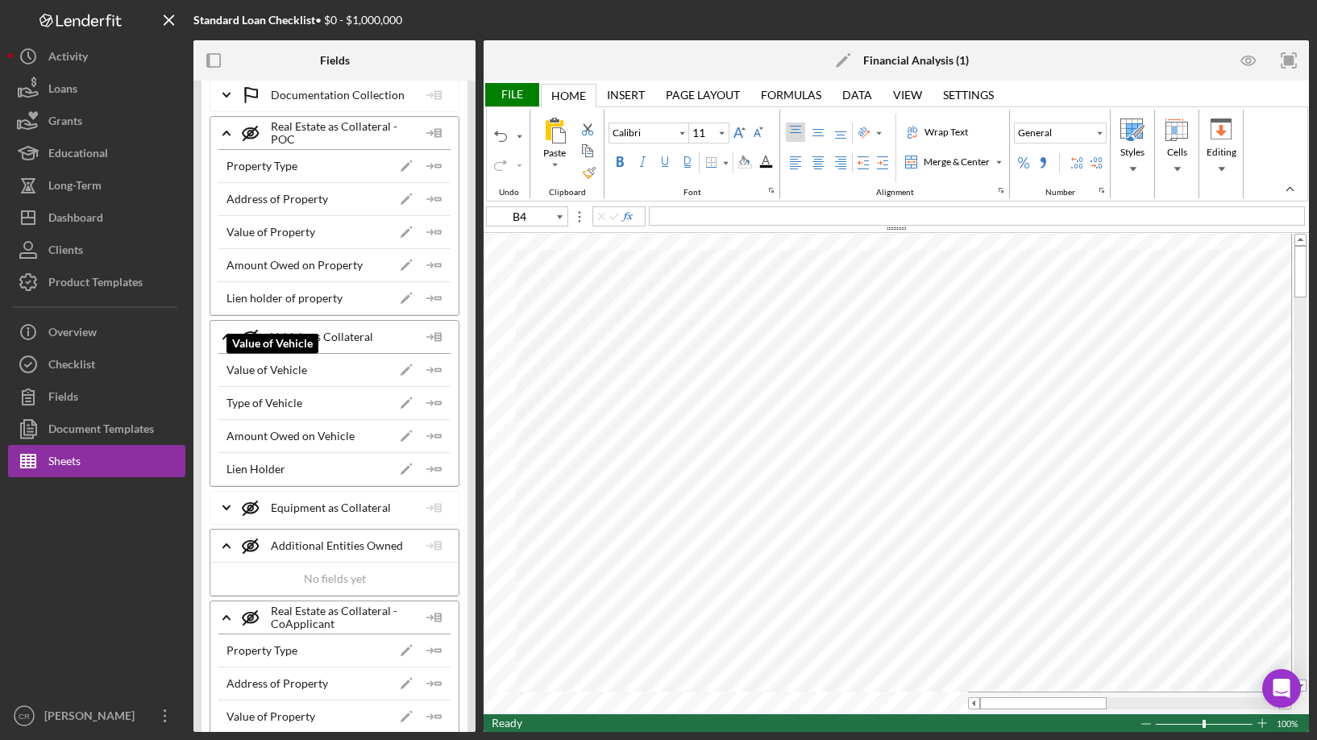
scroll to position [10187, 0]
drag, startPoint x: 430, startPoint y: 164, endPoint x: 487, endPoint y: 206, distance: 70.3
click at [430, 164] on icon "Icon/Insert Field" at bounding box center [434, 166] width 32 height 32
click at [426, 194] on icon "Icon/Insert Field" at bounding box center [434, 199] width 32 height 32
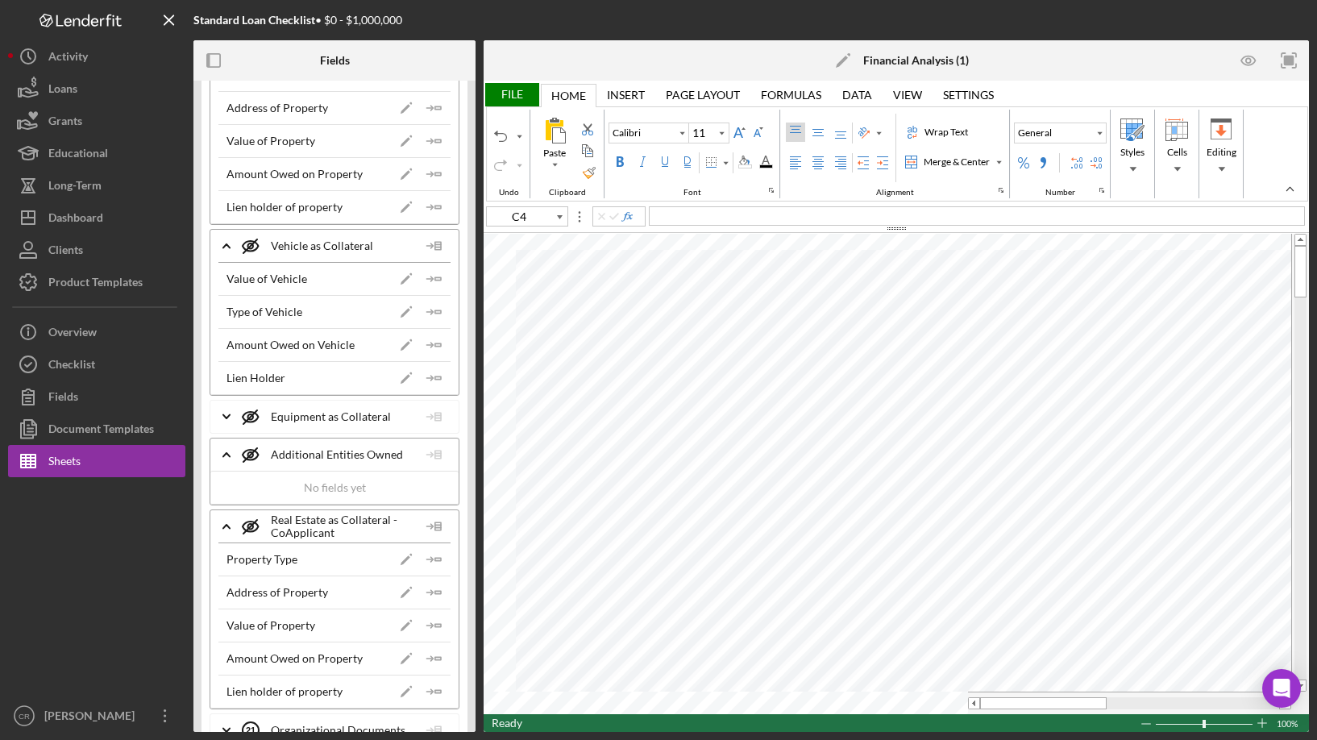
scroll to position [10292, 0]
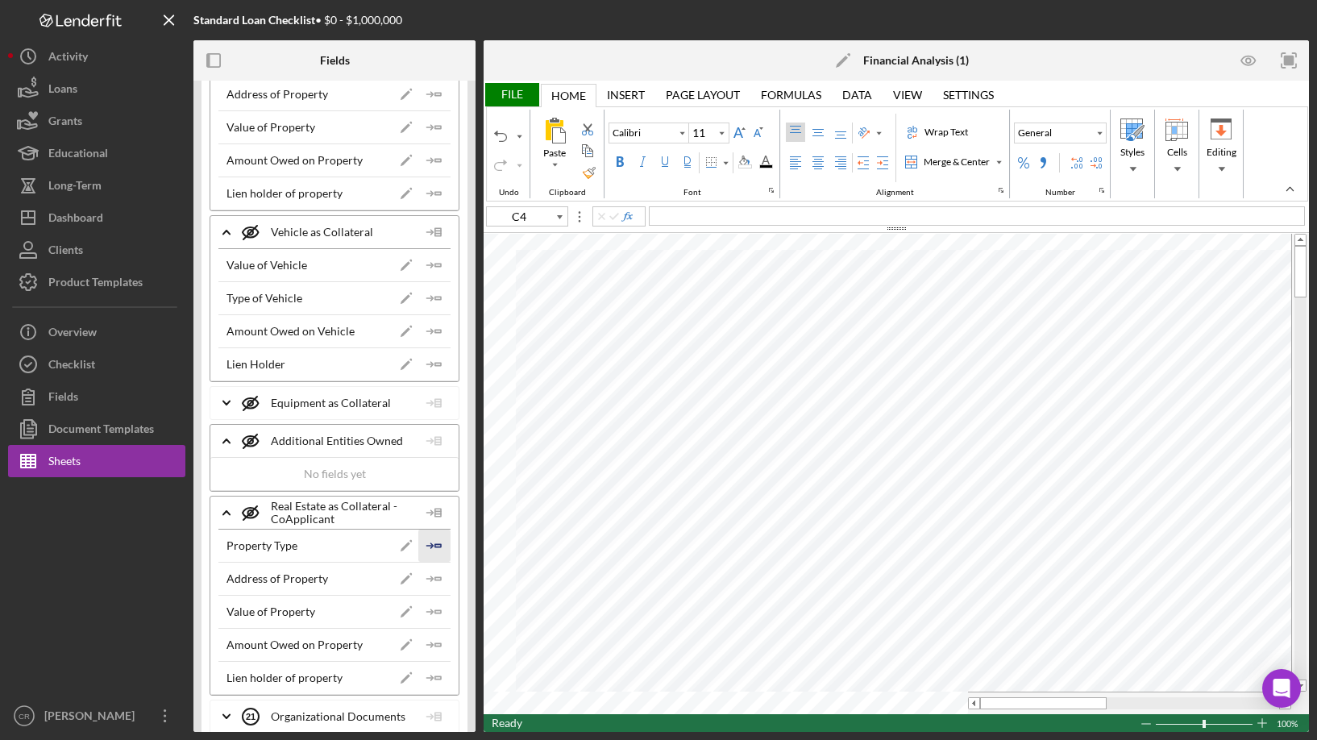
click at [435, 544] on polygon "button" at bounding box center [438, 545] width 6 height 2
click at [430, 580] on icon "Icon/Insert Field" at bounding box center [434, 579] width 32 height 32
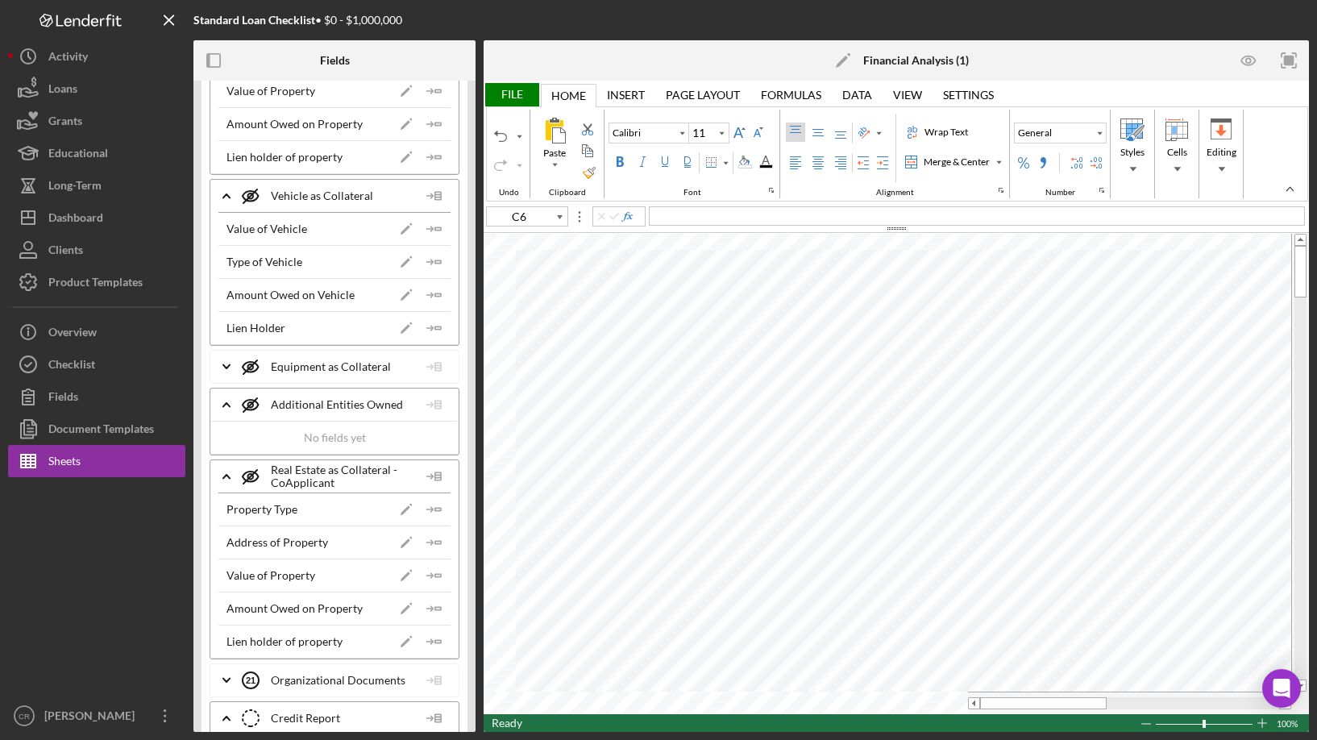
scroll to position [10186, 0]
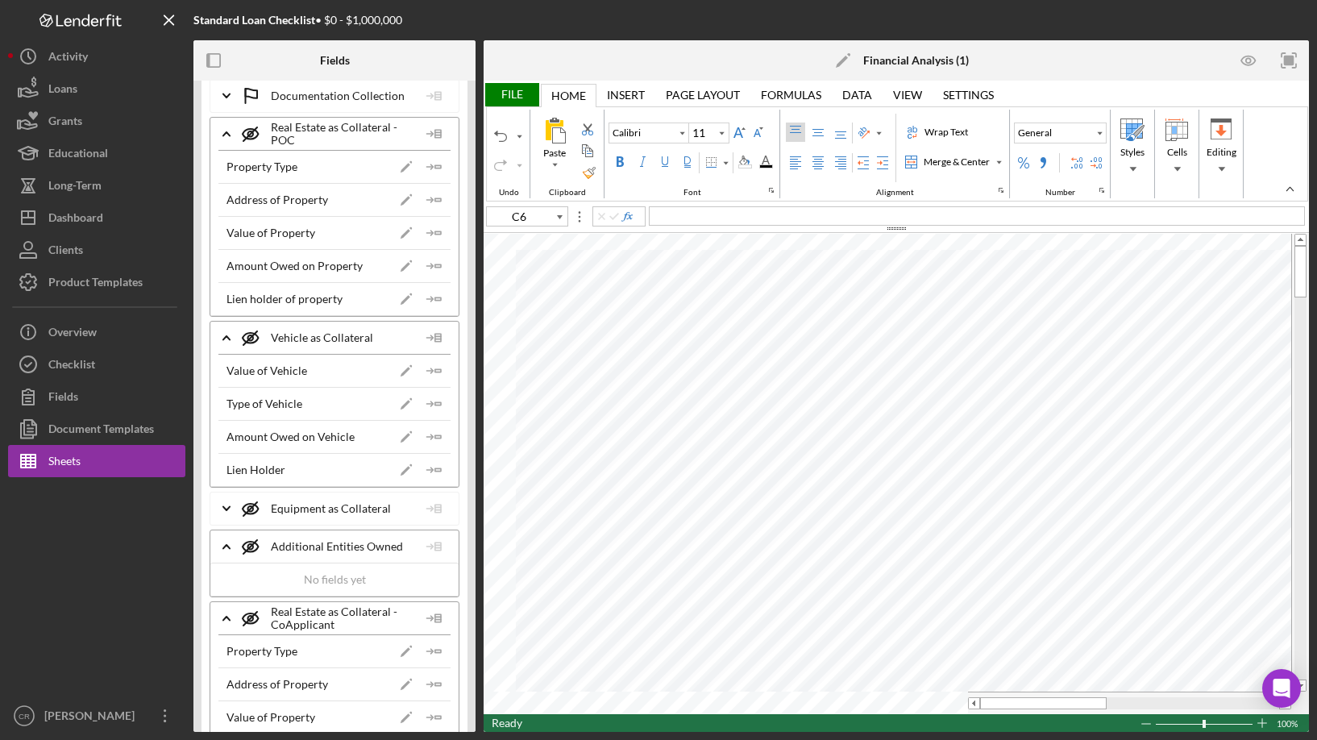
type input "A4"
click at [89, 363] on div "Checklist" at bounding box center [71, 366] width 47 height 36
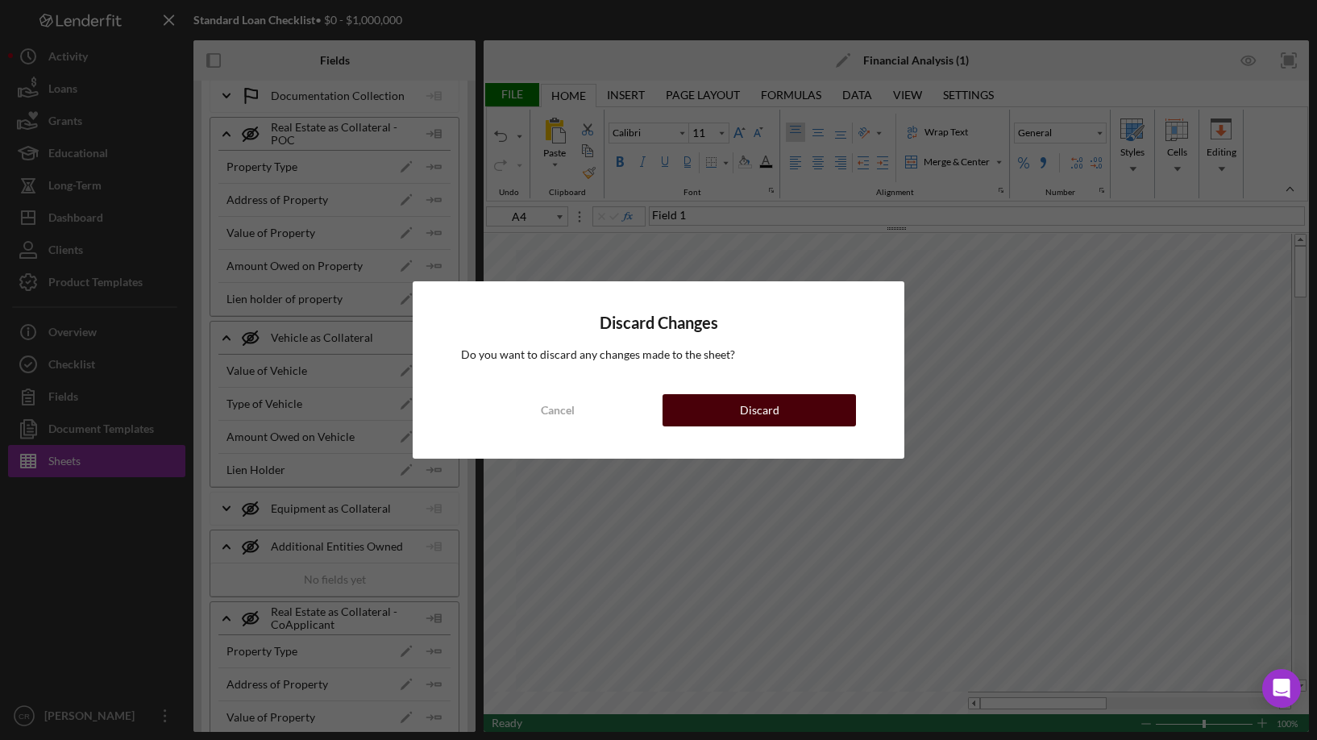
click at [726, 411] on button "Discard" at bounding box center [759, 410] width 193 height 32
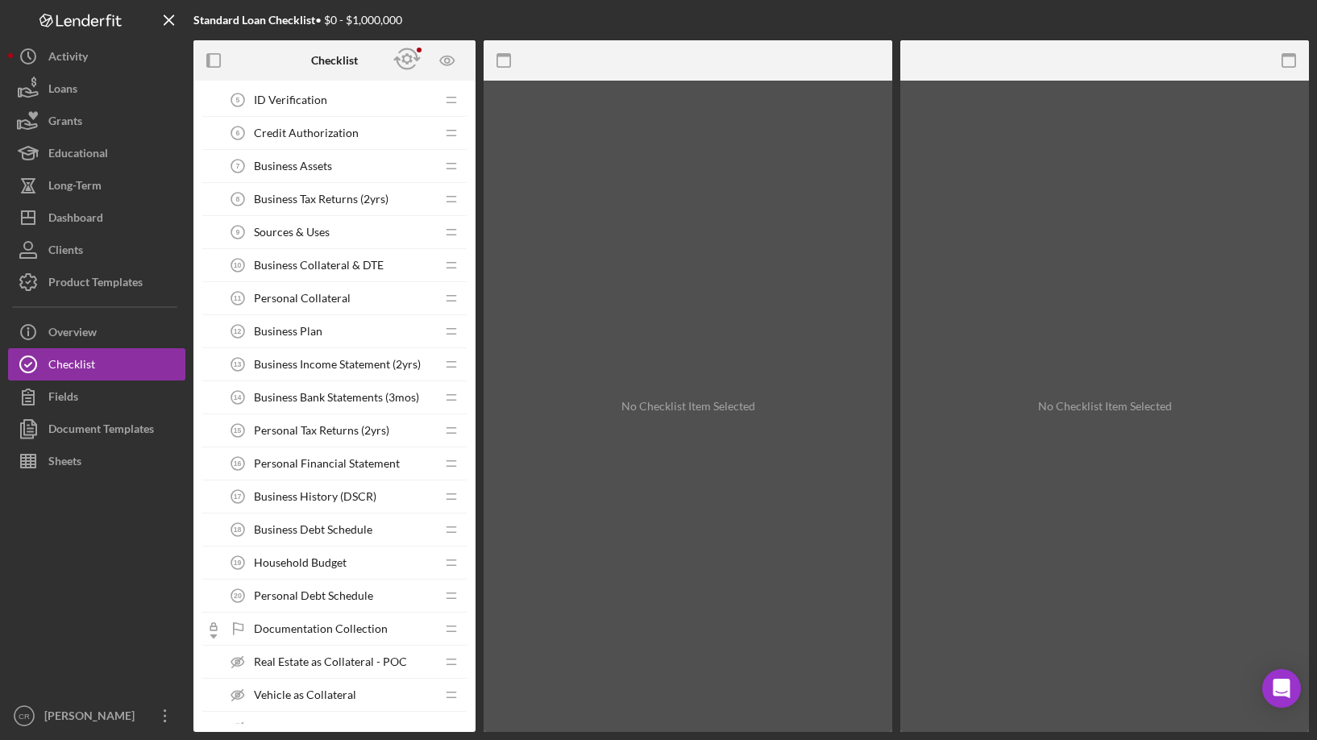
scroll to position [800, 0]
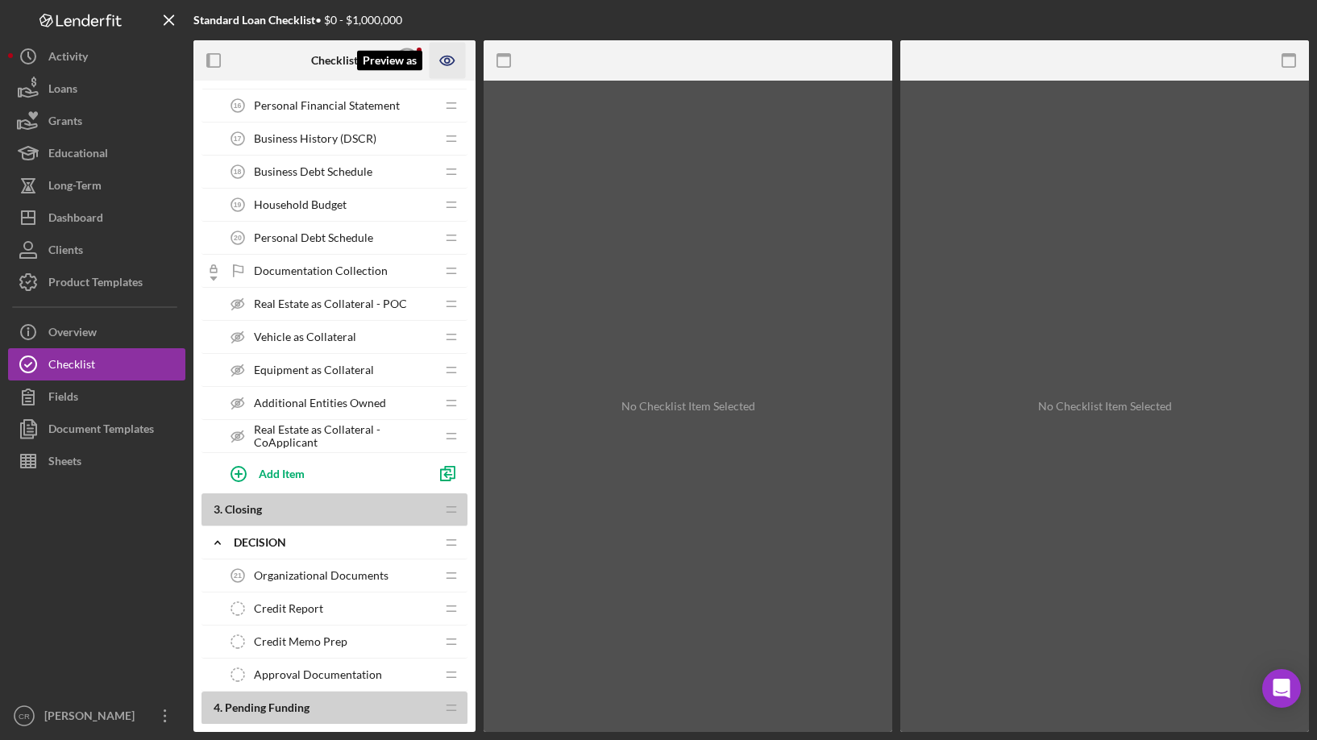
click at [451, 56] on icon "Preview as" at bounding box center [448, 61] width 36 height 36
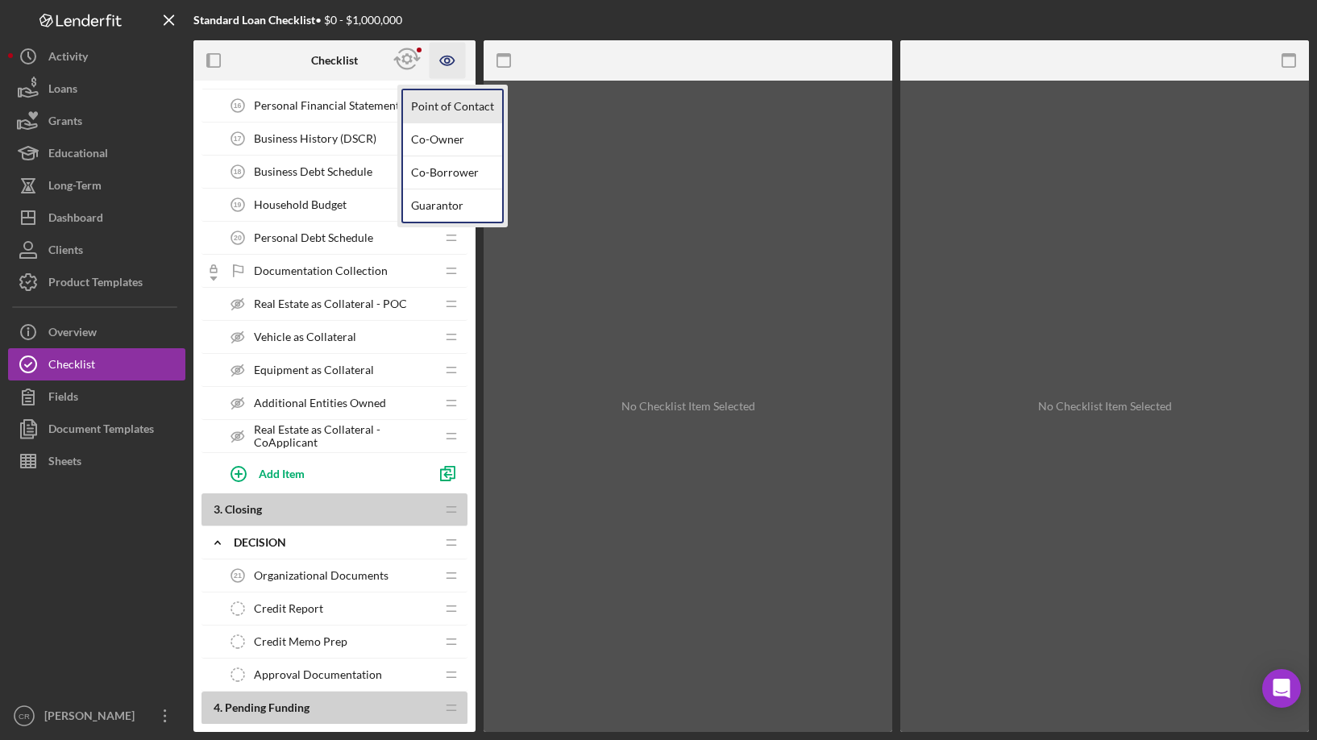
click at [430, 106] on link "Point of Contact" at bounding box center [452, 106] width 99 height 33
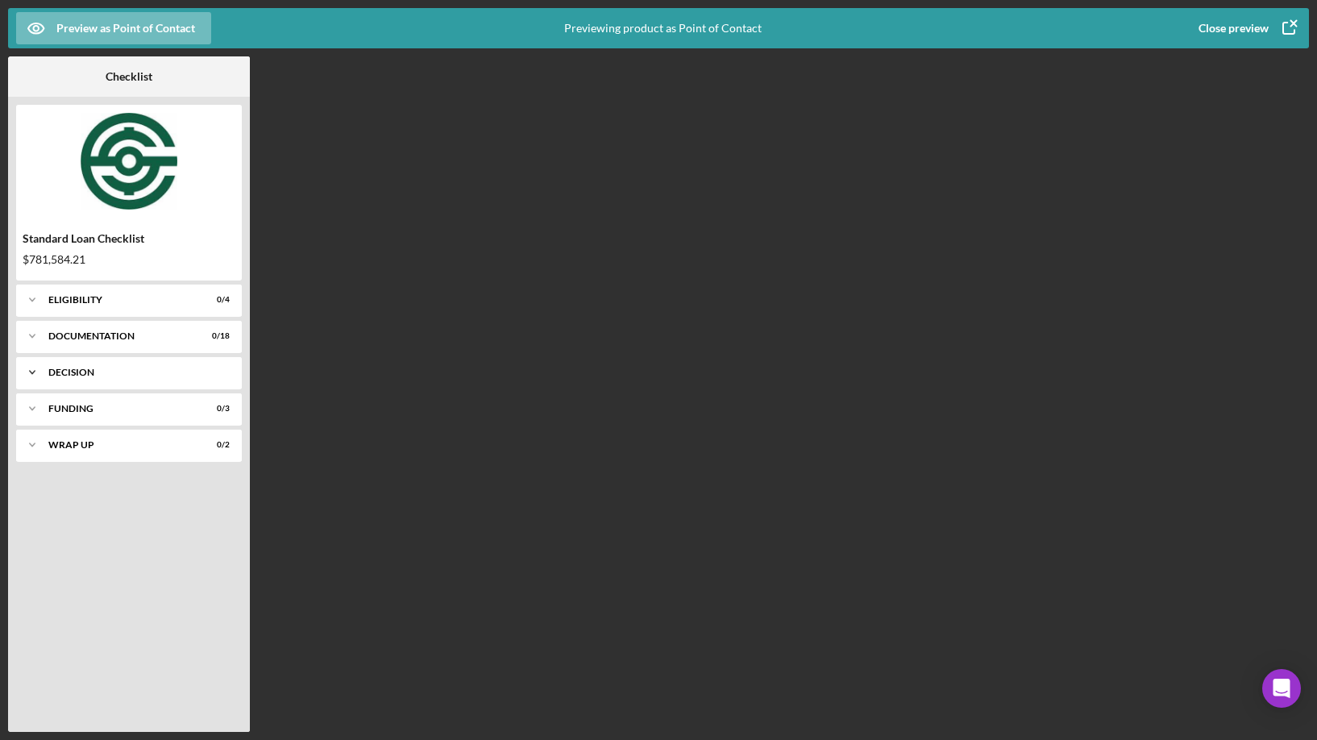
click at [84, 374] on div "Decision" at bounding box center [134, 373] width 173 height 10
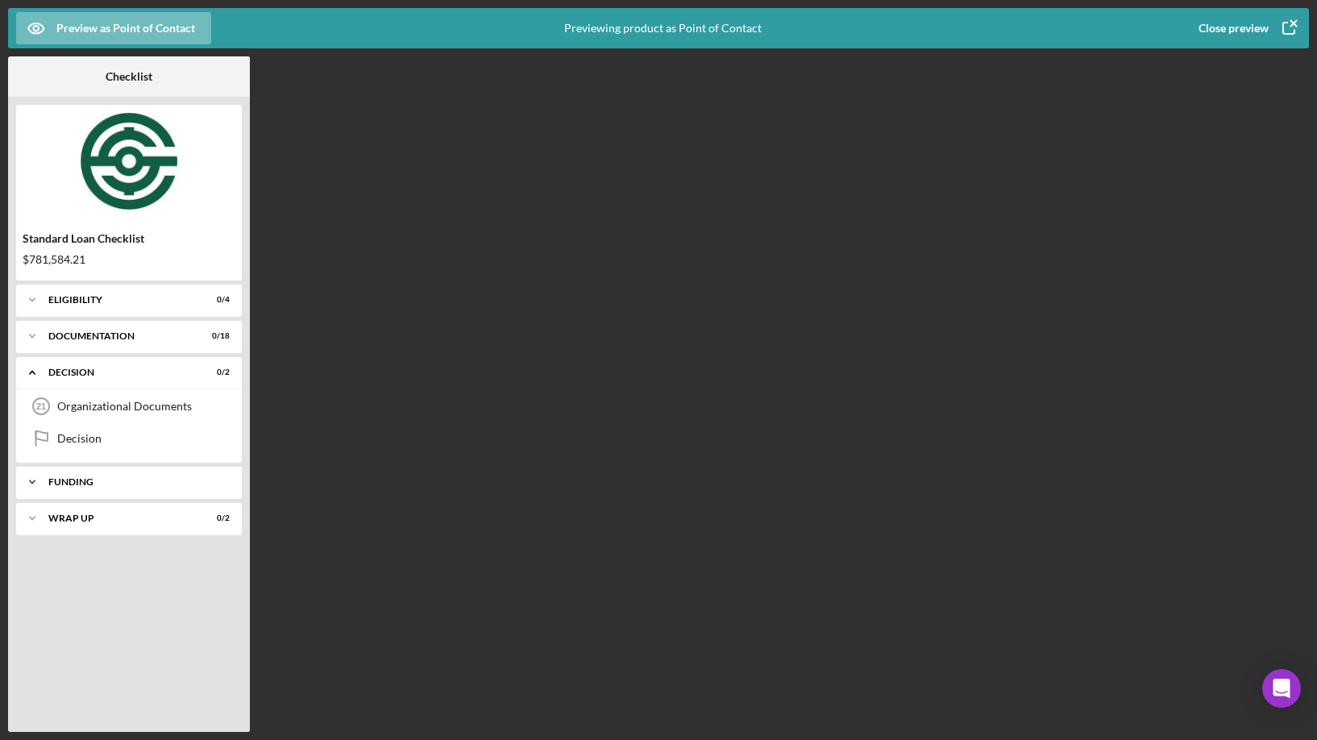
click at [77, 480] on div "Funding" at bounding box center [134, 482] width 173 height 10
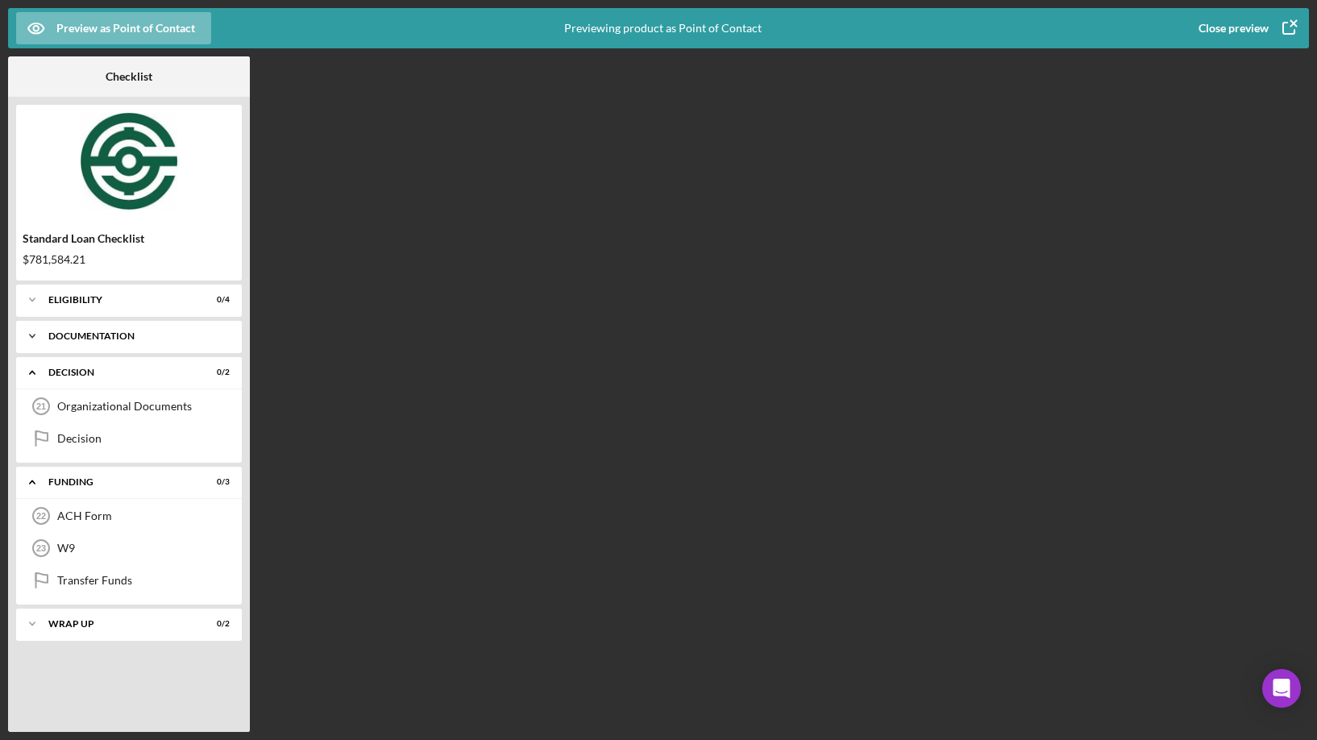
click at [102, 334] on div "Documentation" at bounding box center [134, 336] width 173 height 10
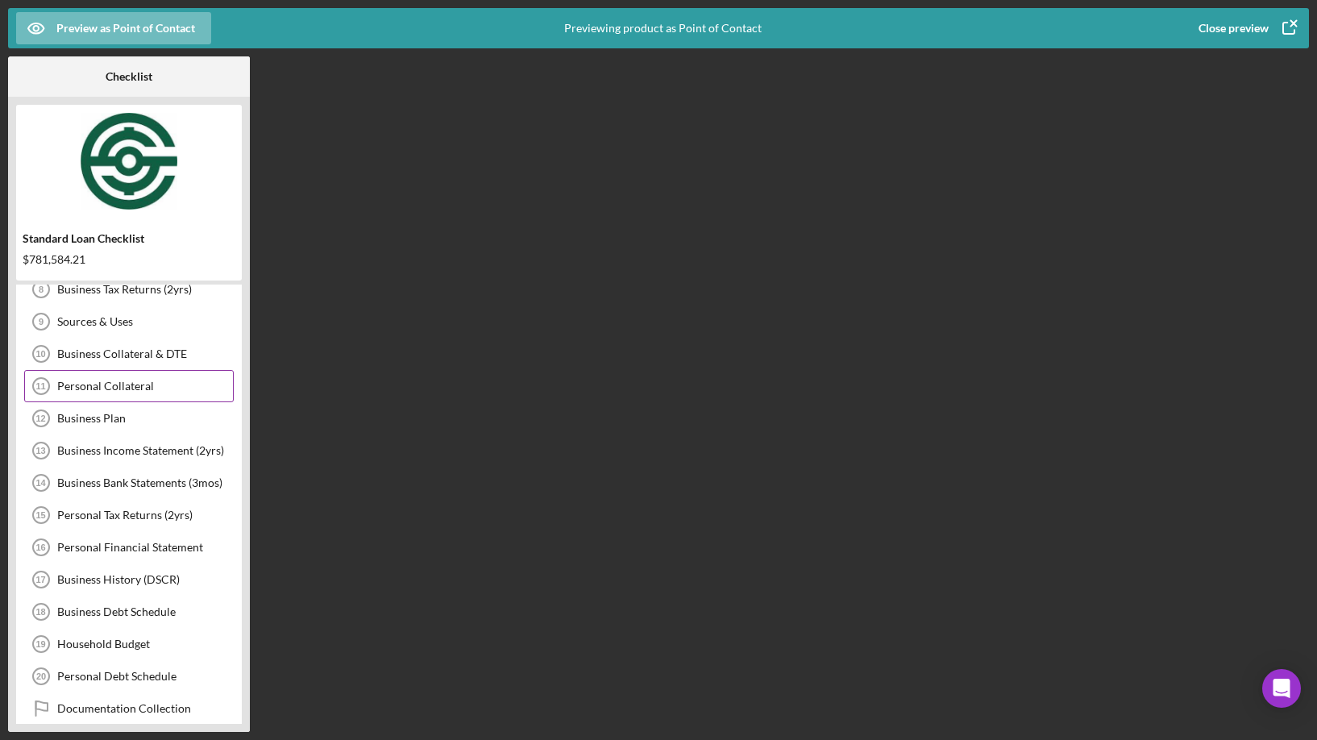
scroll to position [514, 0]
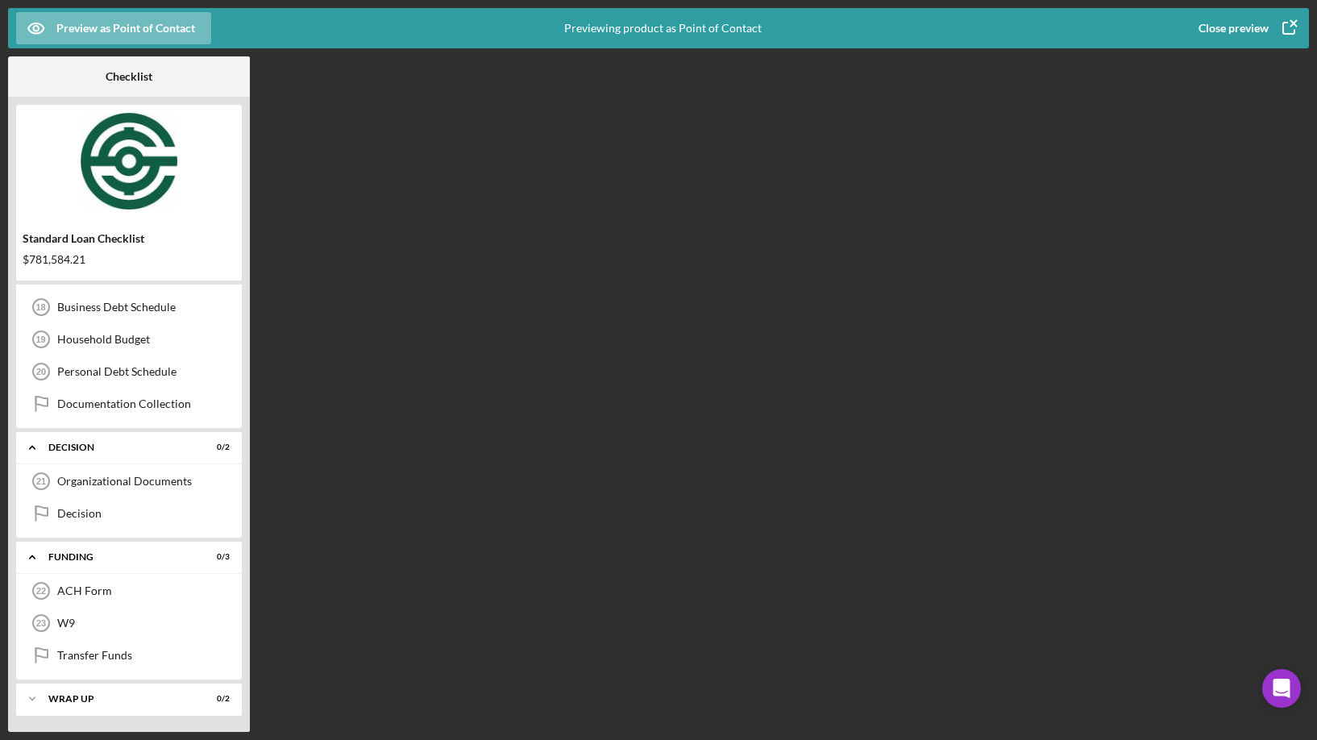
click at [1235, 31] on div "Close preview" at bounding box center [1234, 28] width 70 height 32
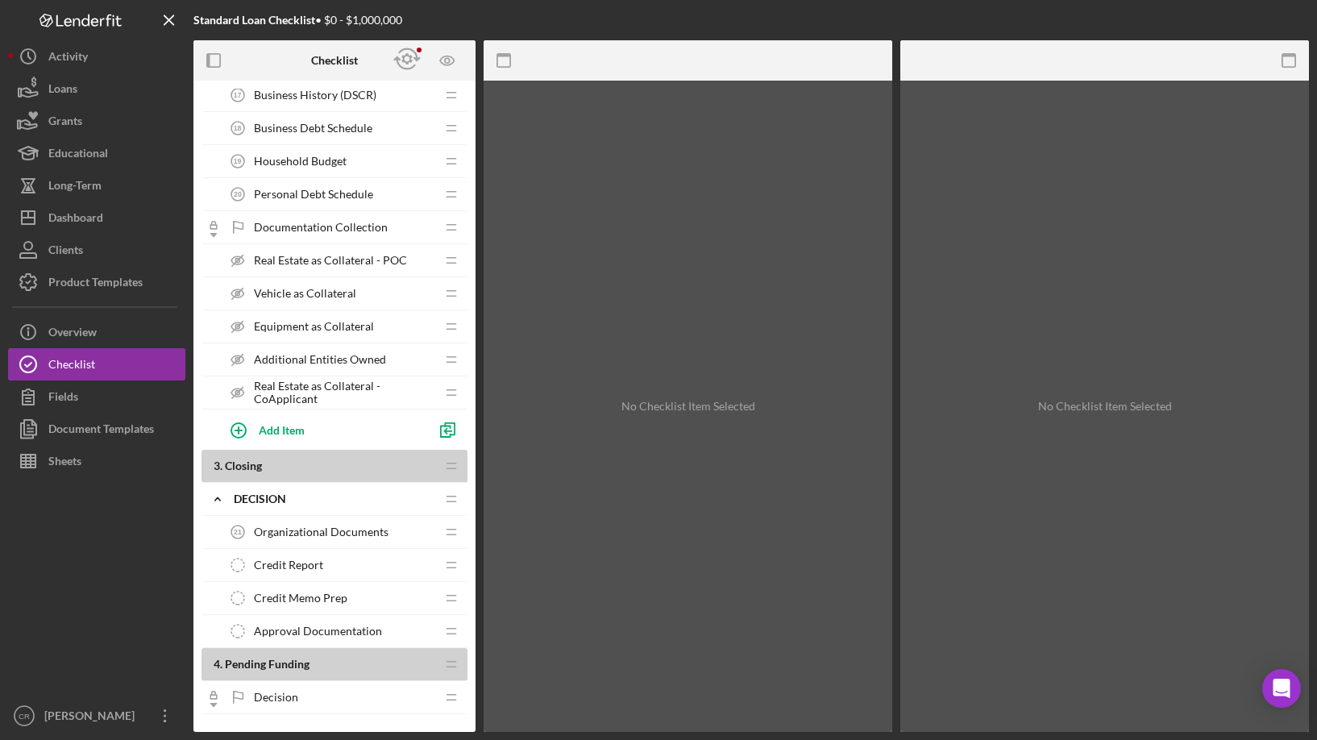
scroll to position [825, 0]
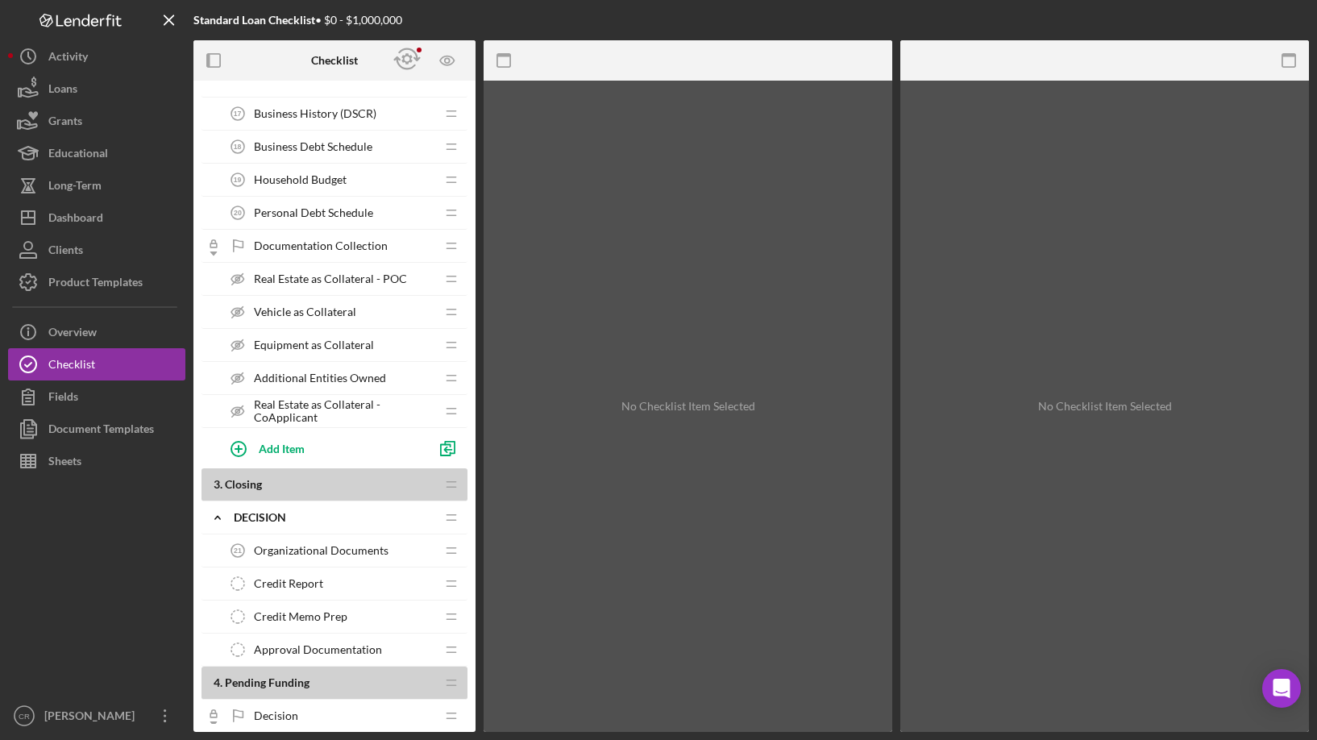
click at [365, 276] on span "Real Estate as Collateral - POC" at bounding box center [330, 278] width 153 height 13
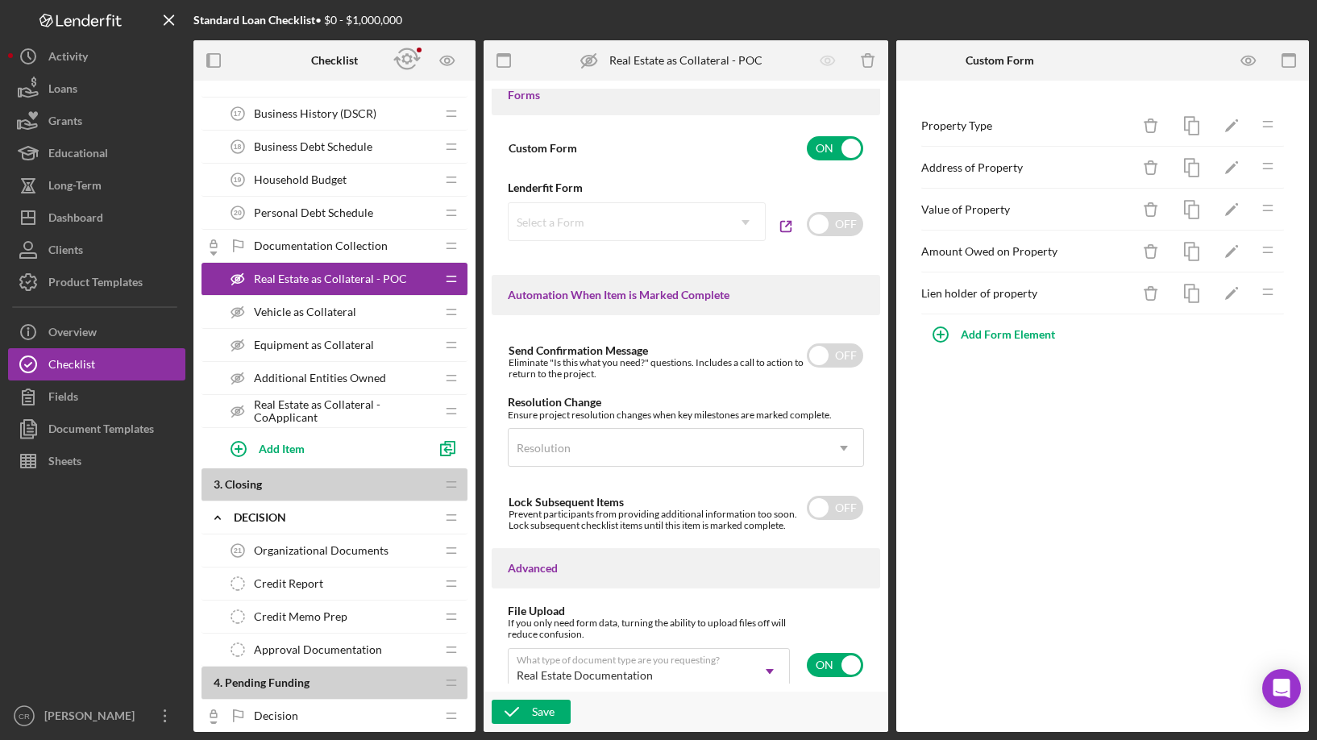
scroll to position [1055, 0]
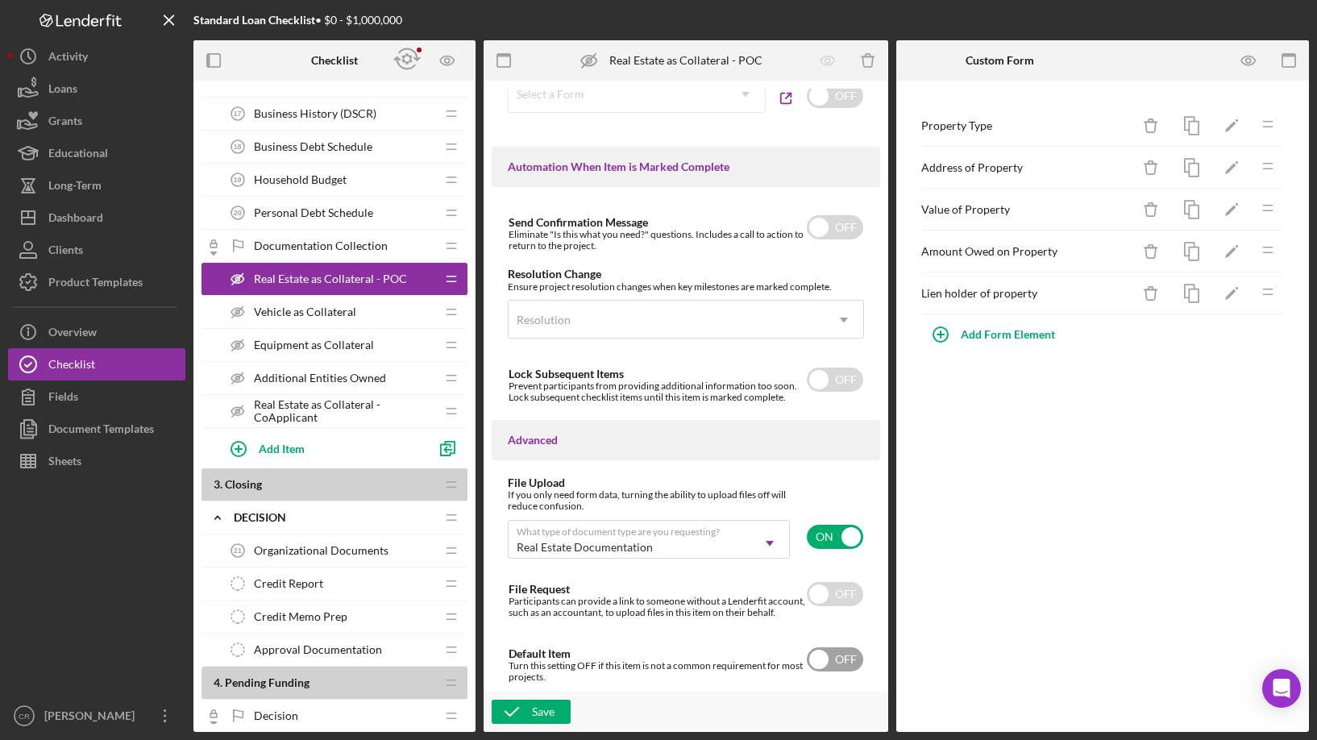
click at [831, 663] on input "checkbox" at bounding box center [835, 659] width 56 height 24
checkbox input "true"
click at [832, 525] on input "checkbox" at bounding box center [835, 537] width 56 height 24
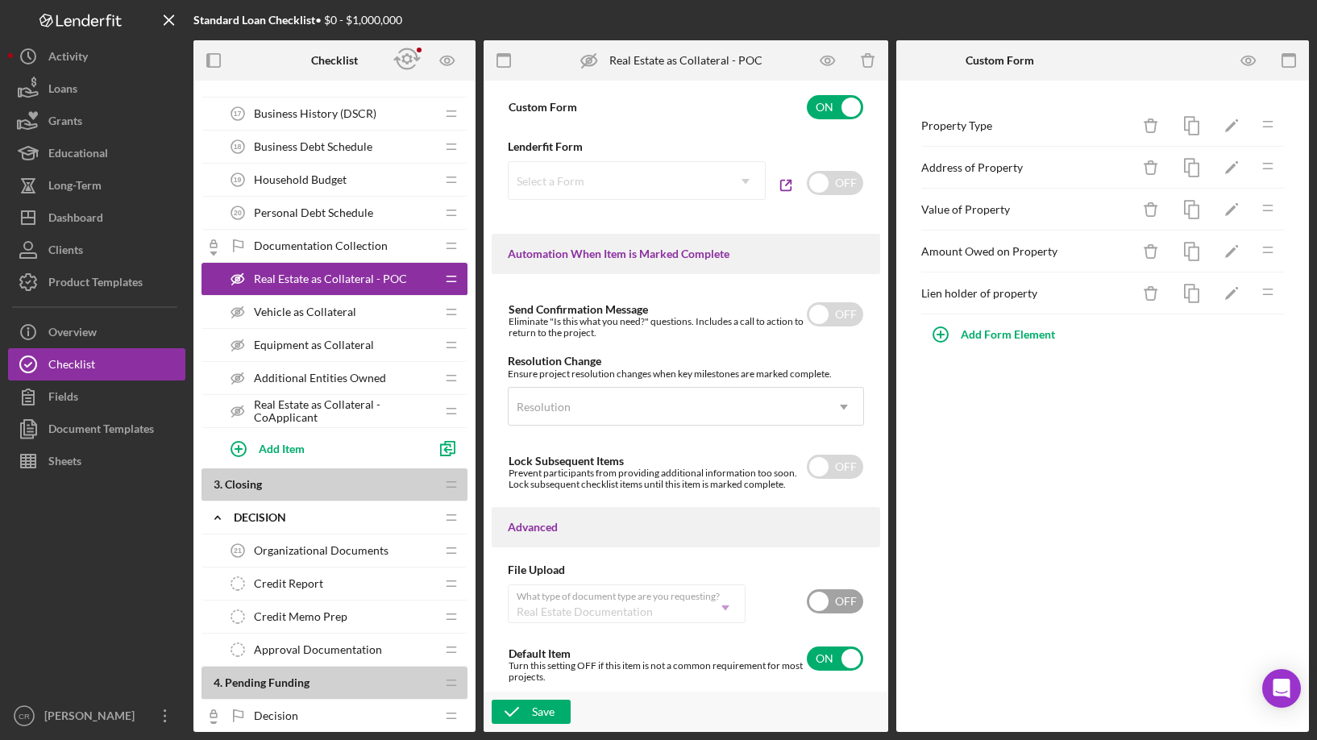
click at [838, 601] on input "checkbox" at bounding box center [835, 601] width 56 height 24
checkbox input "true"
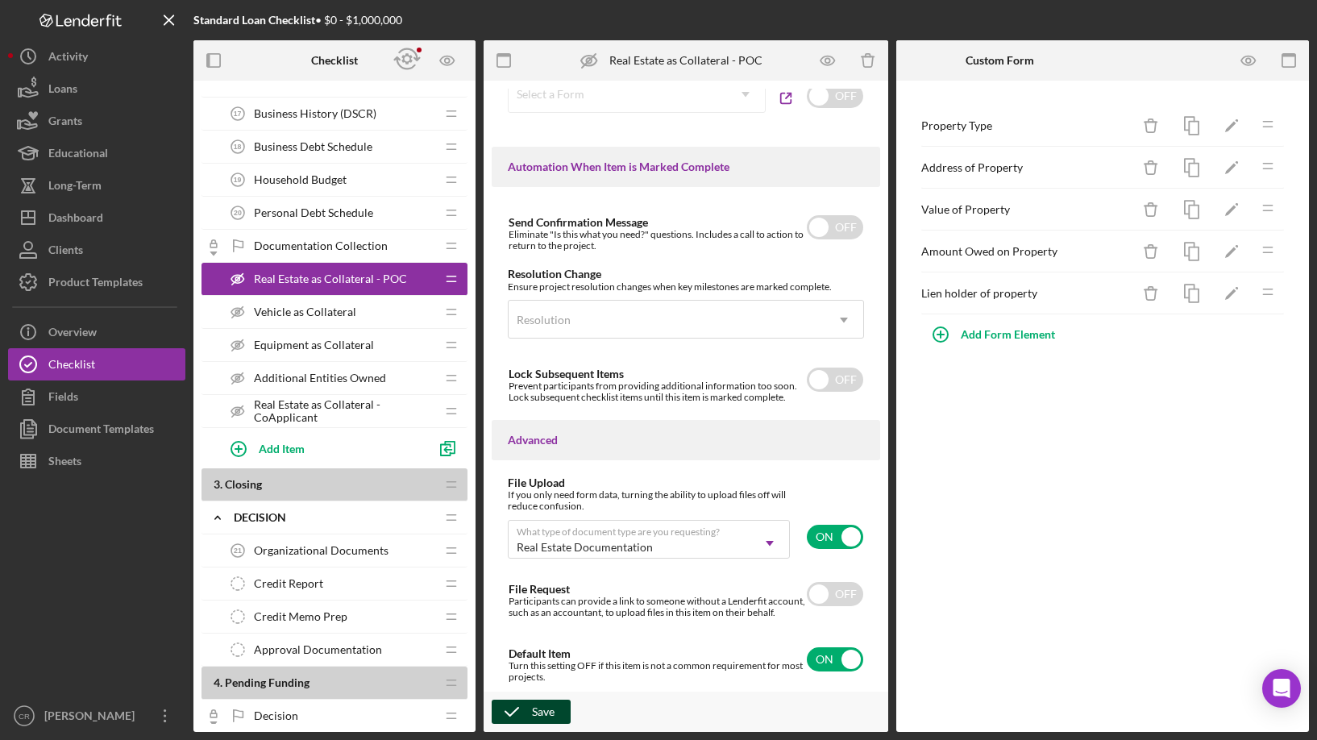
click at [545, 712] on div "Save" at bounding box center [543, 712] width 23 height 24
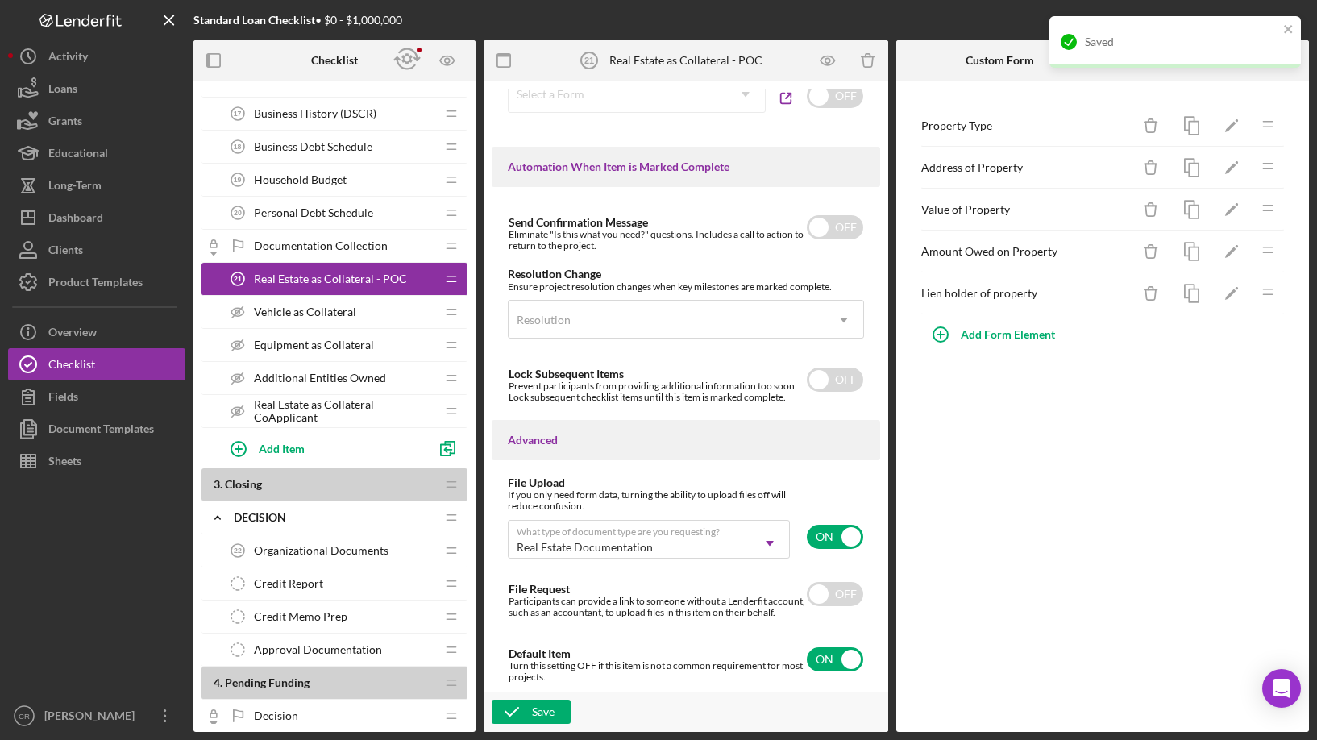
click at [351, 413] on span "Real Estate as Collateral - CoApplicant" at bounding box center [344, 411] width 181 height 26
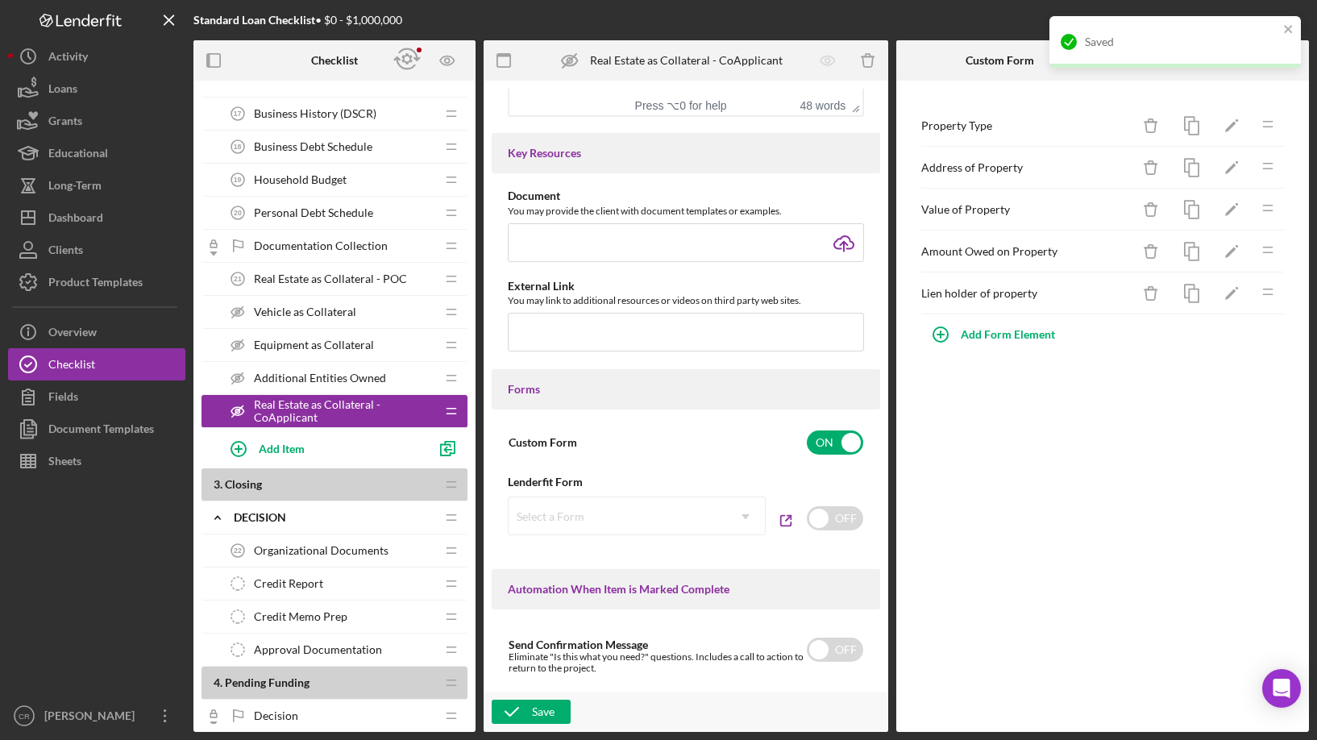
scroll to position [1055, 0]
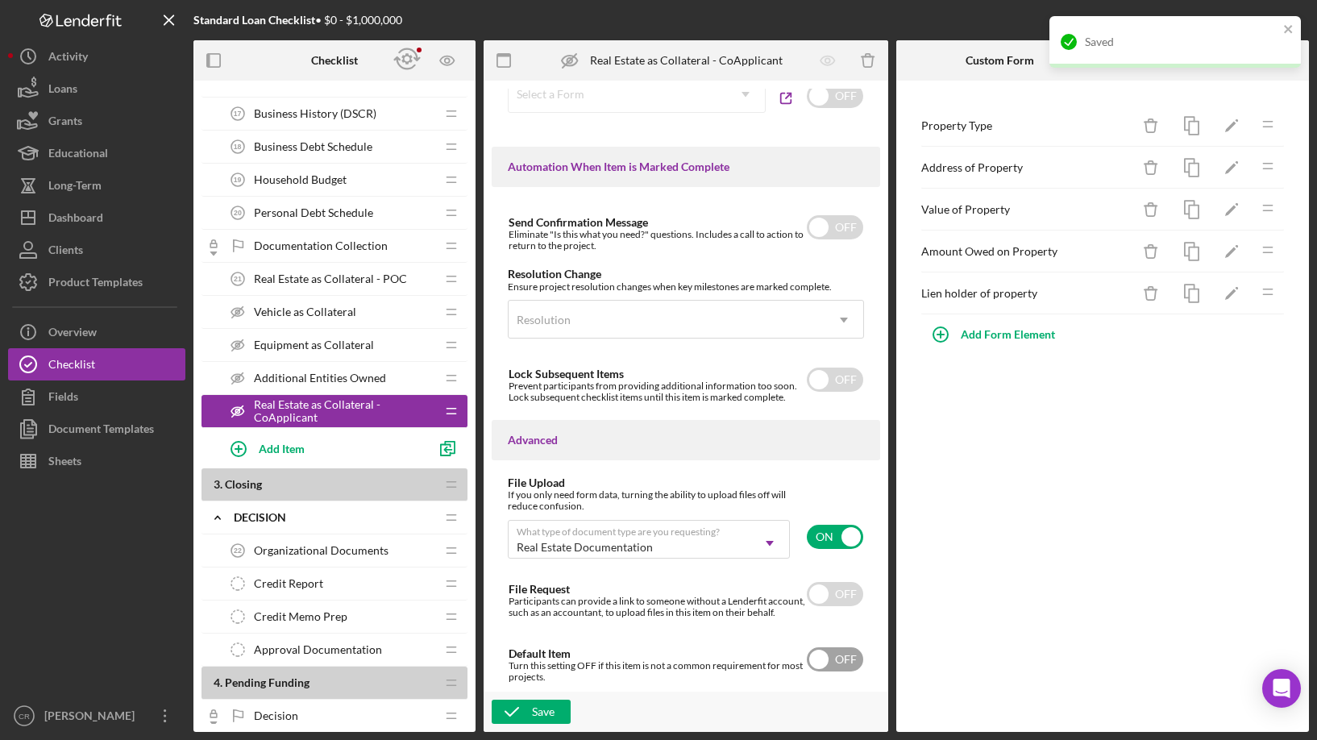
click at [846, 663] on input "checkbox" at bounding box center [835, 659] width 56 height 24
checkbox input "true"
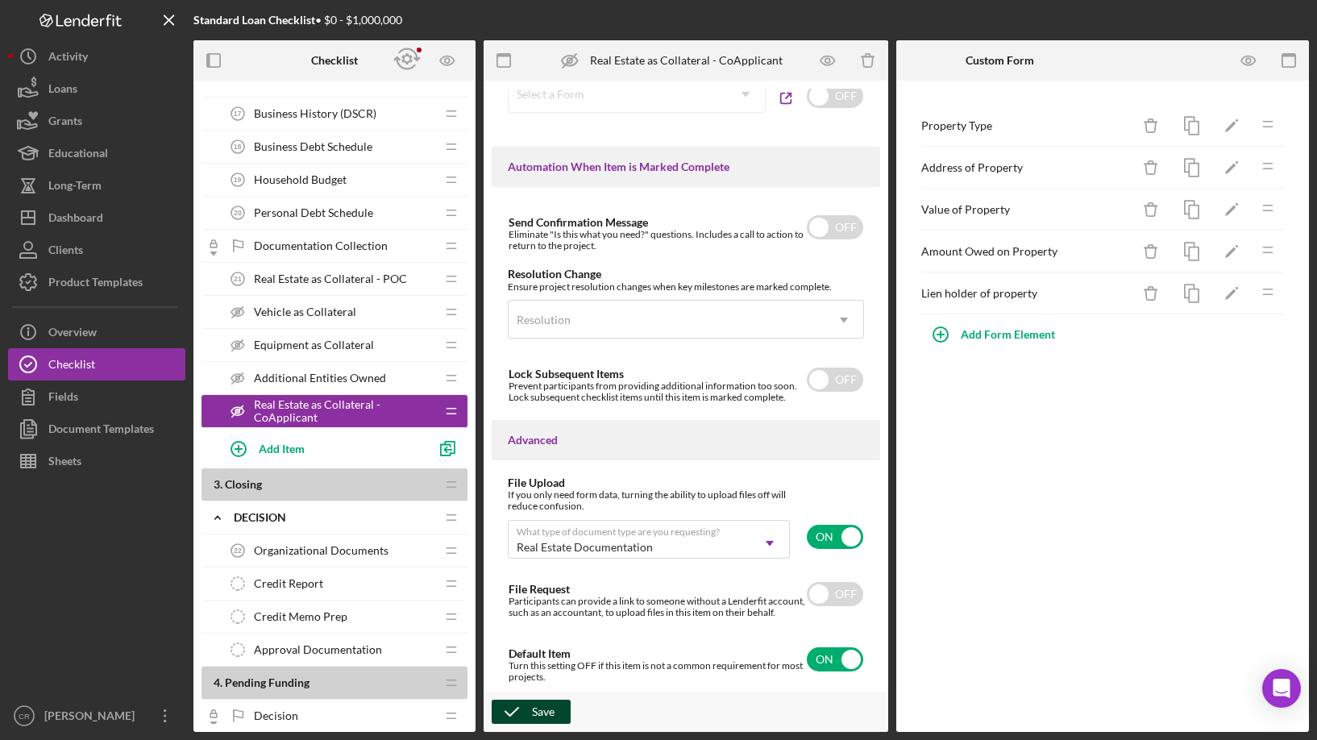
click at [530, 711] on icon "button" at bounding box center [512, 712] width 40 height 40
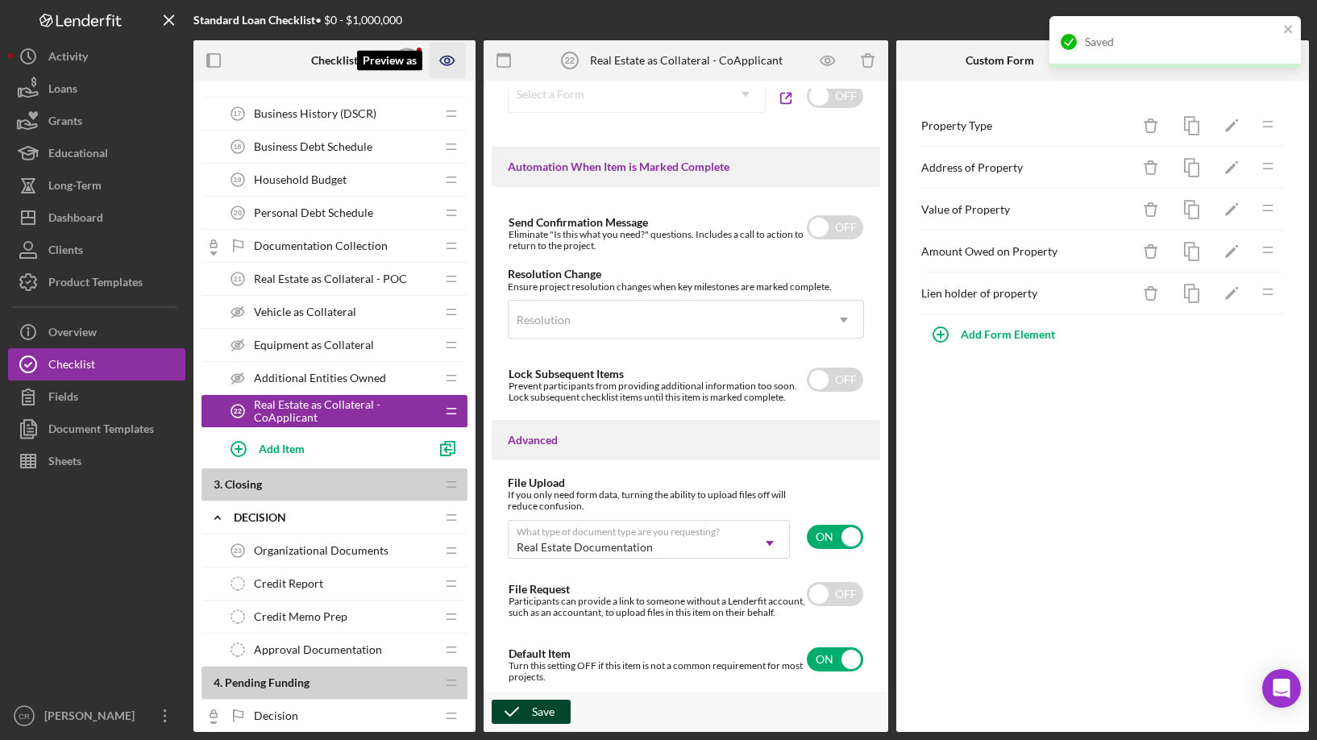
click at [459, 61] on icon "Preview as" at bounding box center [448, 61] width 36 height 36
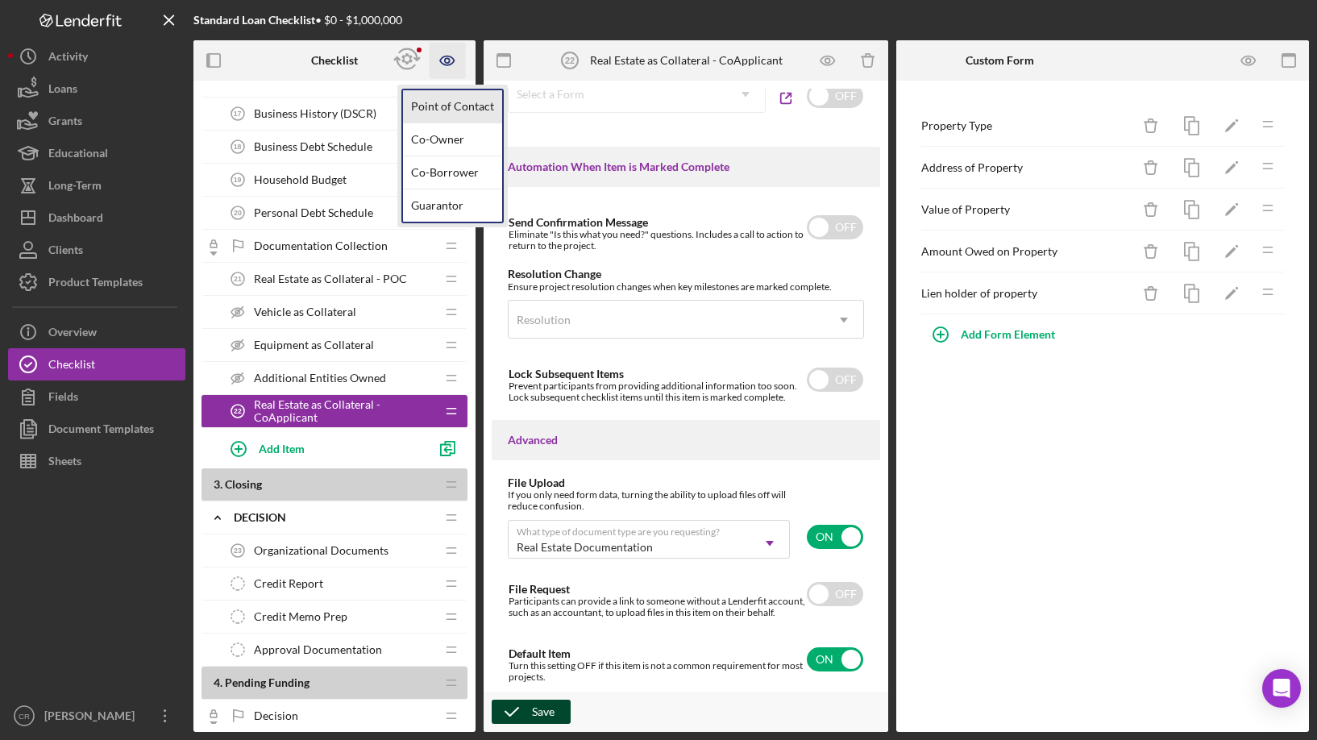
click at [449, 110] on link "Point of Contact" at bounding box center [452, 106] width 99 height 33
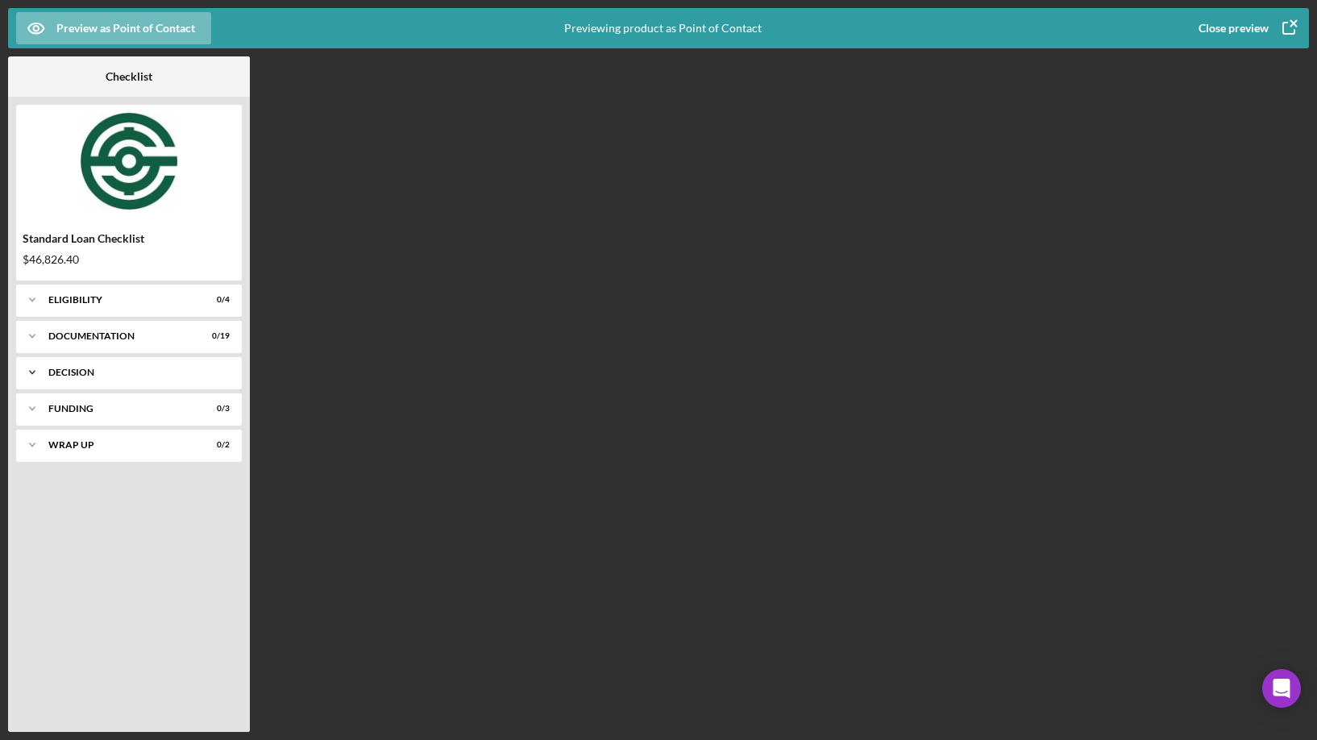
click at [92, 376] on div "Icon/Expander Decision 0 / 2" at bounding box center [129, 372] width 226 height 32
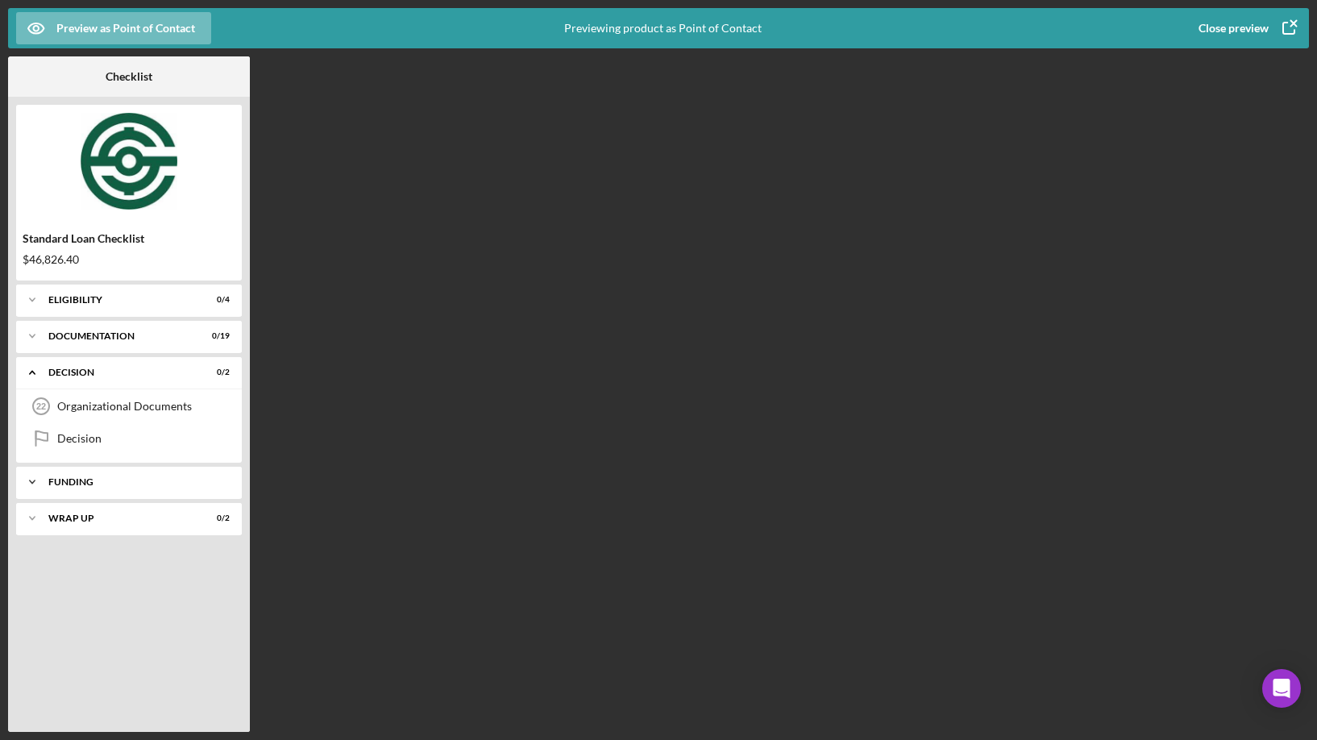
click at [79, 482] on div "Funding" at bounding box center [134, 482] width 173 height 10
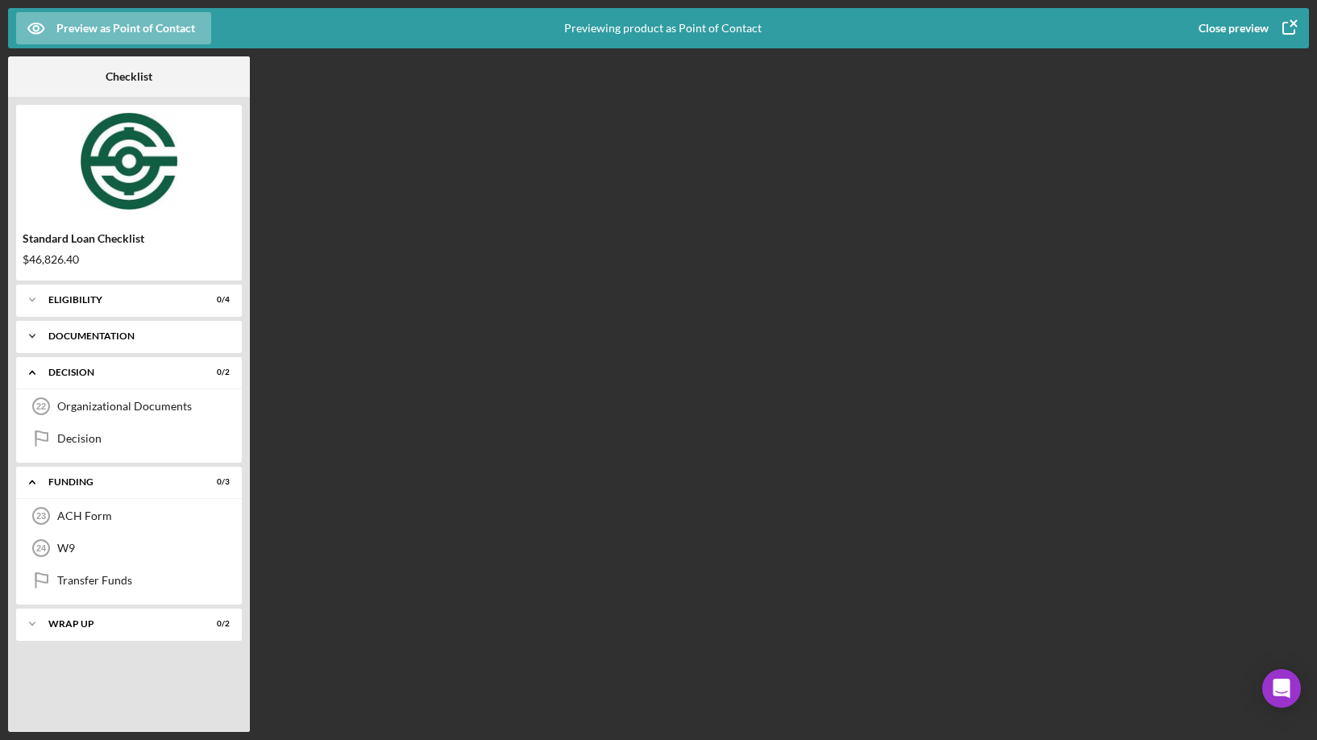
click at [91, 333] on div "Documentation" at bounding box center [134, 336] width 173 height 10
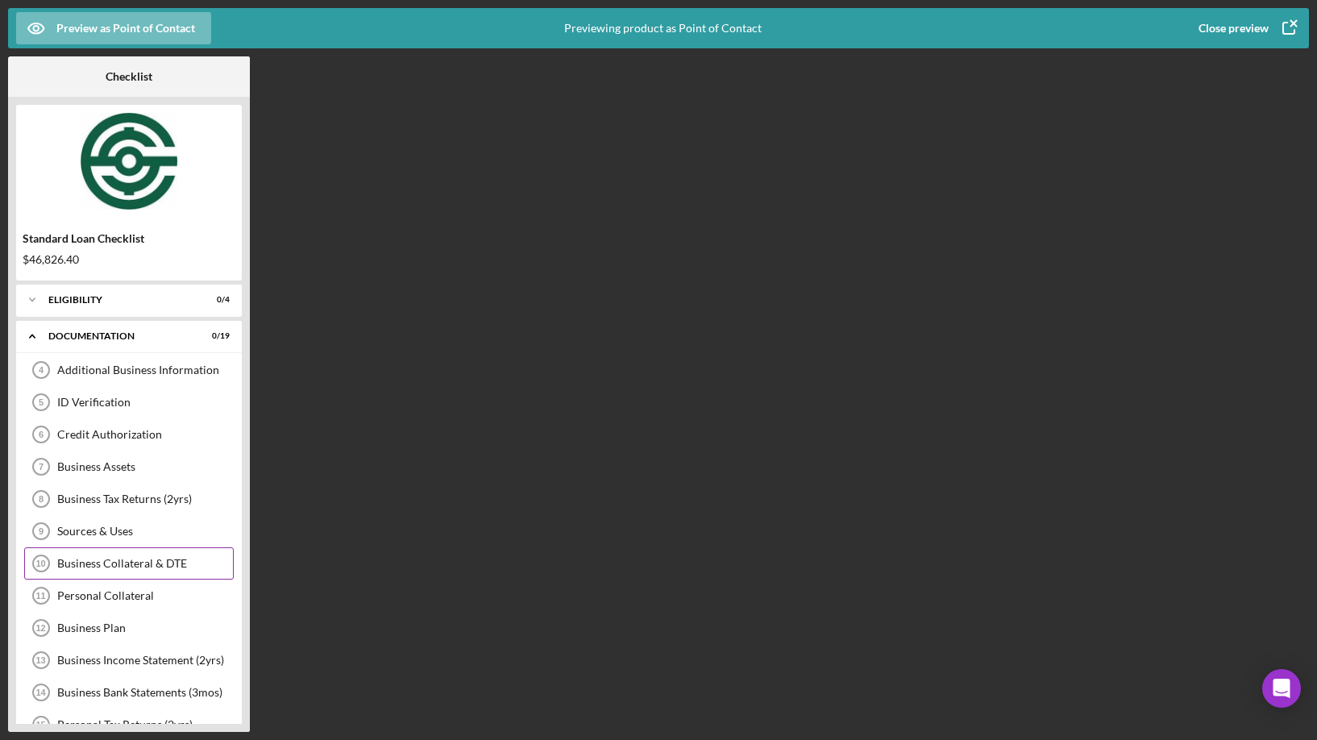
scroll to position [546, 0]
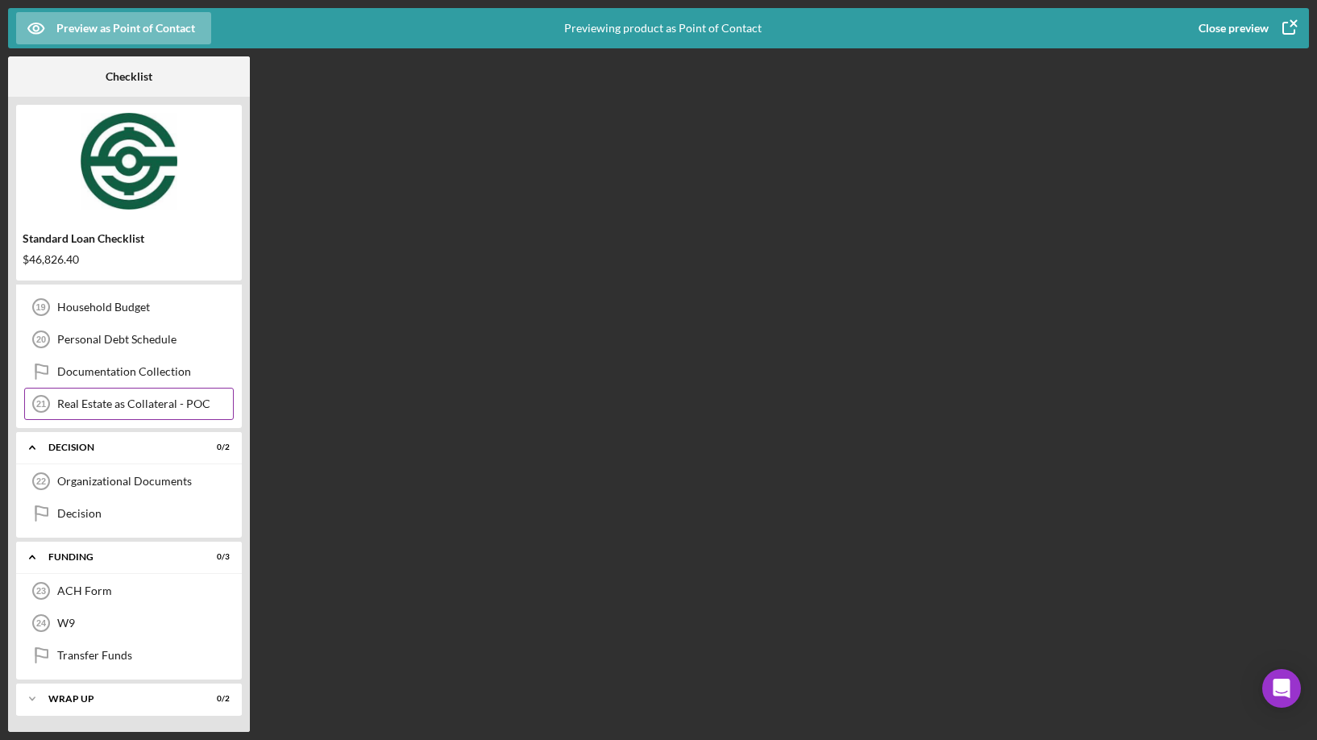
click at [86, 409] on div "Real Estate as Collateral - POC" at bounding box center [145, 403] width 176 height 13
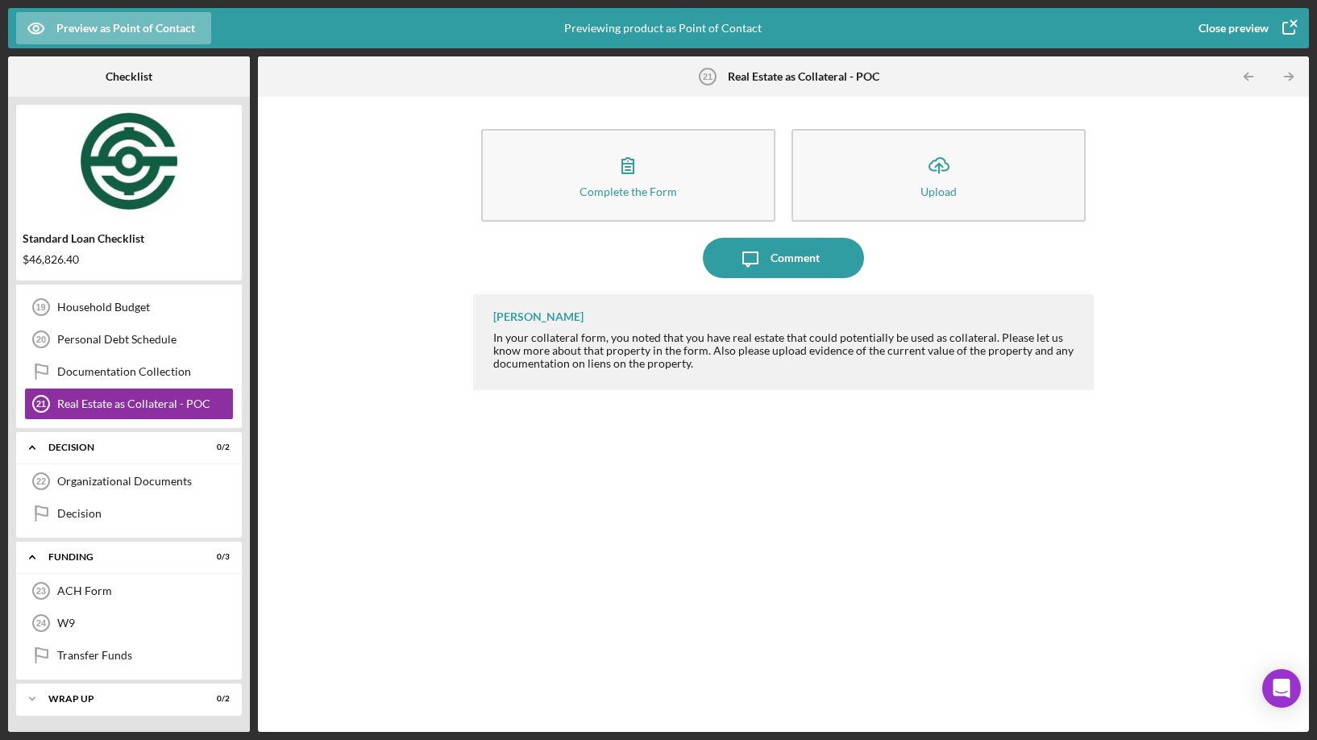
click at [1208, 25] on div "Close preview" at bounding box center [1234, 28] width 70 height 32
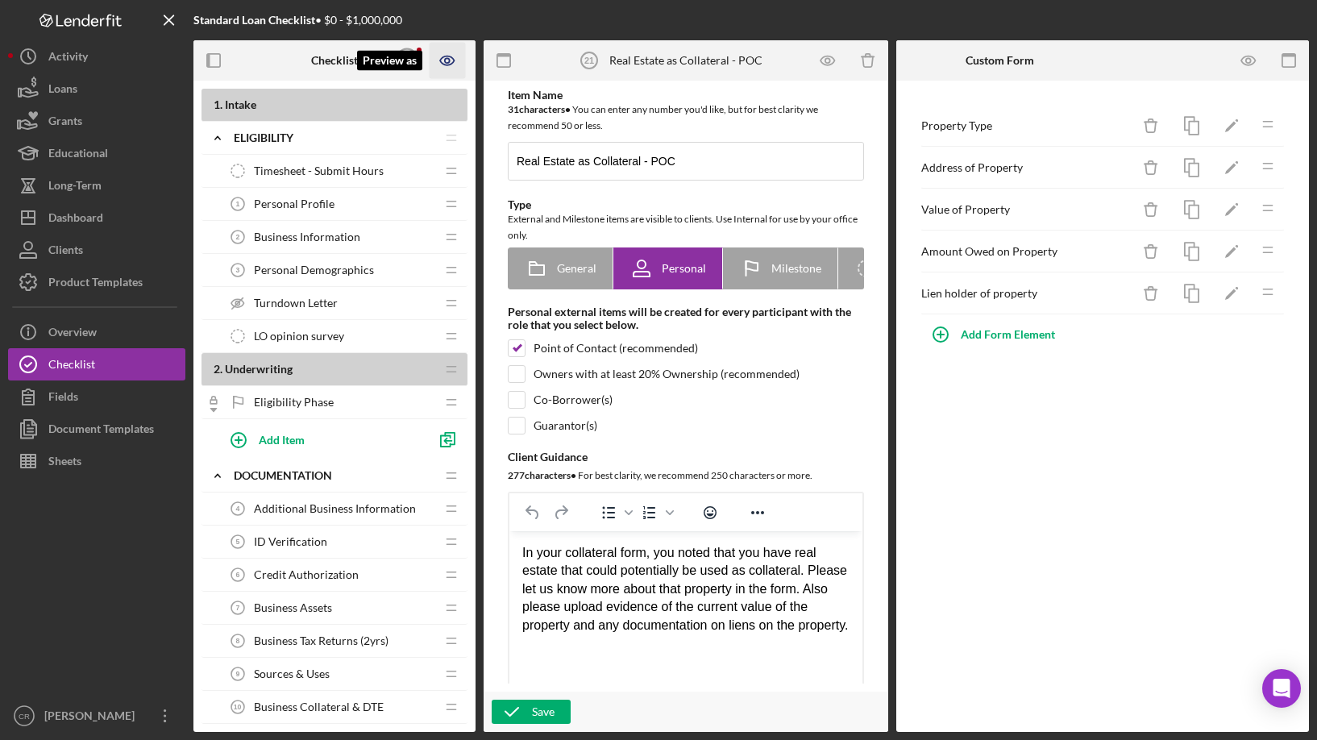
click at [457, 60] on icon "Preview as" at bounding box center [448, 61] width 36 height 36
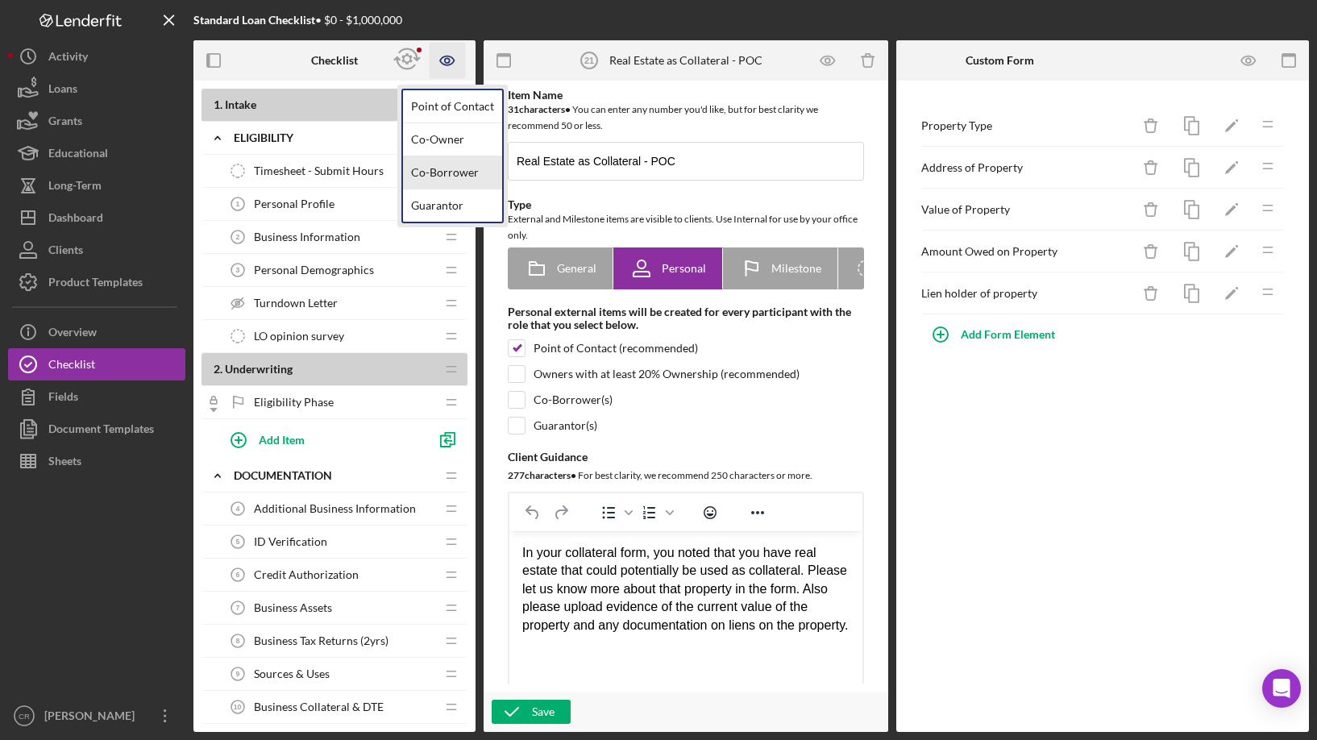
click at [447, 171] on link "Co-Borrower" at bounding box center [452, 172] width 99 height 33
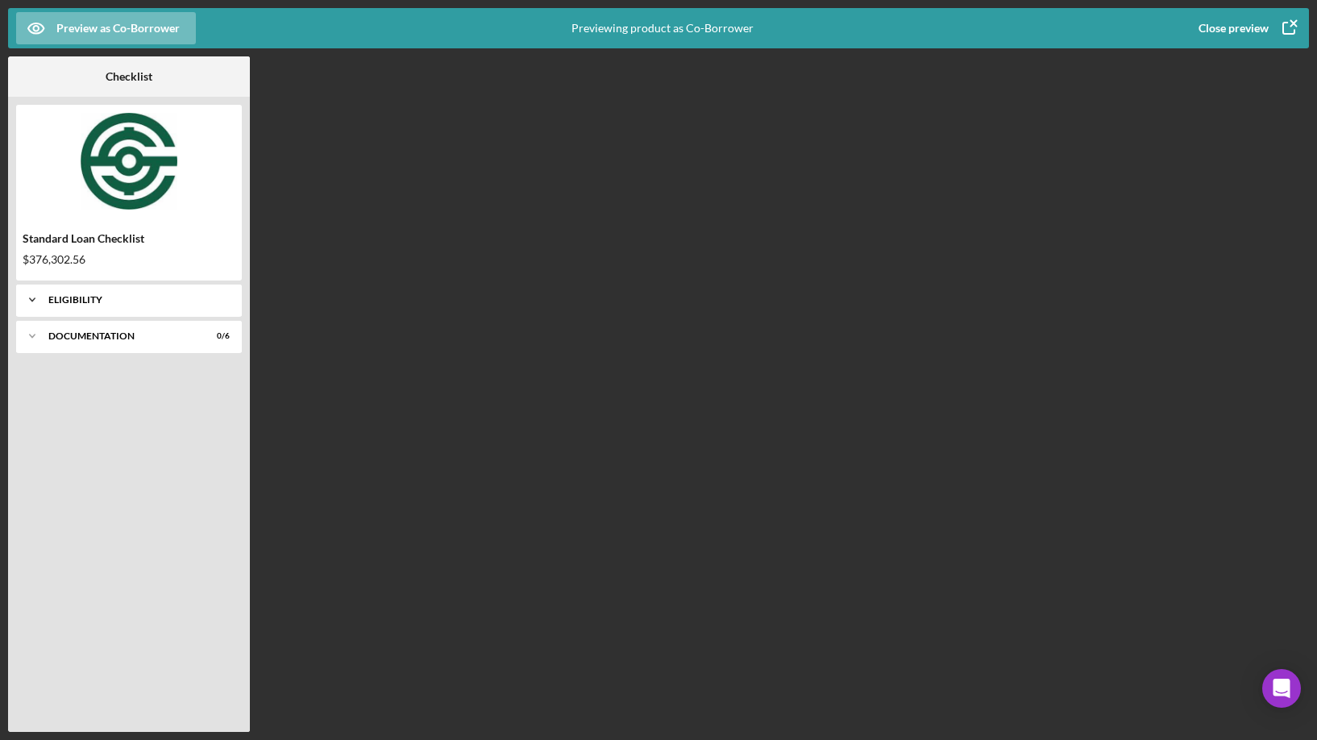
click at [95, 289] on div "Icon/Expander Eligibility 0 / 2" at bounding box center [129, 300] width 226 height 32
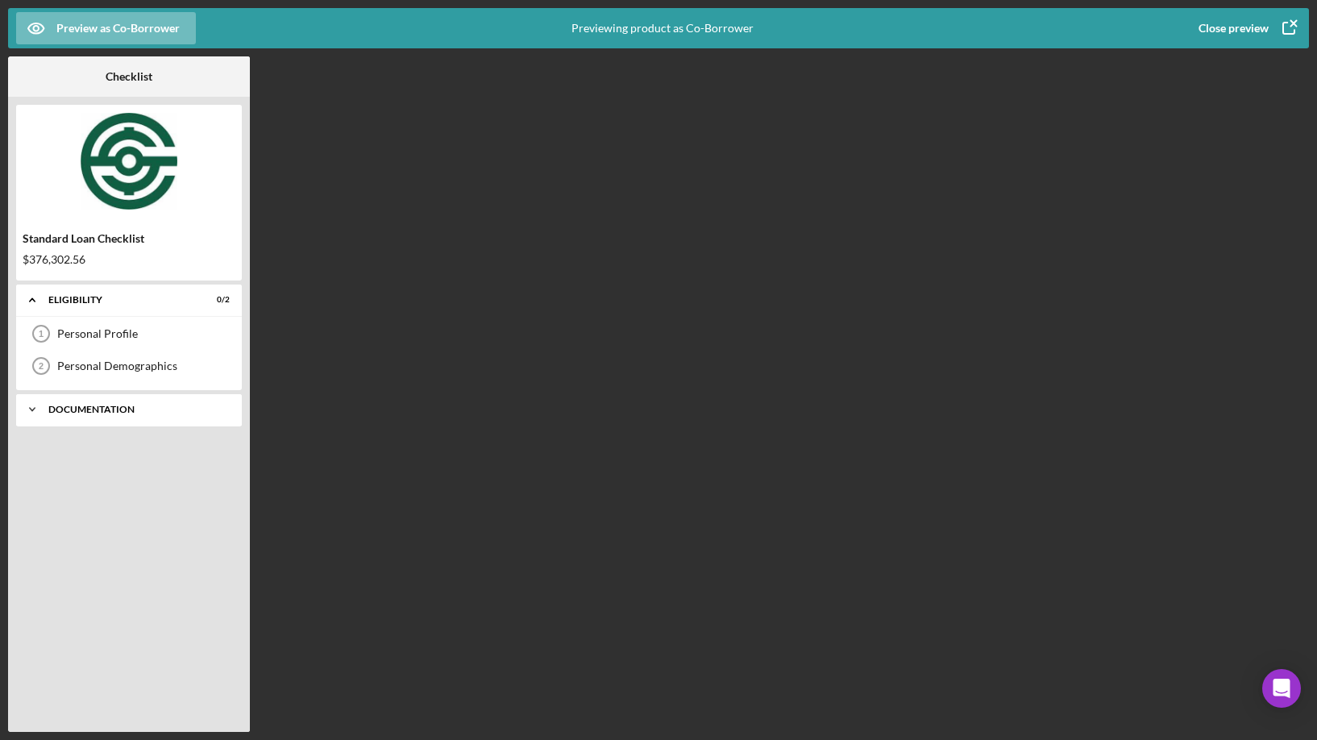
click at [110, 413] on div "Documentation" at bounding box center [134, 410] width 173 height 10
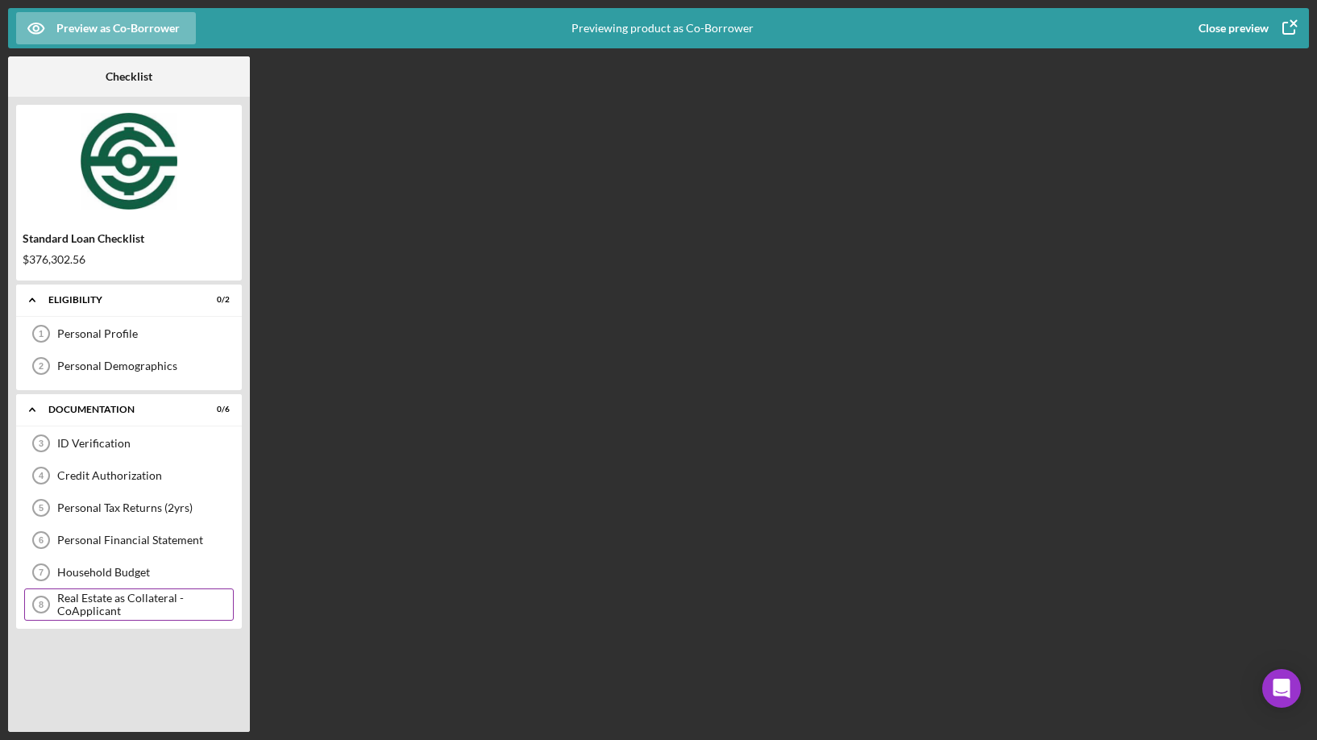
click at [111, 609] on div "Real Estate as Collateral - CoApplicant" at bounding box center [145, 605] width 176 height 26
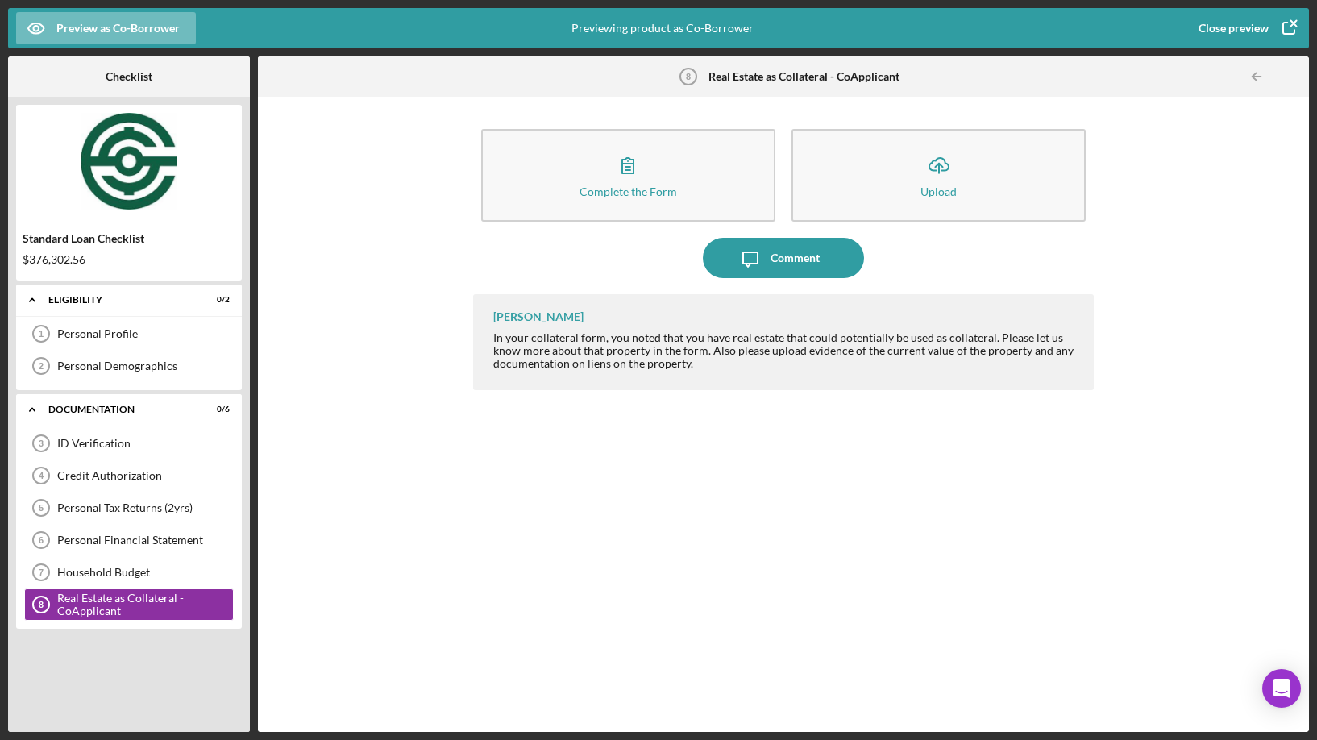
click at [1245, 34] on div "Close preview" at bounding box center [1234, 28] width 70 height 32
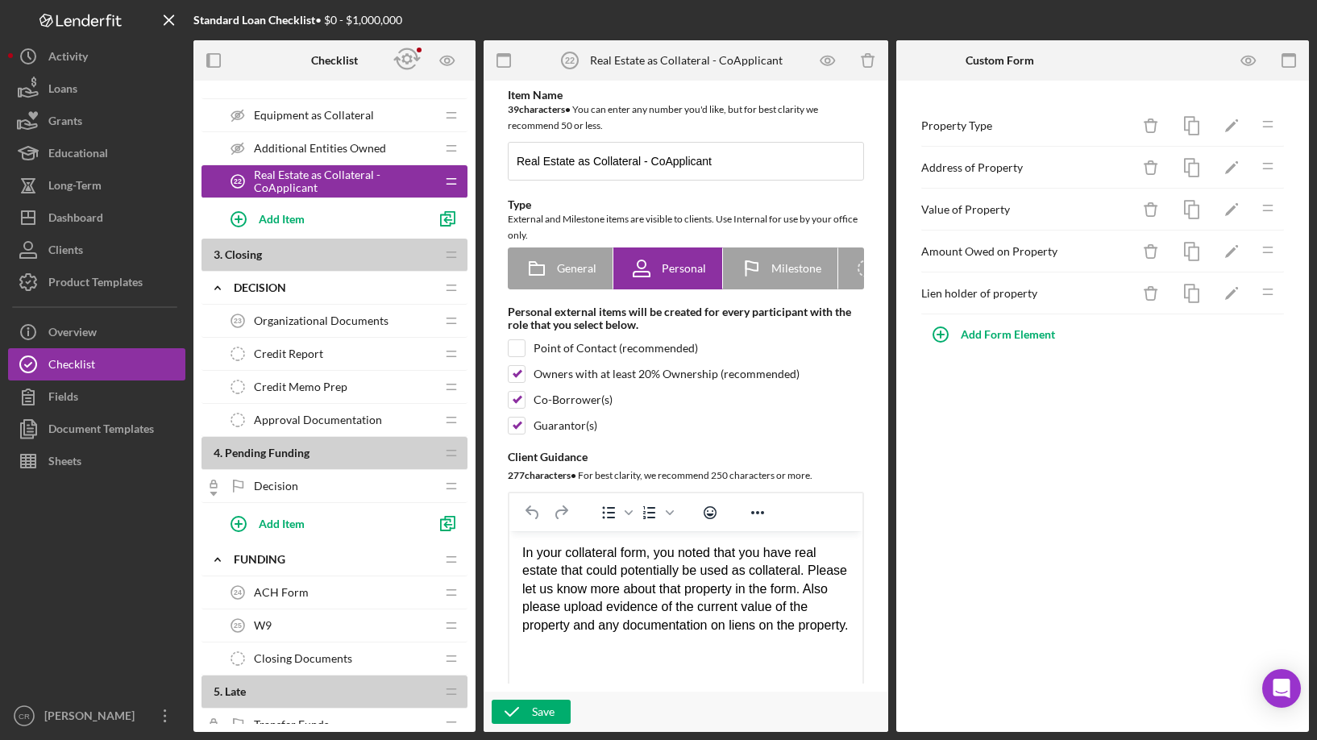
scroll to position [961, 0]
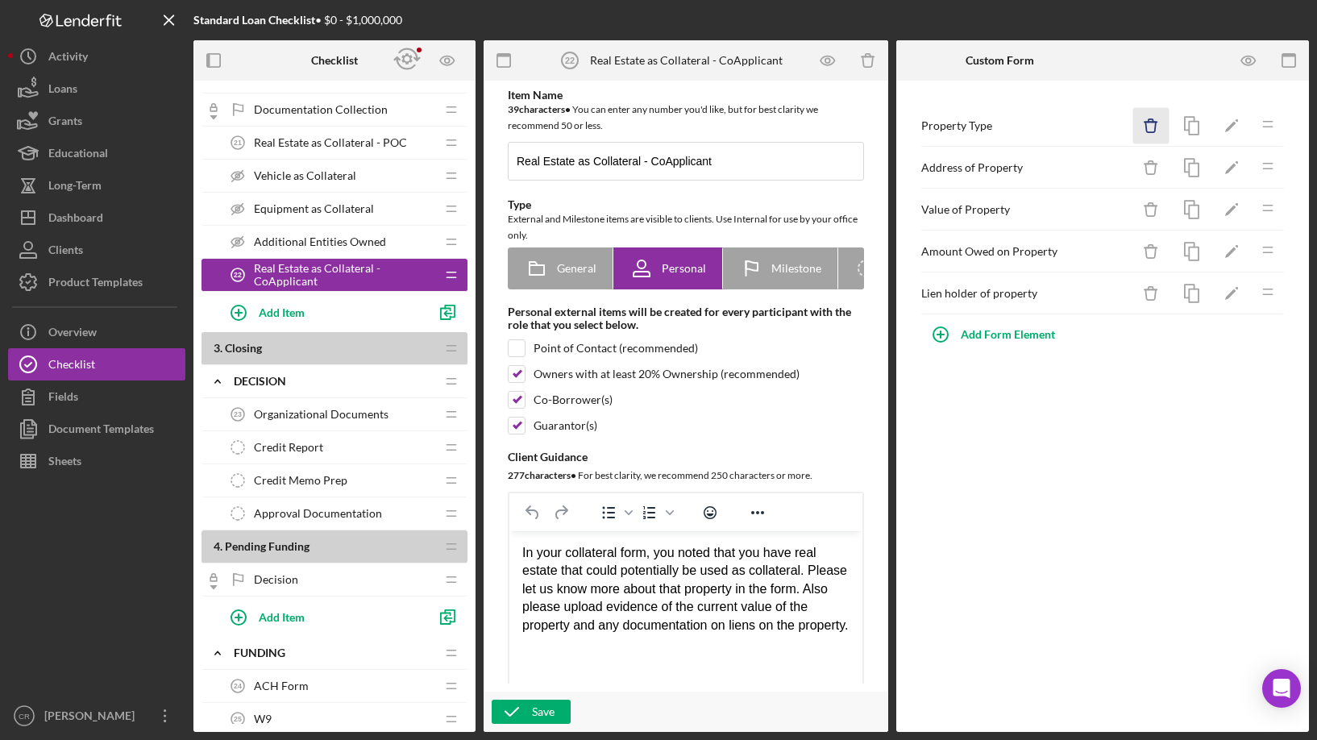
click at [1157, 117] on icon "Icon/Delete" at bounding box center [1151, 126] width 36 height 36
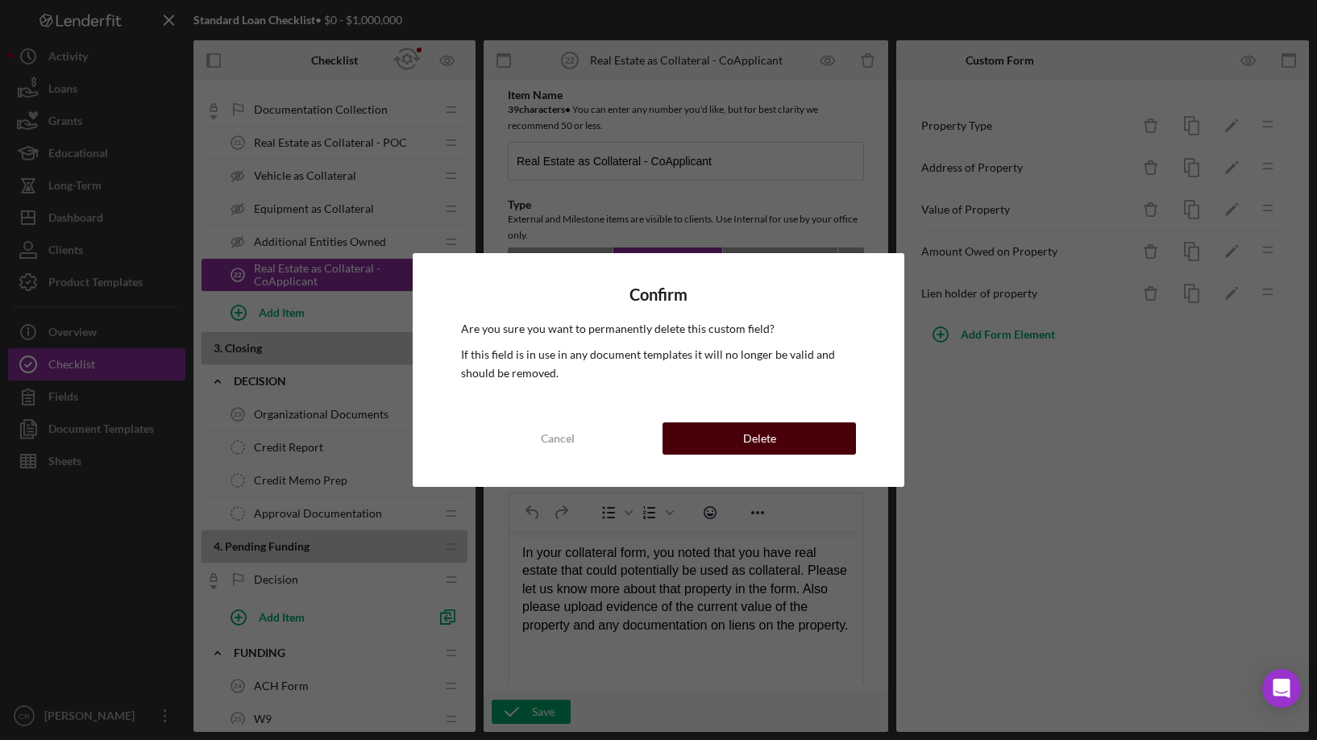
click at [841, 424] on button "Delete" at bounding box center [759, 438] width 193 height 32
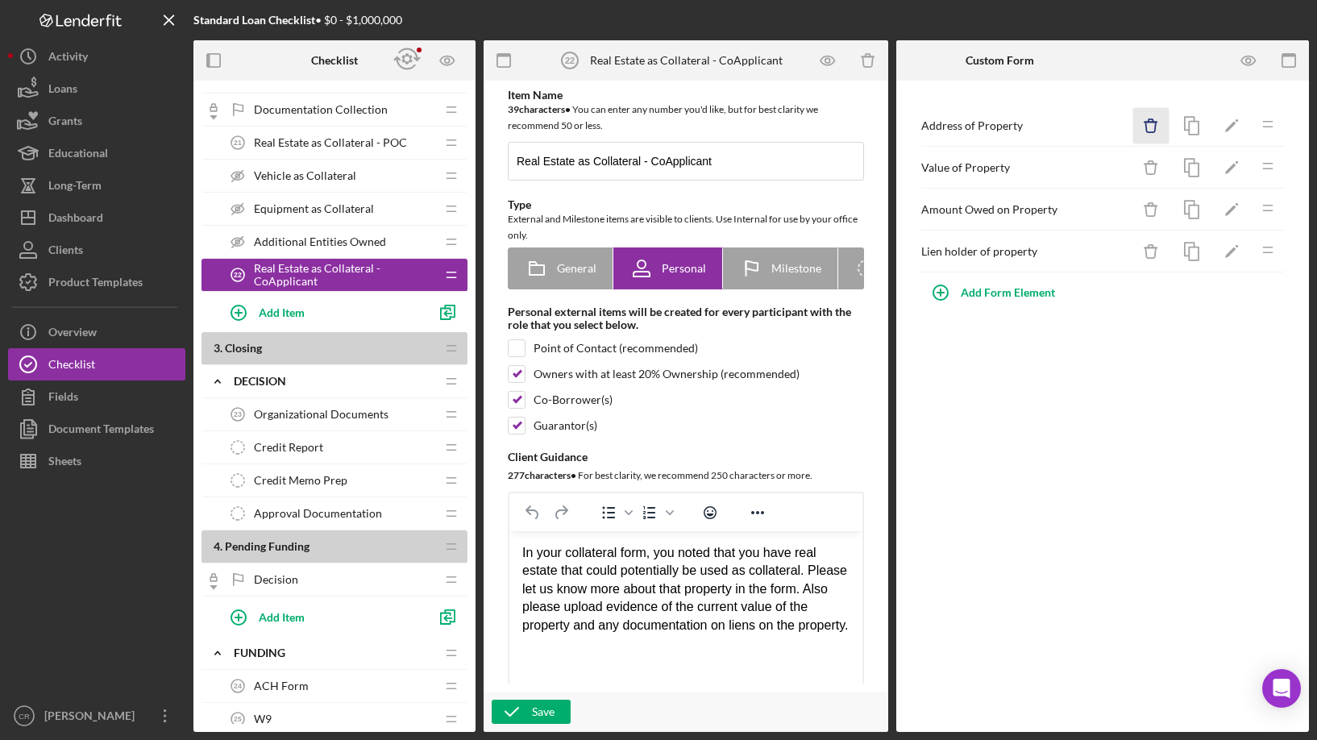
click at [1153, 127] on icon "Icon/Delete" at bounding box center [1151, 126] width 36 height 36
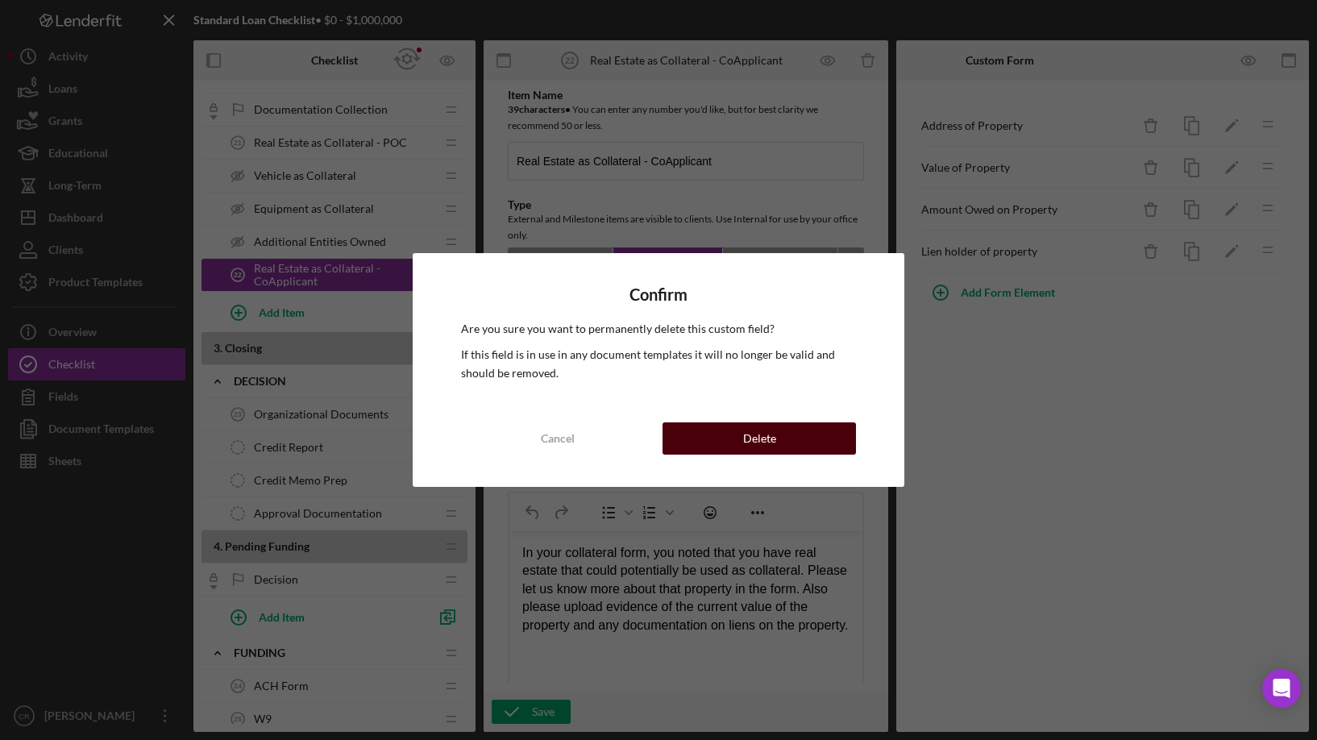
click at [775, 441] on button "Delete" at bounding box center [759, 438] width 193 height 32
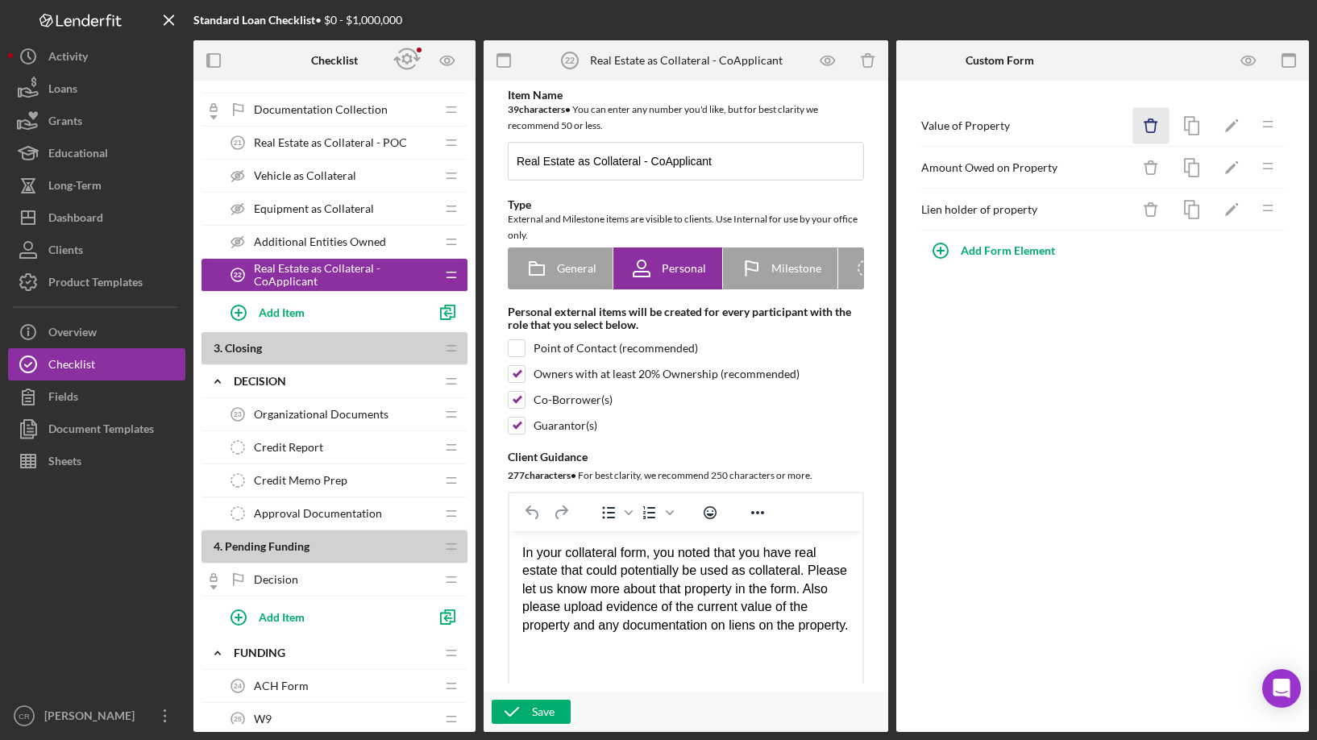
click at [1155, 125] on icon "button" at bounding box center [1150, 127] width 10 height 10
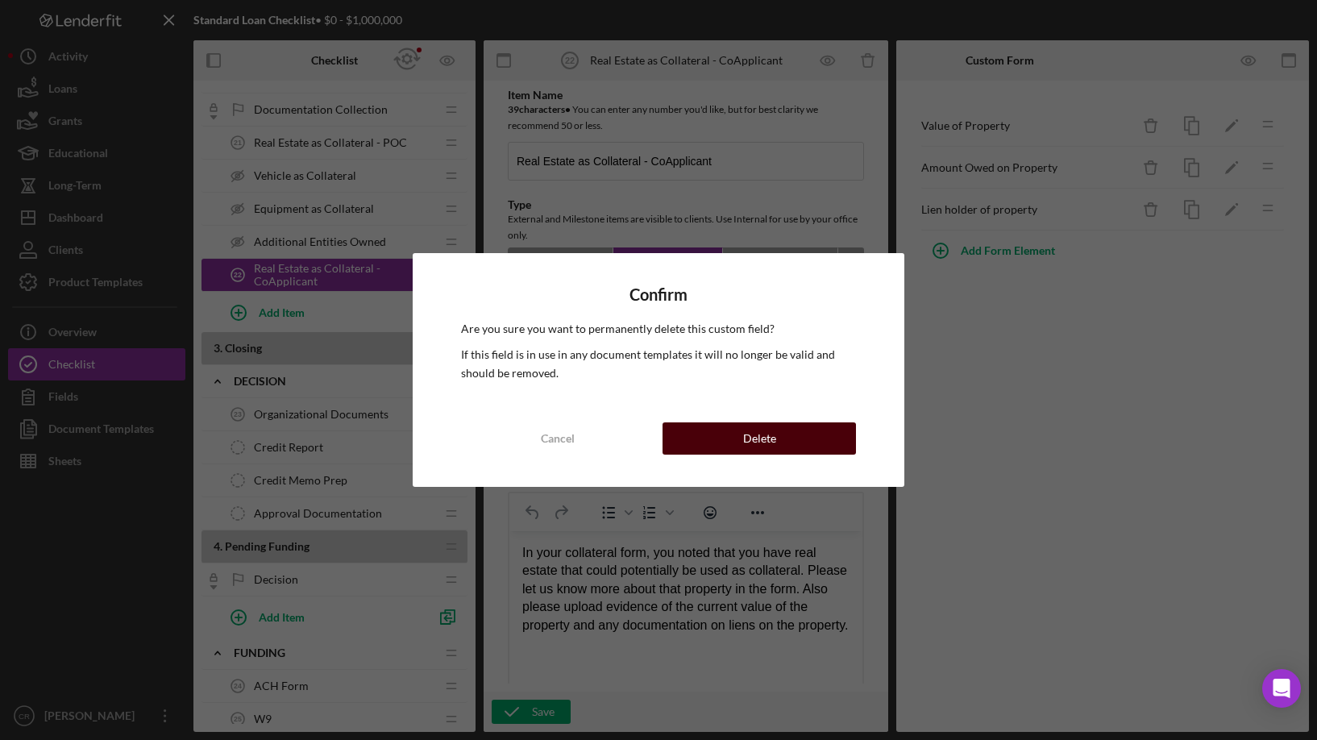
click at [771, 448] on div "Delete" at bounding box center [759, 438] width 33 height 32
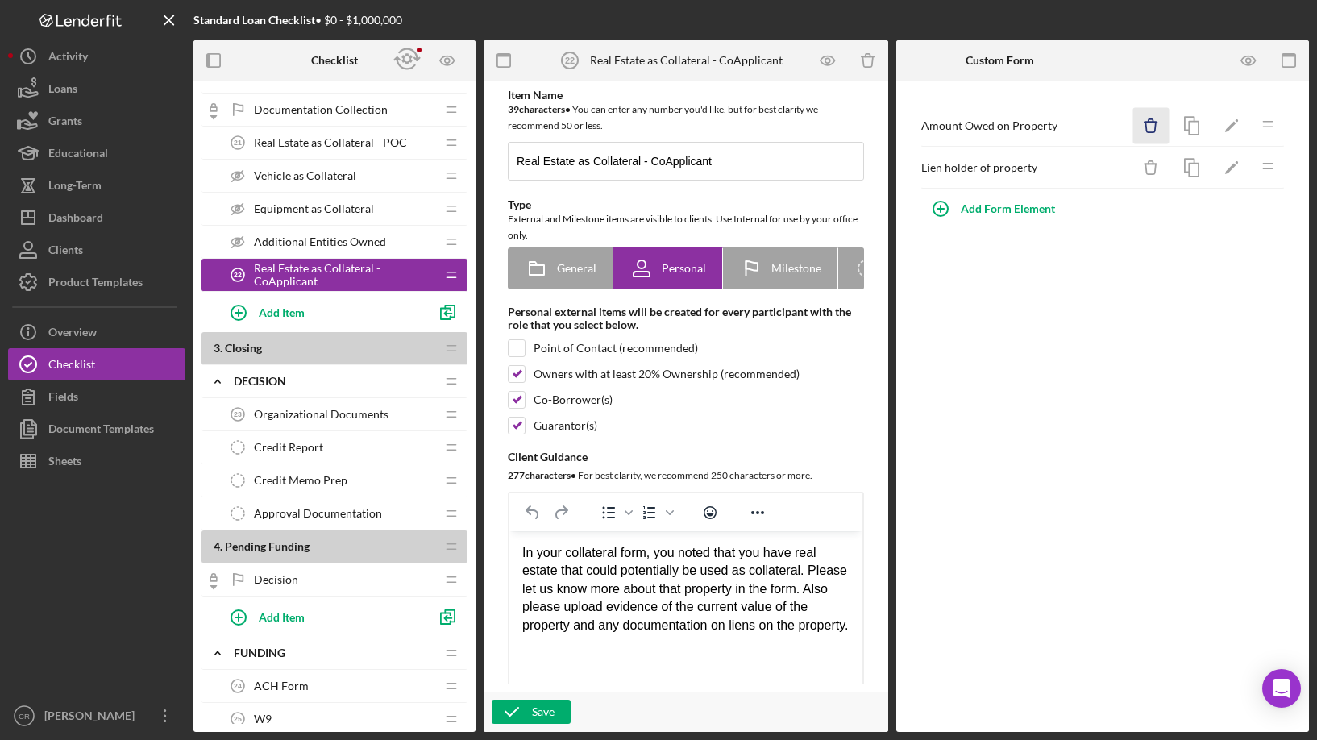
click at [1149, 120] on icon "button" at bounding box center [1151, 120] width 5 height 3
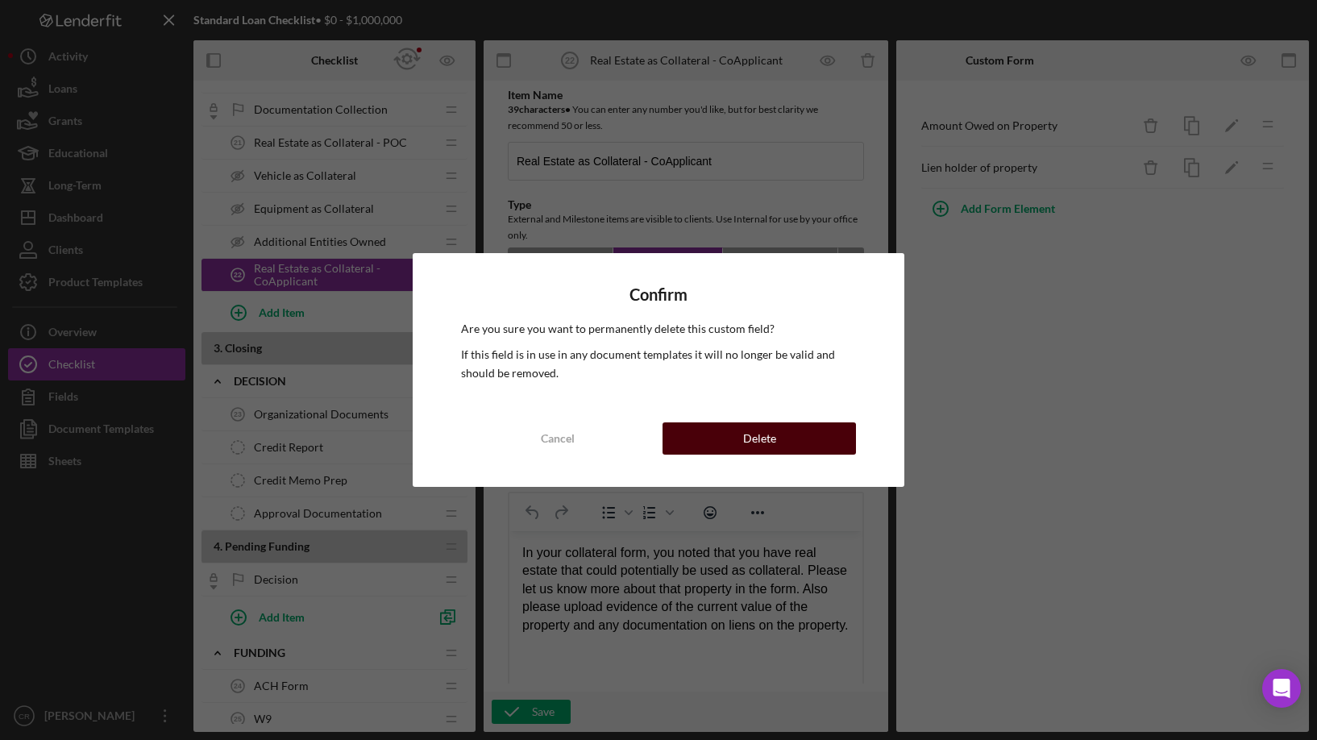
click at [758, 447] on div "Delete" at bounding box center [759, 438] width 33 height 32
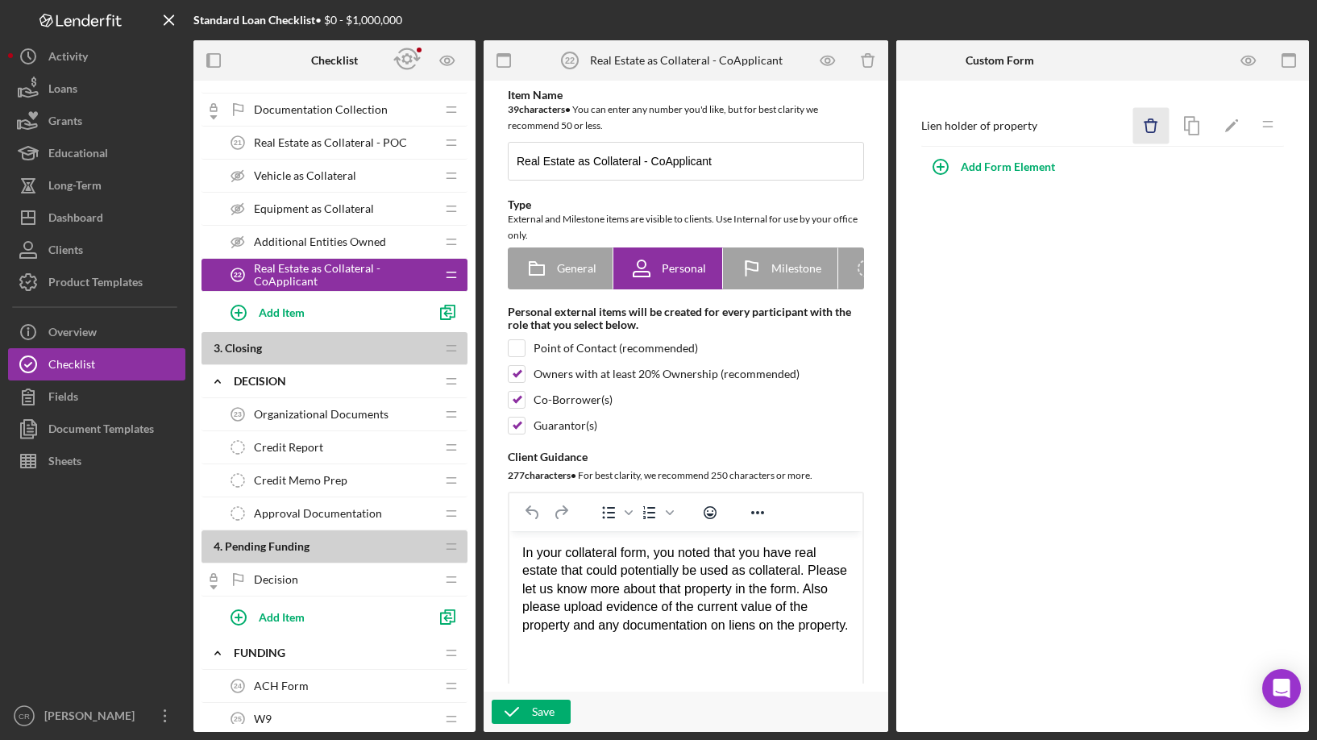
click at [1153, 130] on icon "Icon/Delete" at bounding box center [1151, 126] width 36 height 36
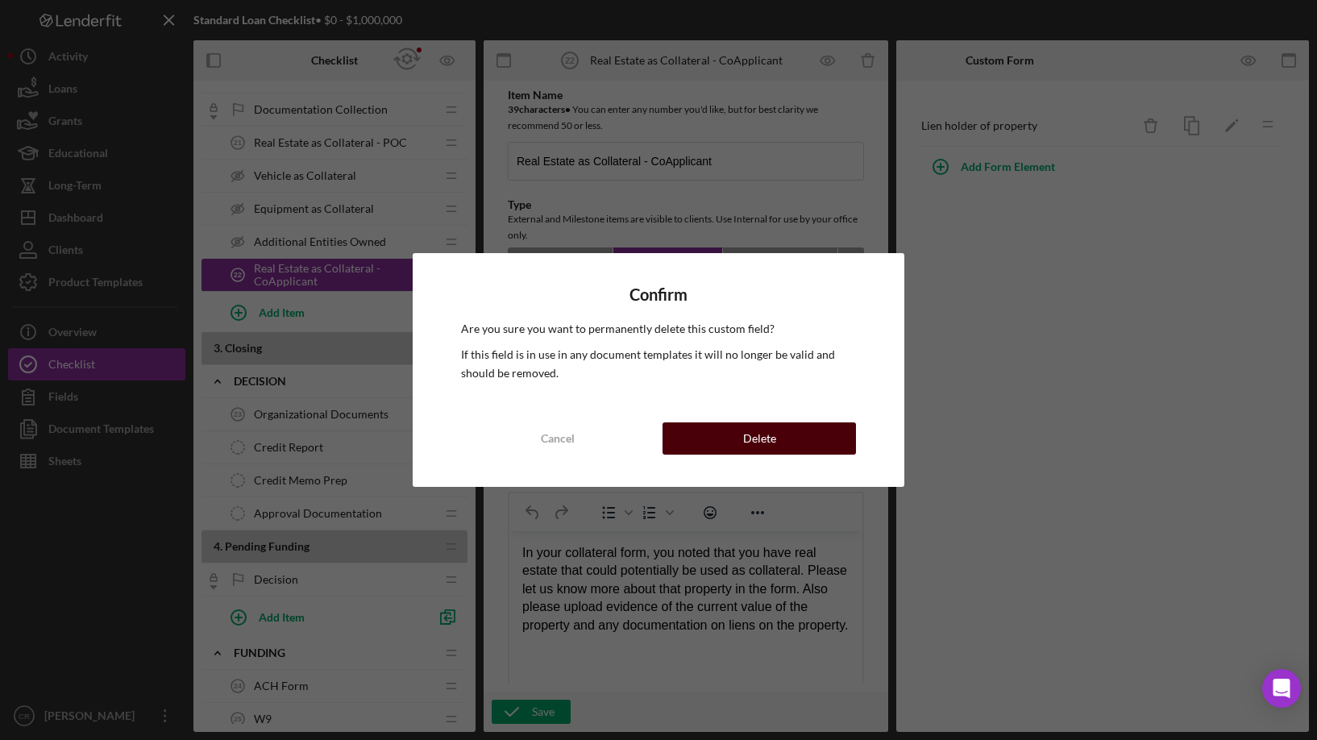
click at [706, 436] on button "Delete" at bounding box center [759, 438] width 193 height 32
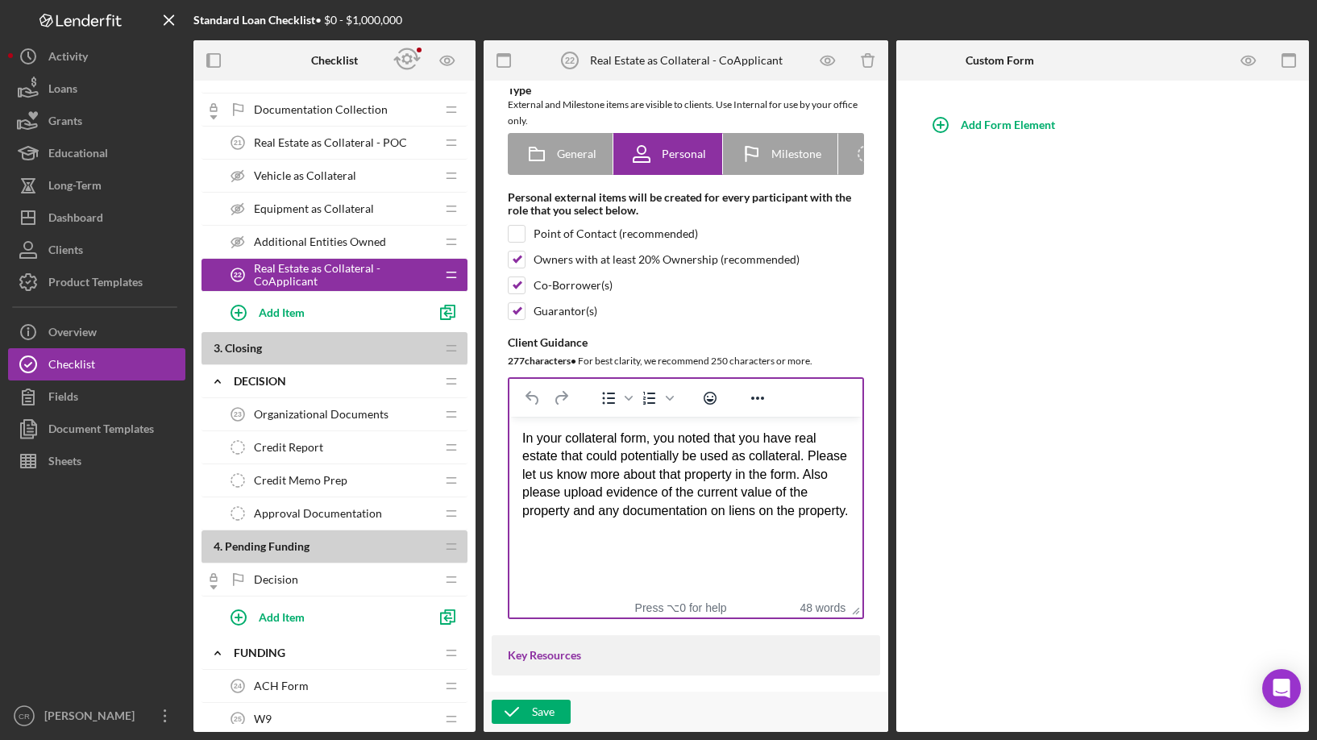
scroll to position [118, 0]
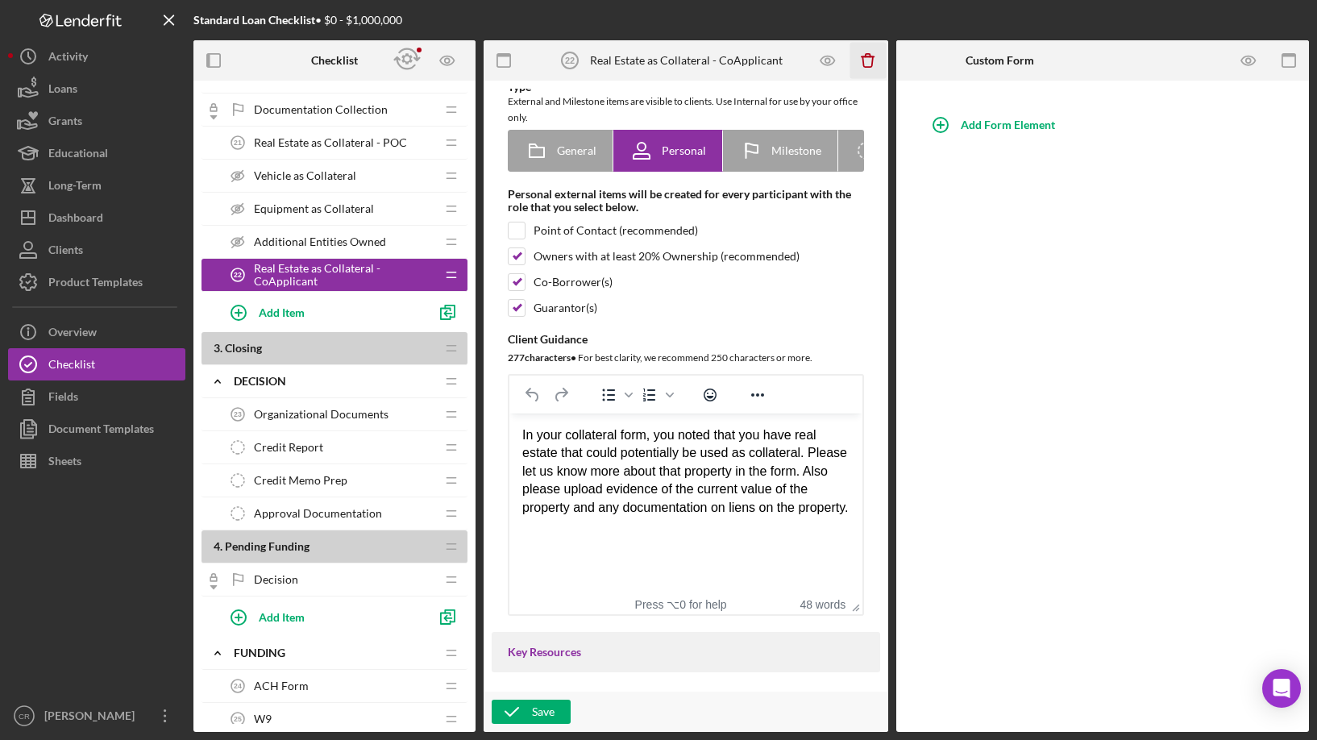
click at [871, 64] on icon "Icon/Delete" at bounding box center [868, 61] width 36 height 36
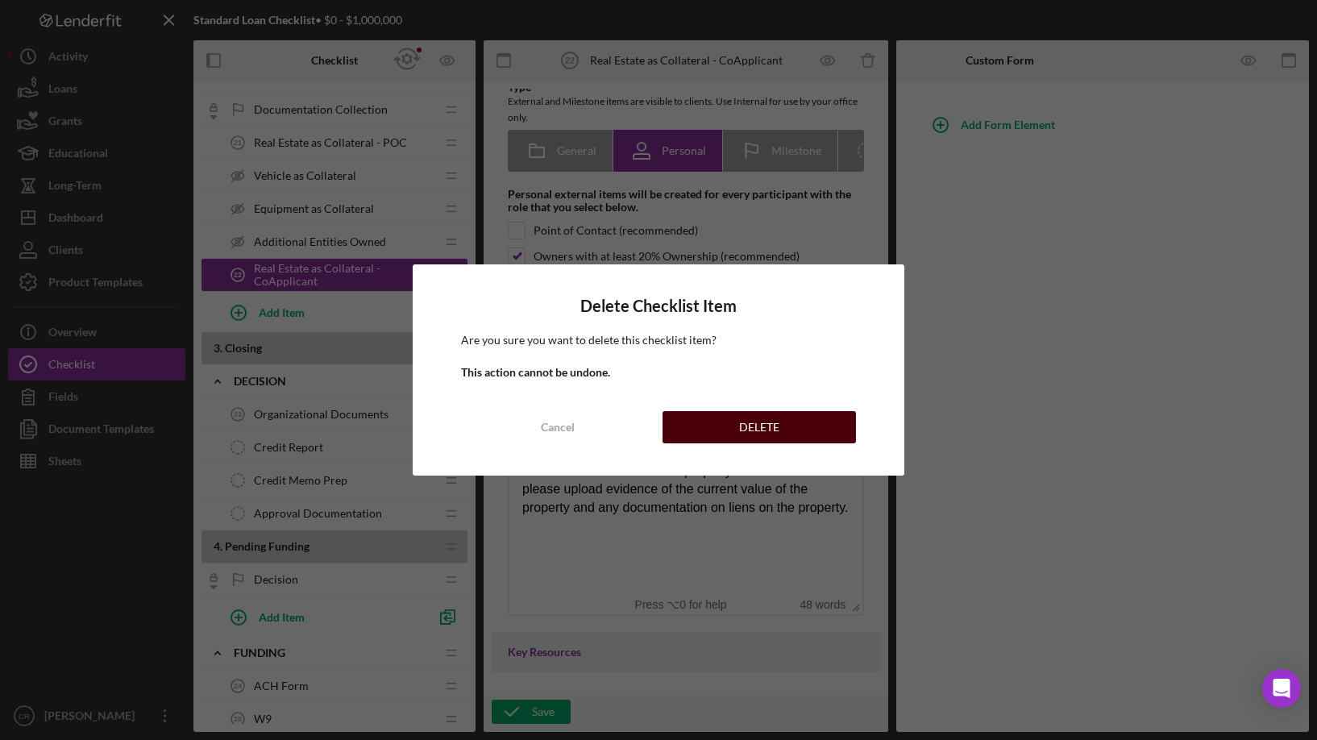
click at [762, 425] on div "DELETE" at bounding box center [759, 427] width 40 height 32
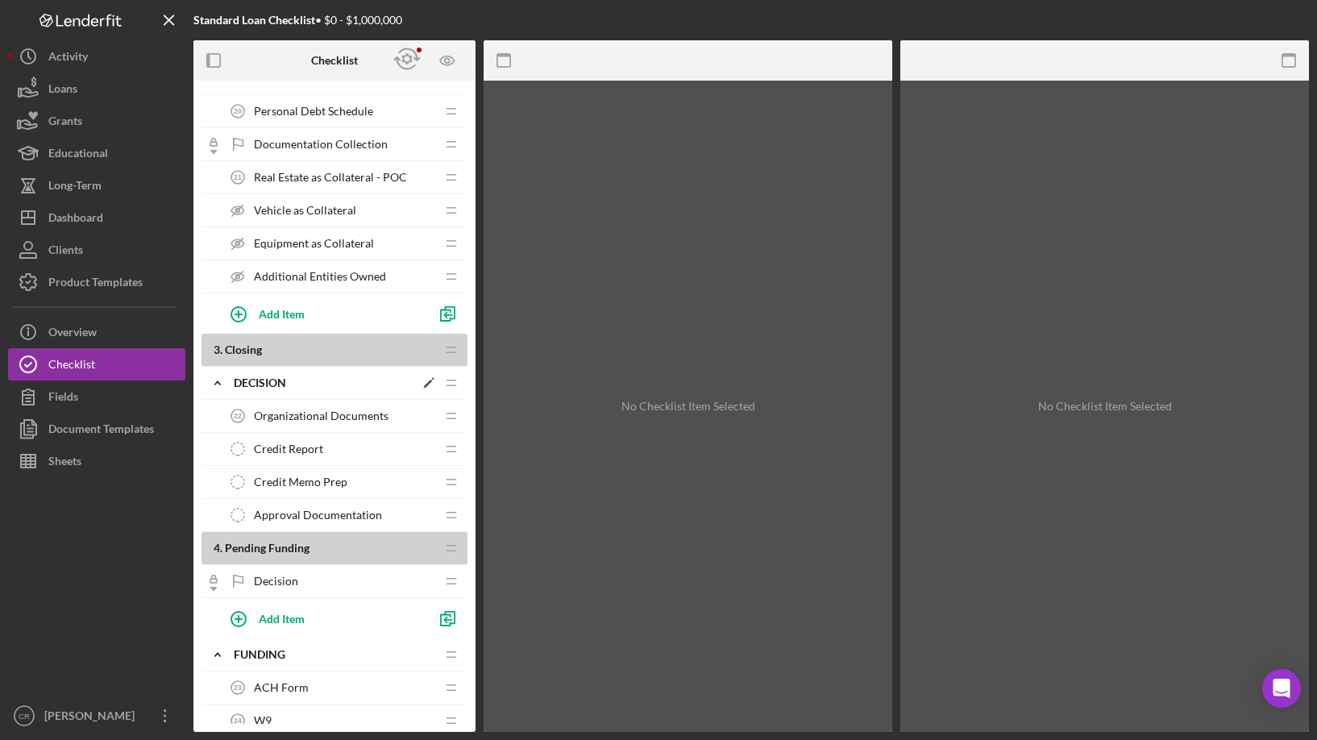
scroll to position [840, 0]
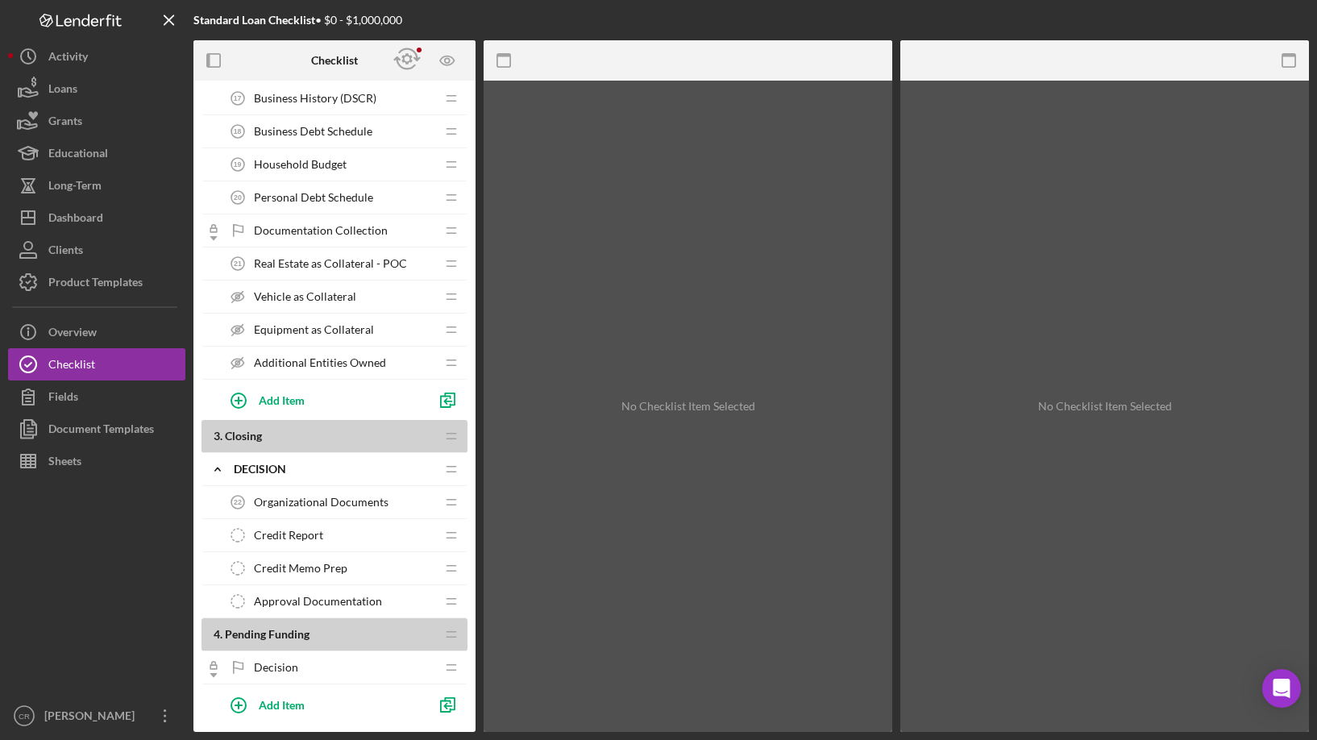
click at [348, 257] on span "Real Estate as Collateral - POC" at bounding box center [330, 263] width 153 height 13
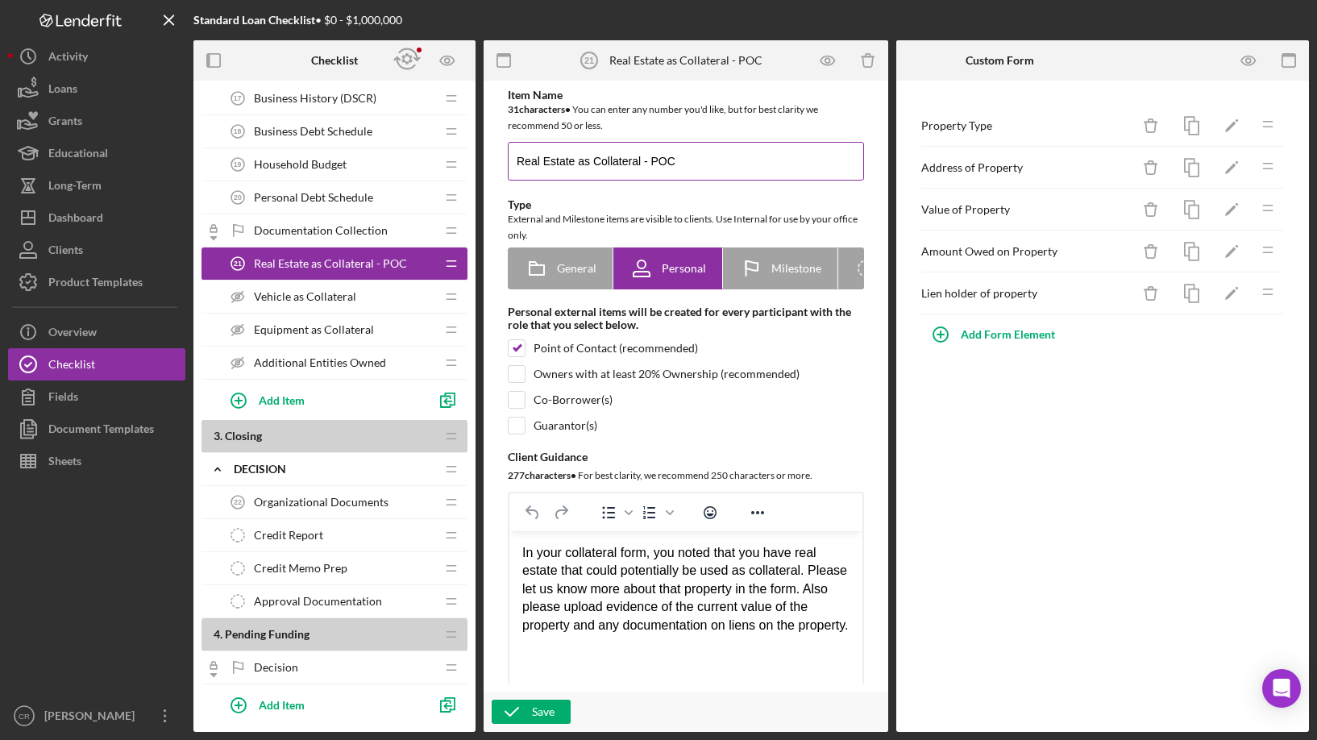
click at [733, 162] on input "Real Estate as Collateral - POC" at bounding box center [686, 161] width 356 height 39
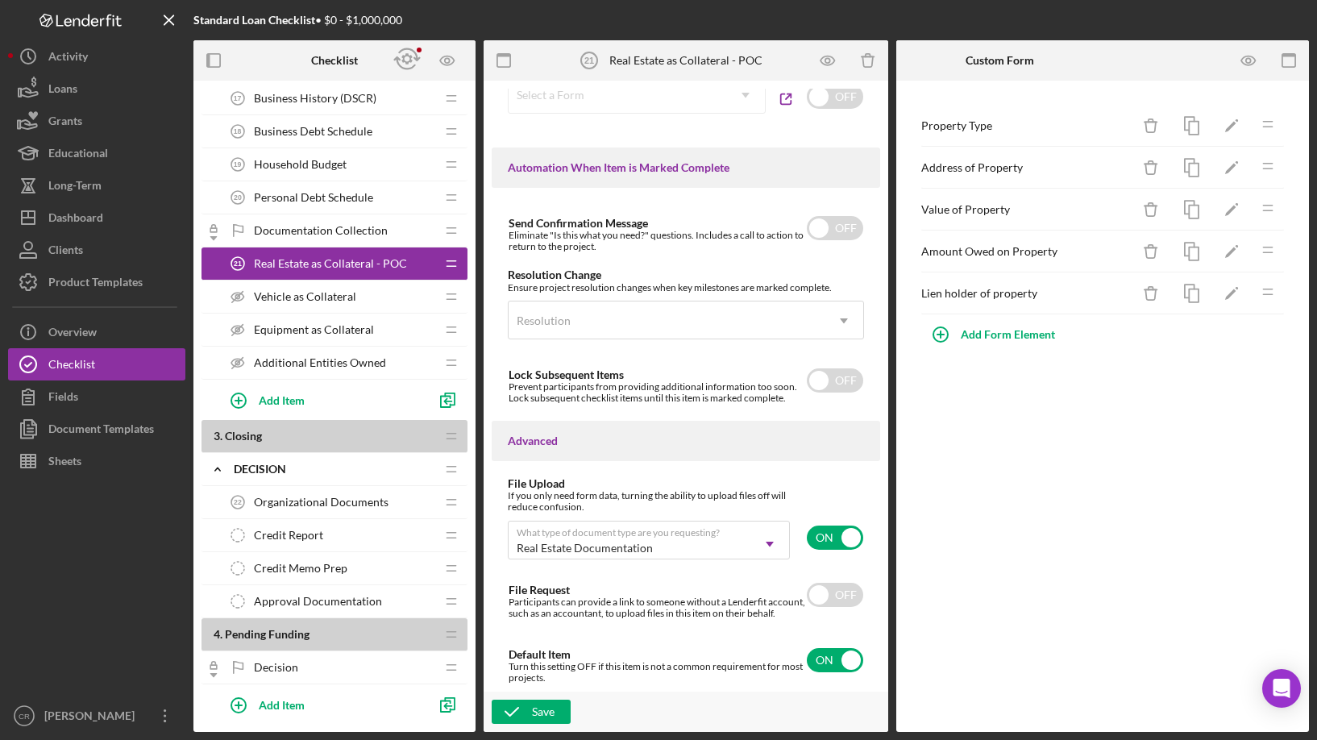
scroll to position [1055, 0]
type input "Real Estate as Collateral"
click at [825, 668] on input "checkbox" at bounding box center [835, 659] width 56 height 24
checkbox input "false"
click at [540, 709] on div "Save" at bounding box center [543, 712] width 23 height 24
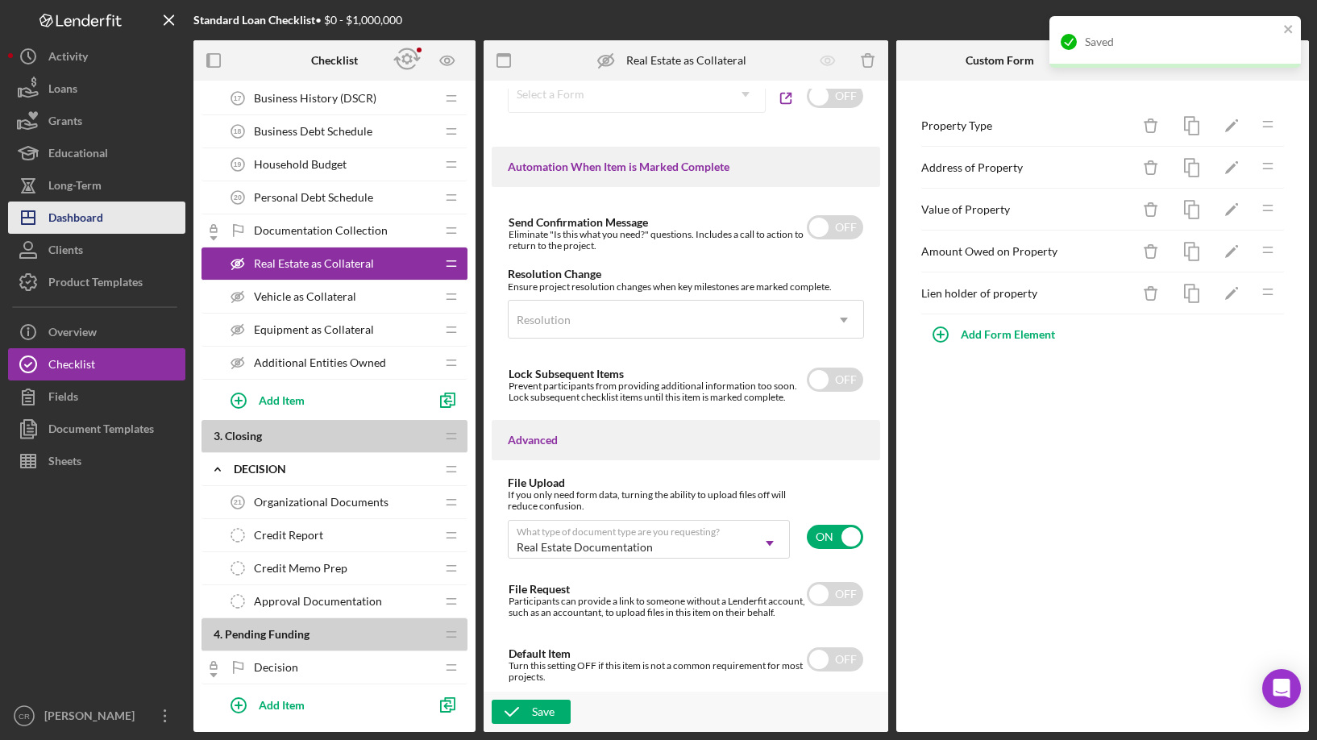
click at [84, 216] on div "Dashboard" at bounding box center [75, 220] width 55 height 36
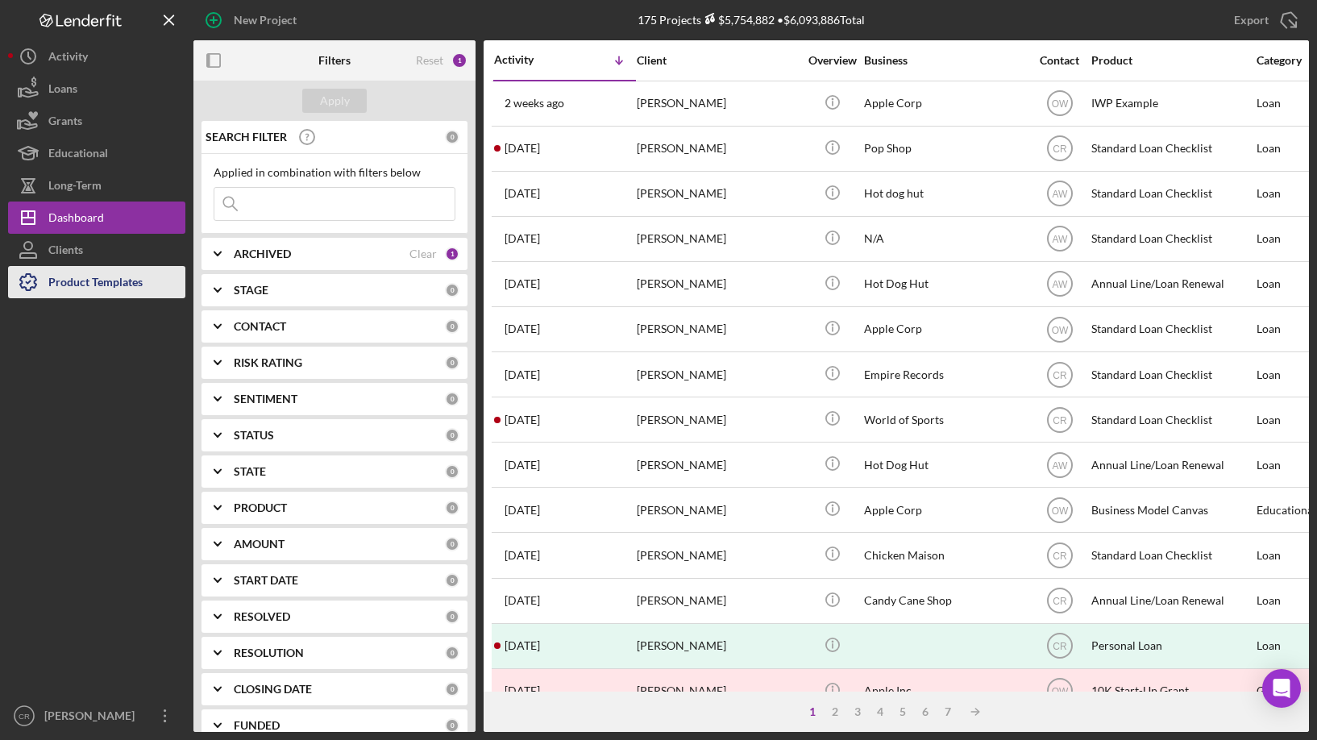
click at [109, 280] on div "Product Templates" at bounding box center [95, 284] width 94 height 36
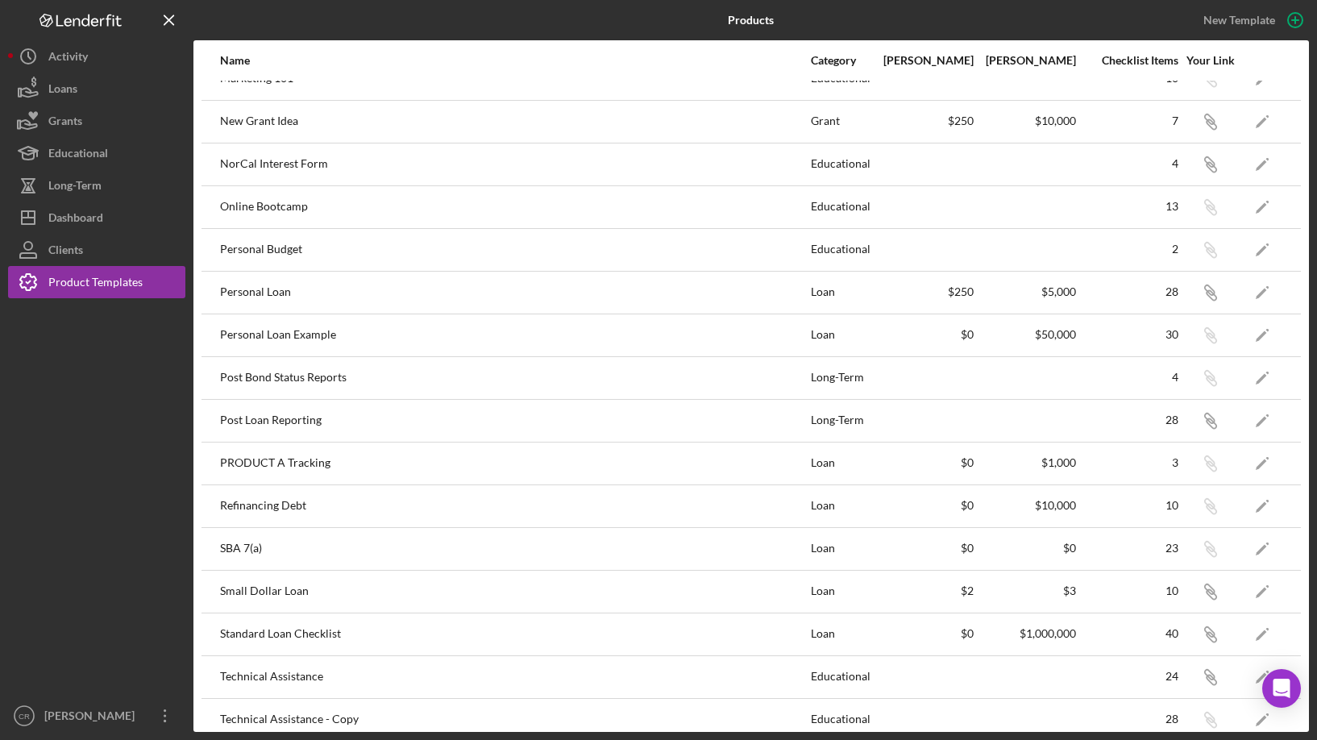
scroll to position [673, 0]
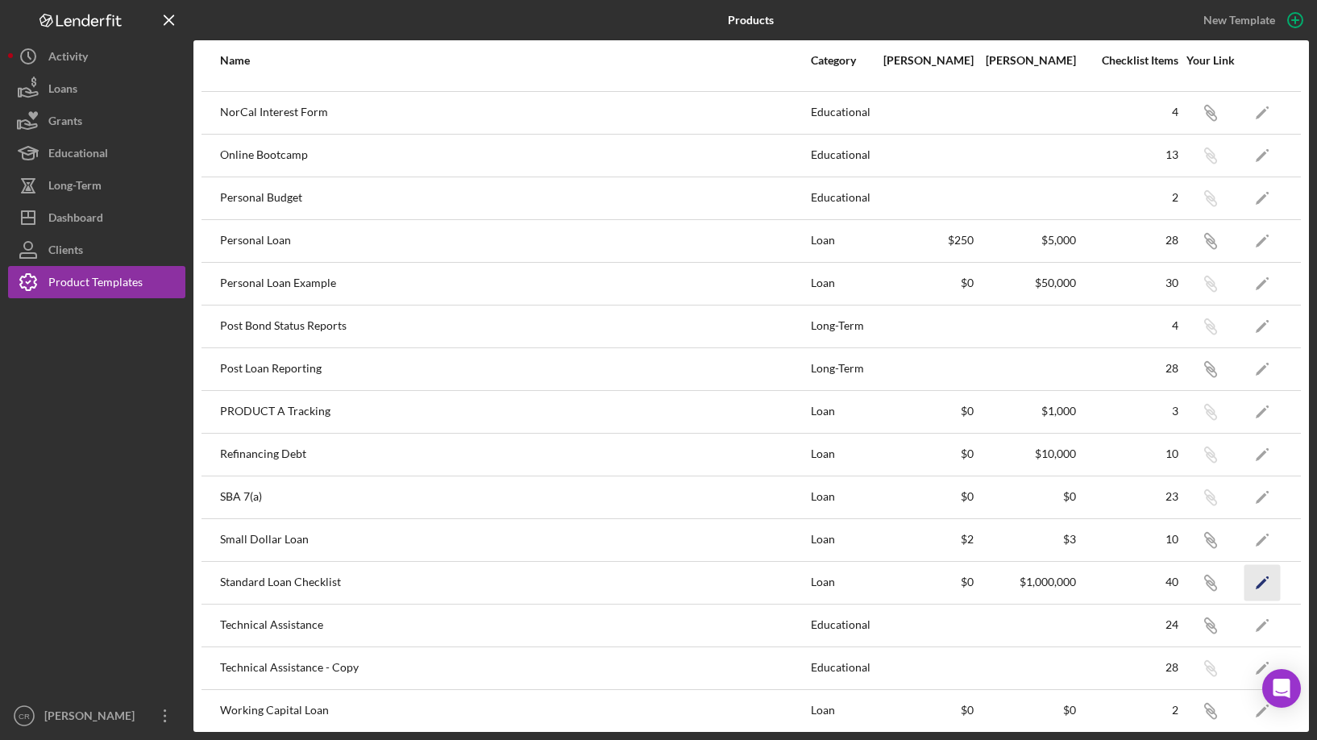
click at [1256, 580] on polygon "button" at bounding box center [1261, 583] width 11 height 11
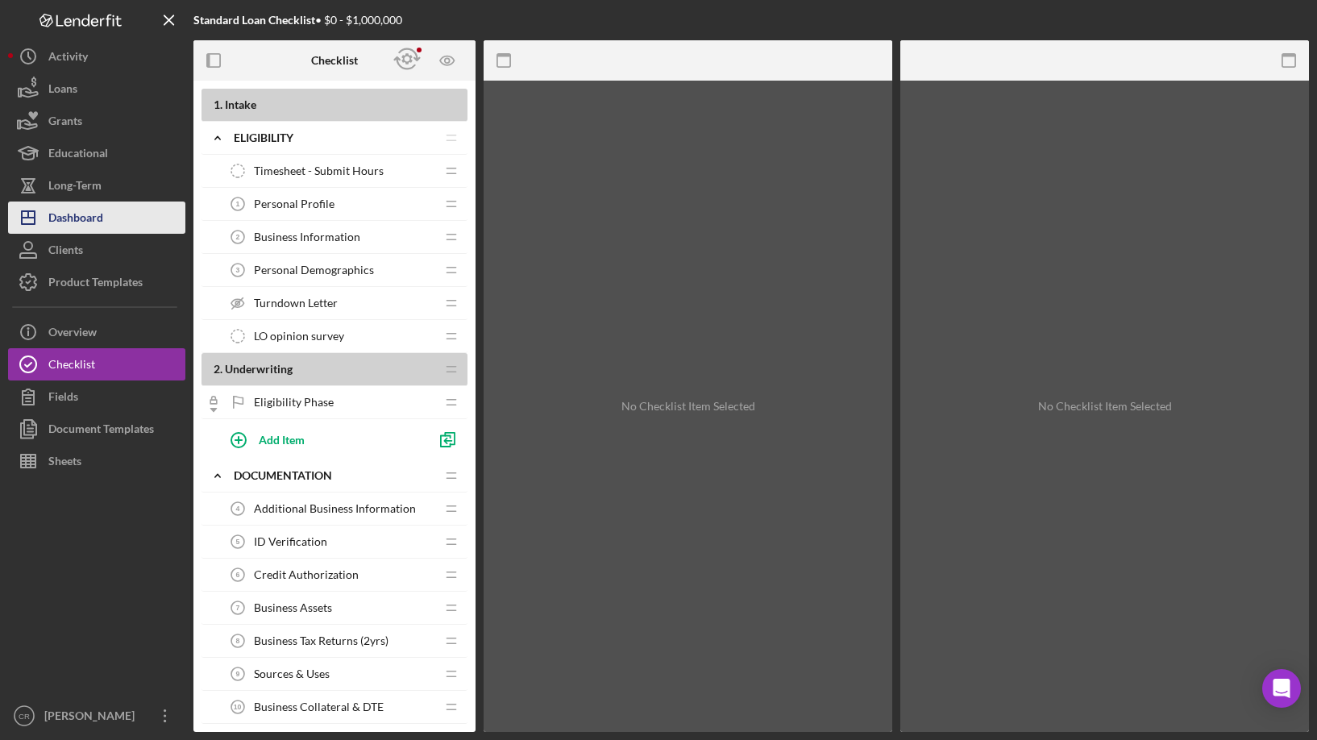
click at [69, 216] on div "Dashboard" at bounding box center [75, 220] width 55 height 36
